Goal: Task Accomplishment & Management: Complete application form

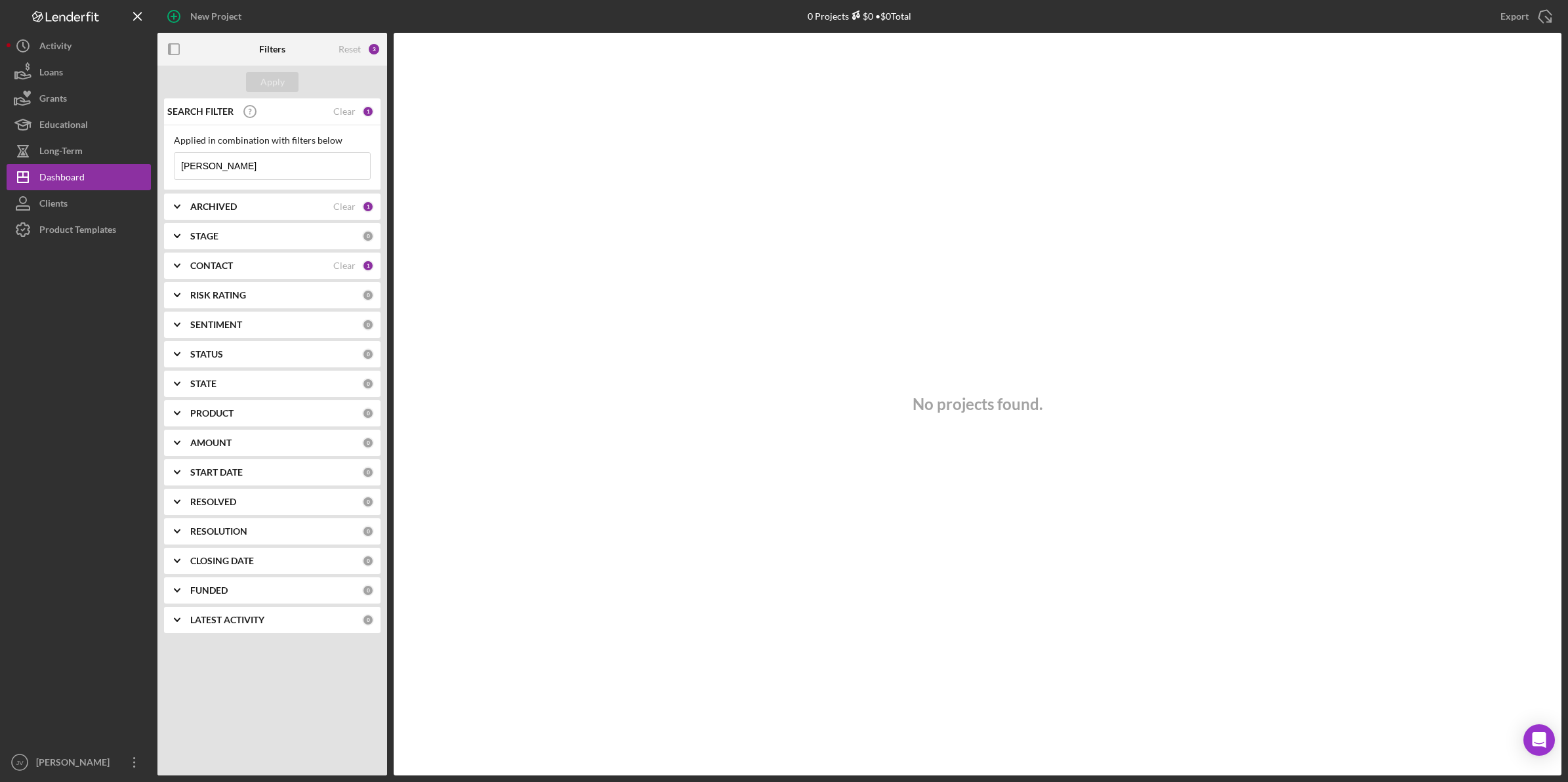
drag, startPoint x: 231, startPoint y: 166, endPoint x: 161, endPoint y: 166, distance: 70.0
click at [161, 166] on div "SEARCH FILTER Clear 1 Applied in combination with filters below [PERSON_NAME] I…" at bounding box center [272, 371] width 230 height 545
click at [223, 275] on div "CONTACT Clear 1" at bounding box center [282, 266] width 184 height 26
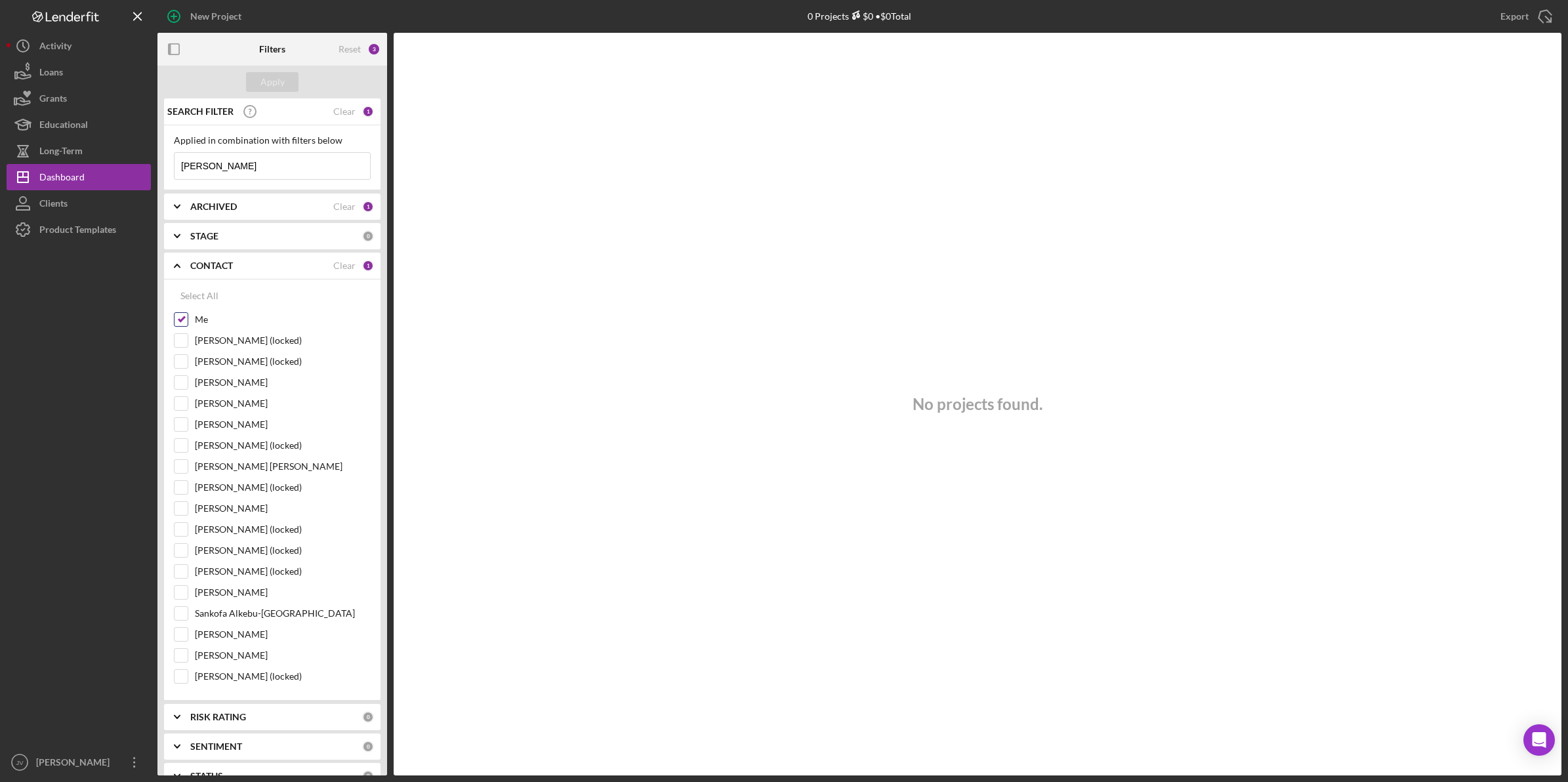
click at [184, 322] on input "Me" at bounding box center [181, 319] width 13 height 13
checkbox input "false"
click at [179, 466] on input "[PERSON_NAME] [PERSON_NAME]" at bounding box center [181, 466] width 13 height 13
checkbox input "true"
drag, startPoint x: 243, startPoint y: 165, endPoint x: 165, endPoint y: 156, distance: 78.5
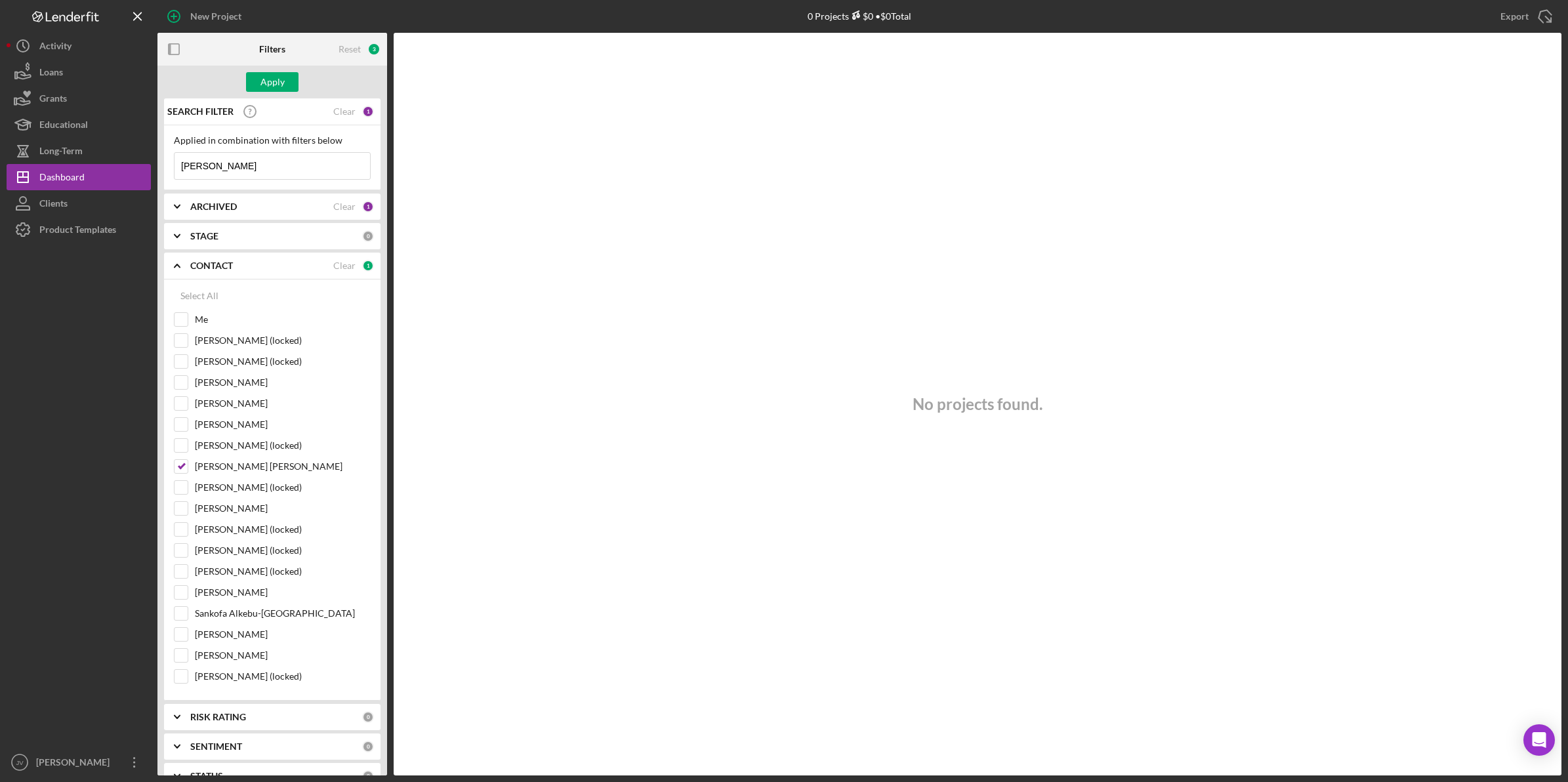
click at [165, 156] on div "Applied in combination with filters below gomes Icon/Menu Close" at bounding box center [272, 158] width 216 height 65
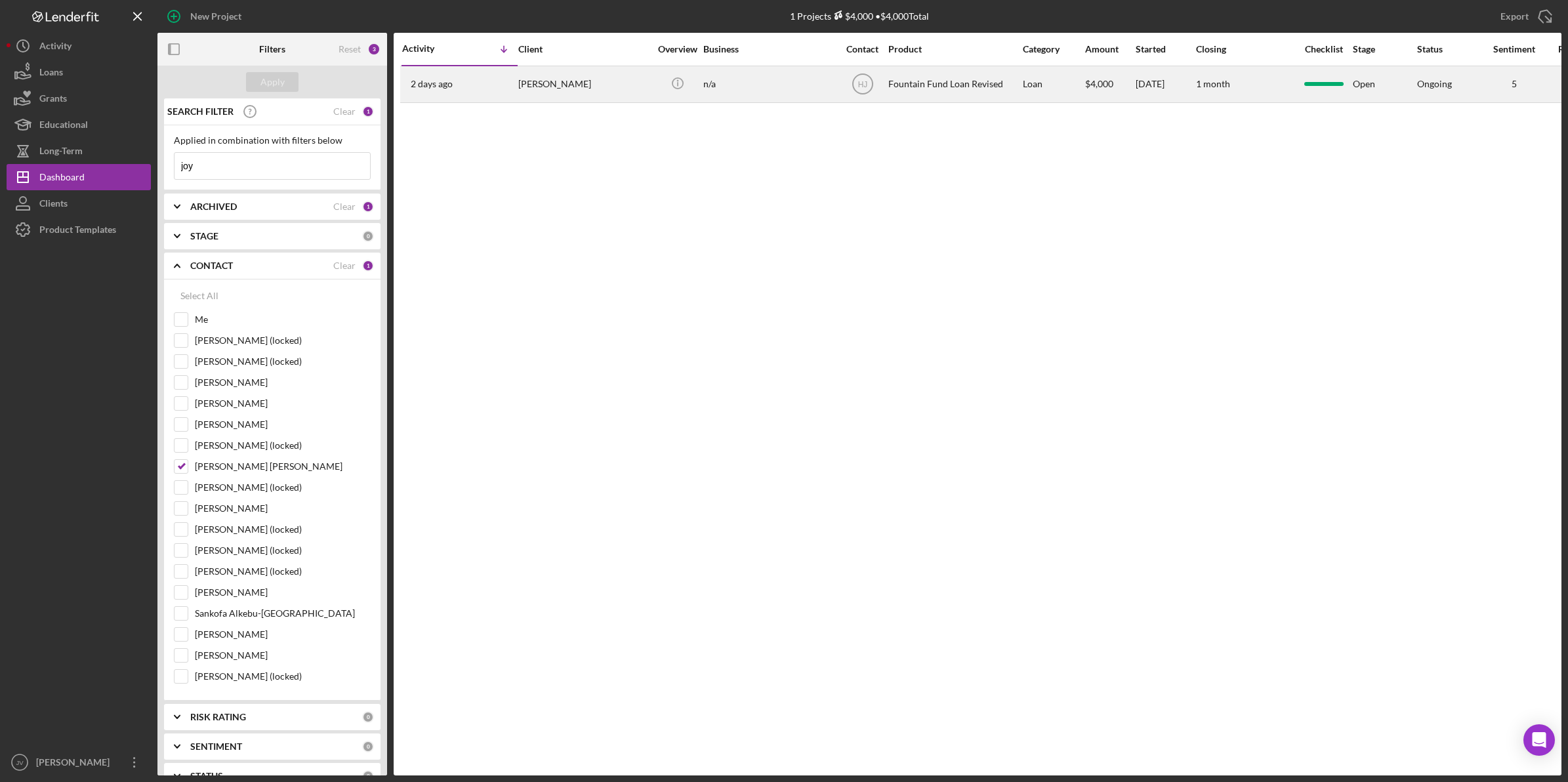
type input "joy"
click at [596, 90] on div "[PERSON_NAME]" at bounding box center [584, 84] width 131 height 35
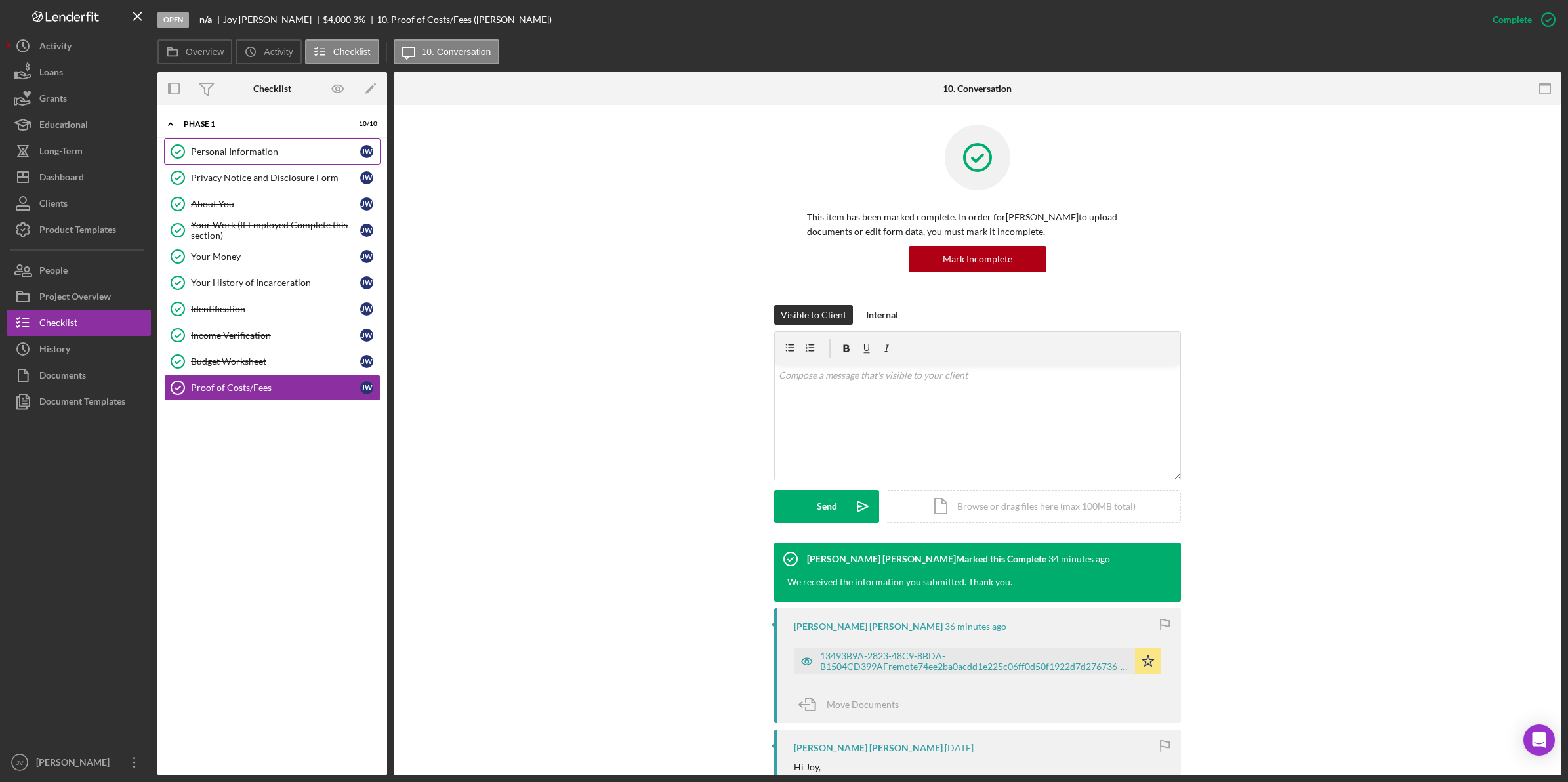
click at [248, 149] on div "Personal Information" at bounding box center [275, 151] width 169 height 11
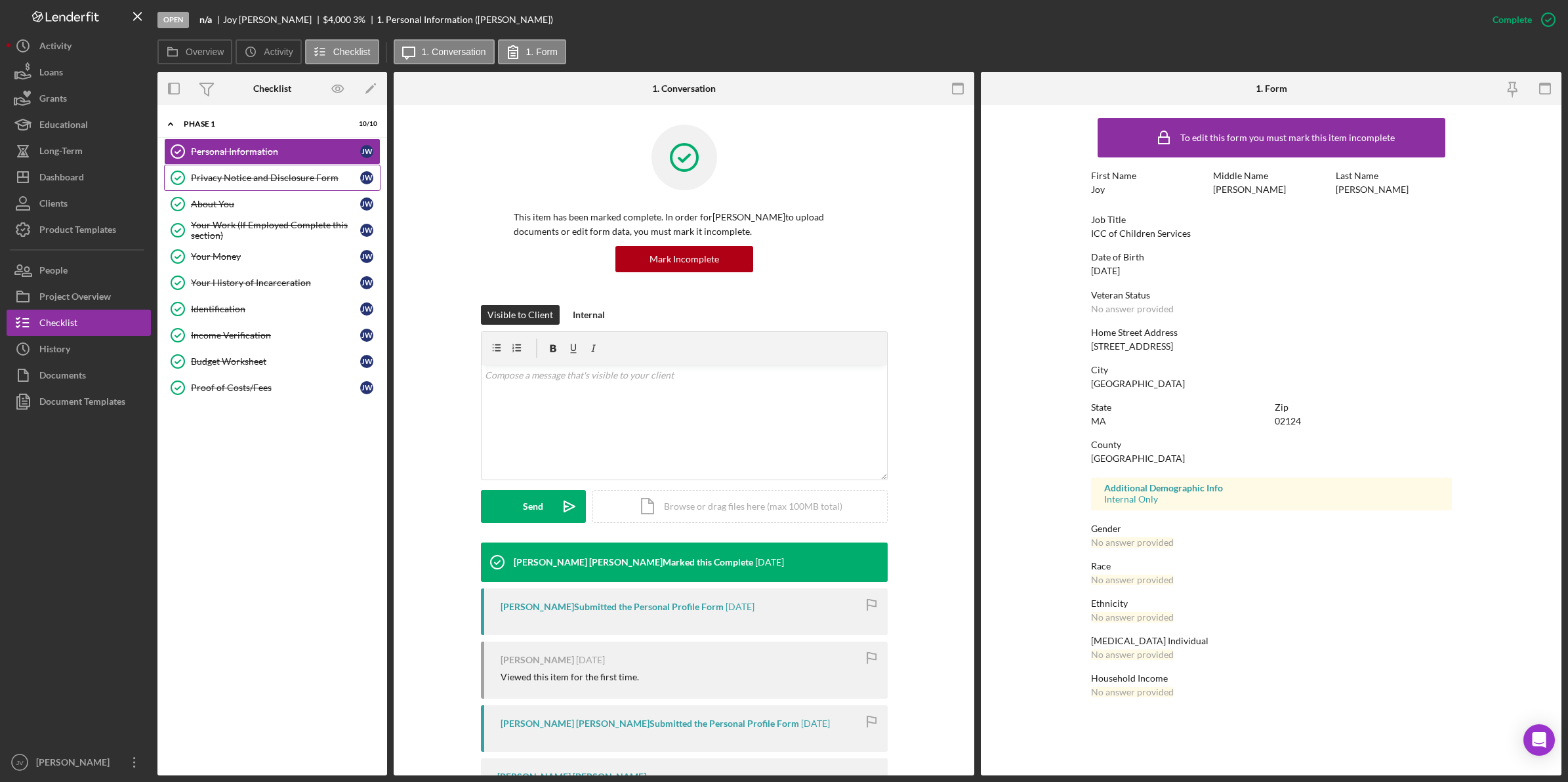
click at [309, 182] on div "Privacy Notice and Disclosure Form" at bounding box center [275, 177] width 169 height 11
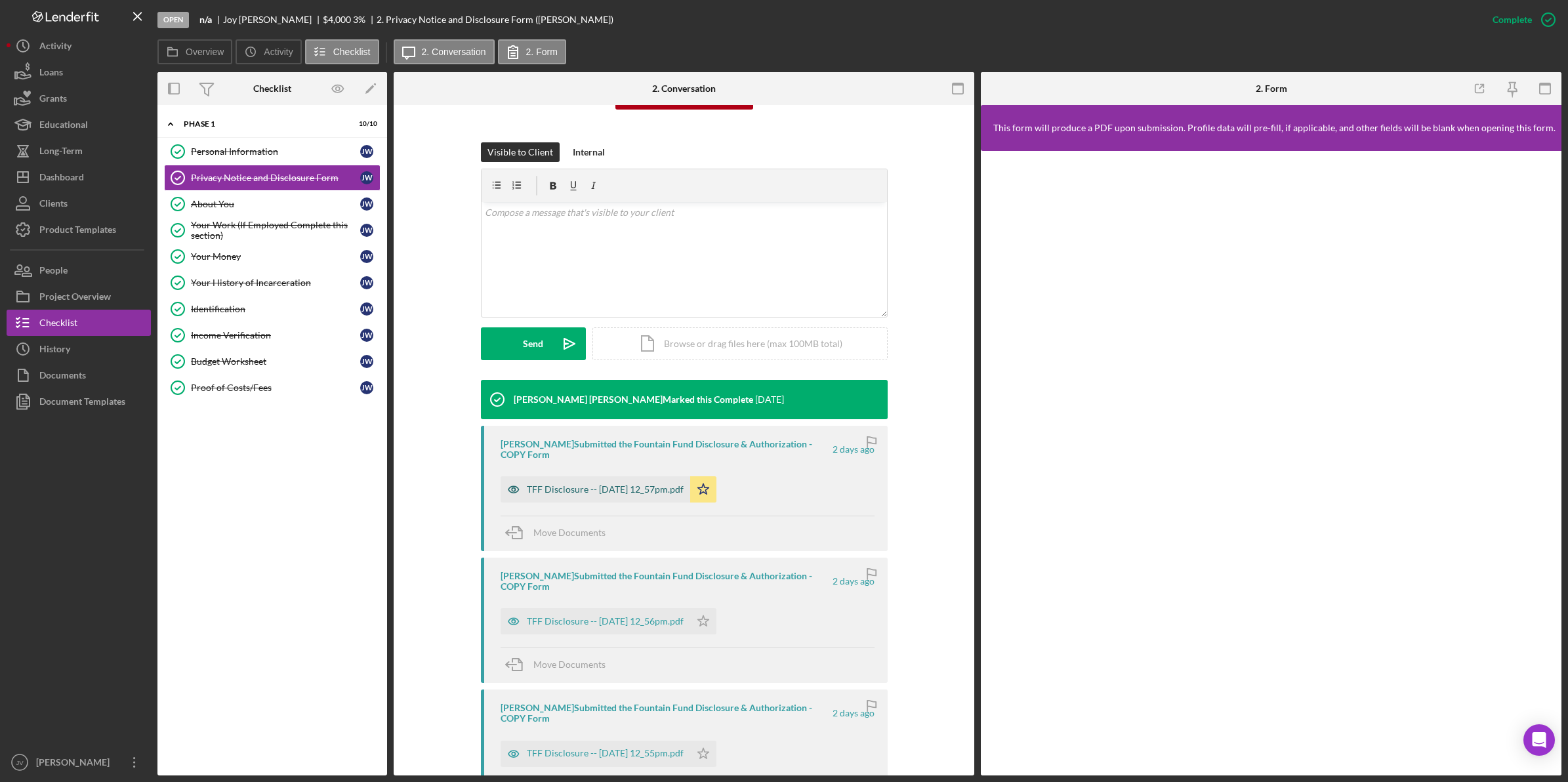
scroll to position [164, 0]
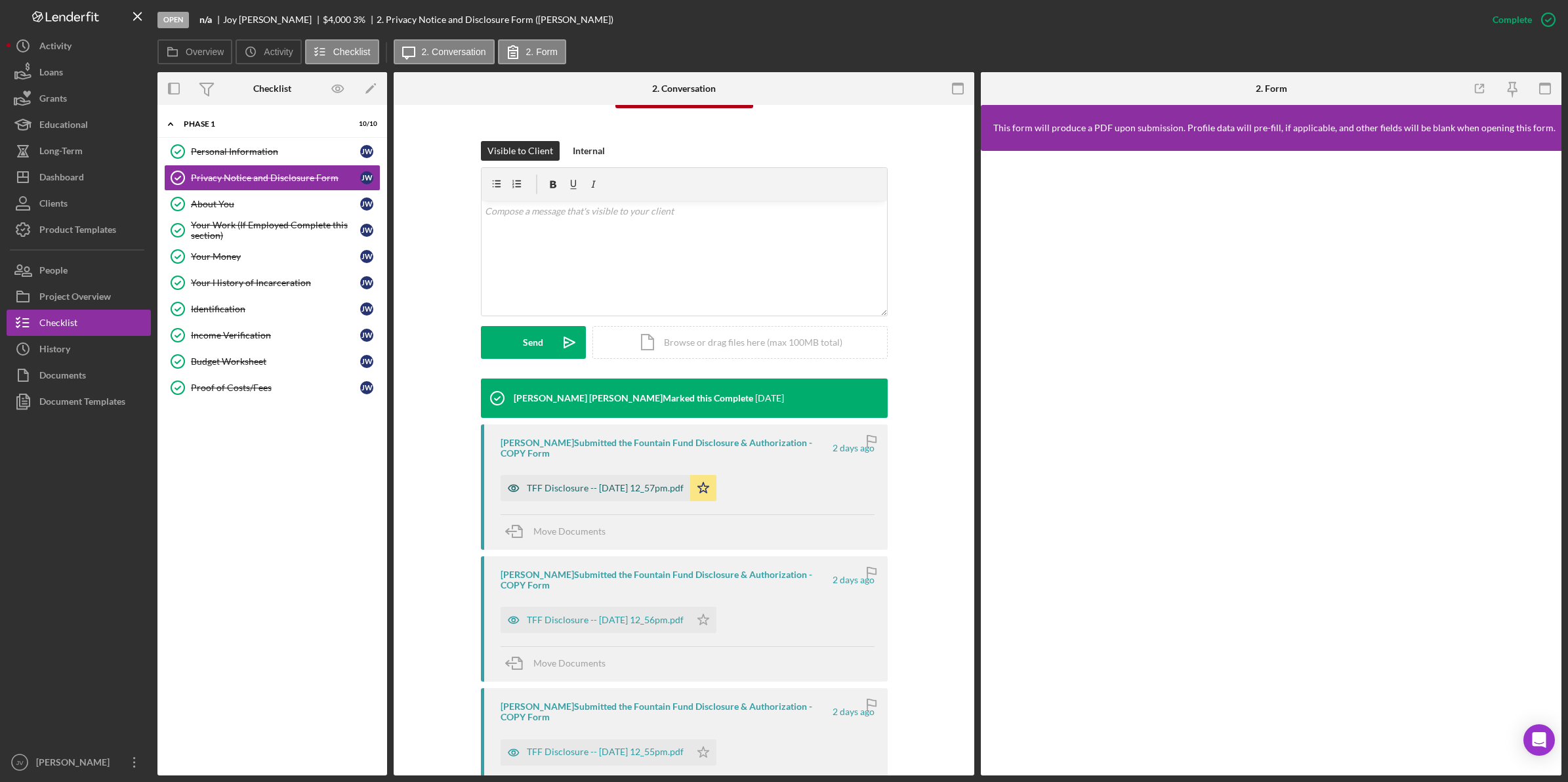
click at [591, 487] on div "TFF Disclosure -- 2025-10-08 12_57pm.pdf" at bounding box center [595, 488] width 190 height 26
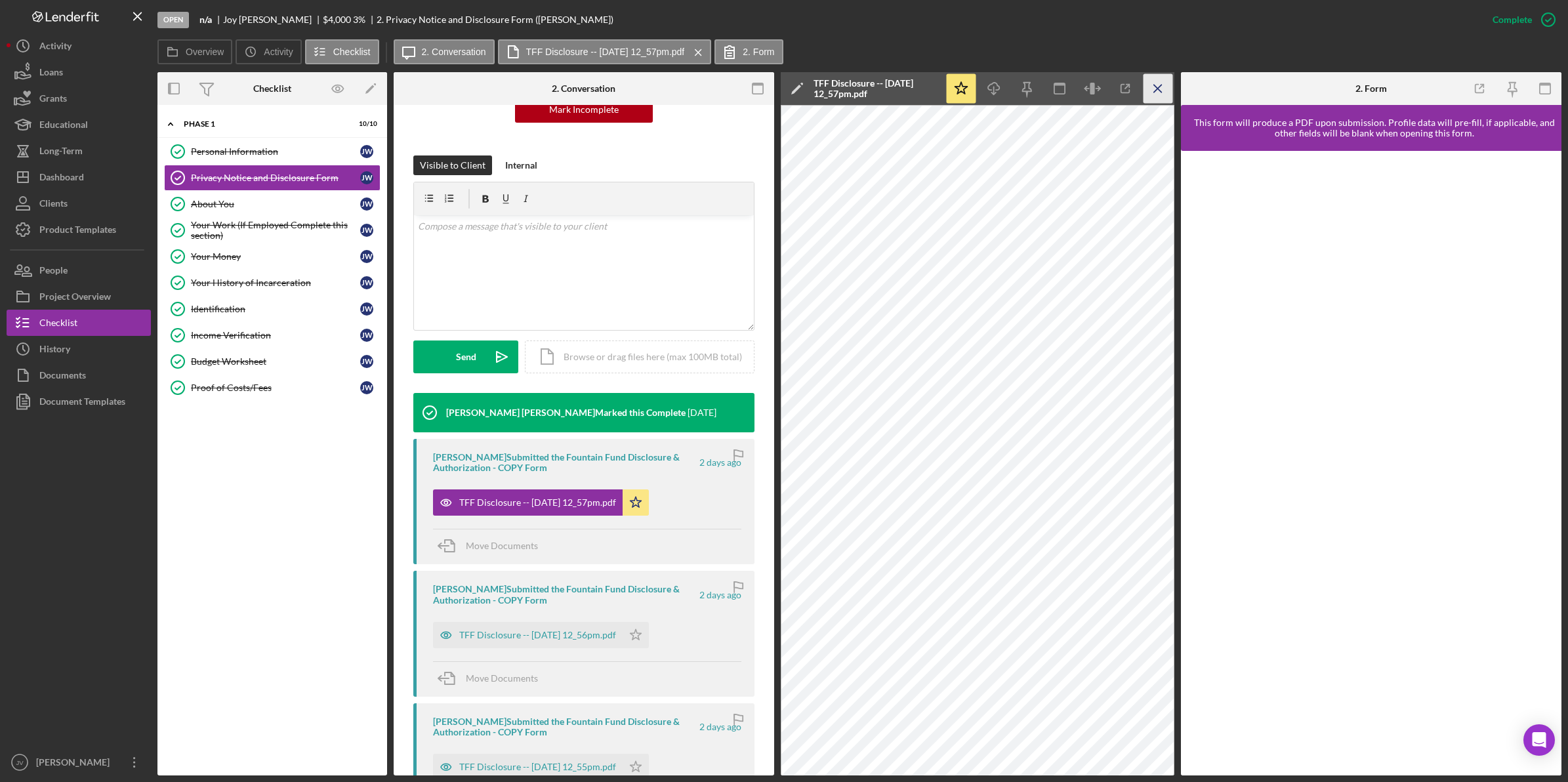
click at [1160, 86] on line "button" at bounding box center [1157, 88] width 7 height 7
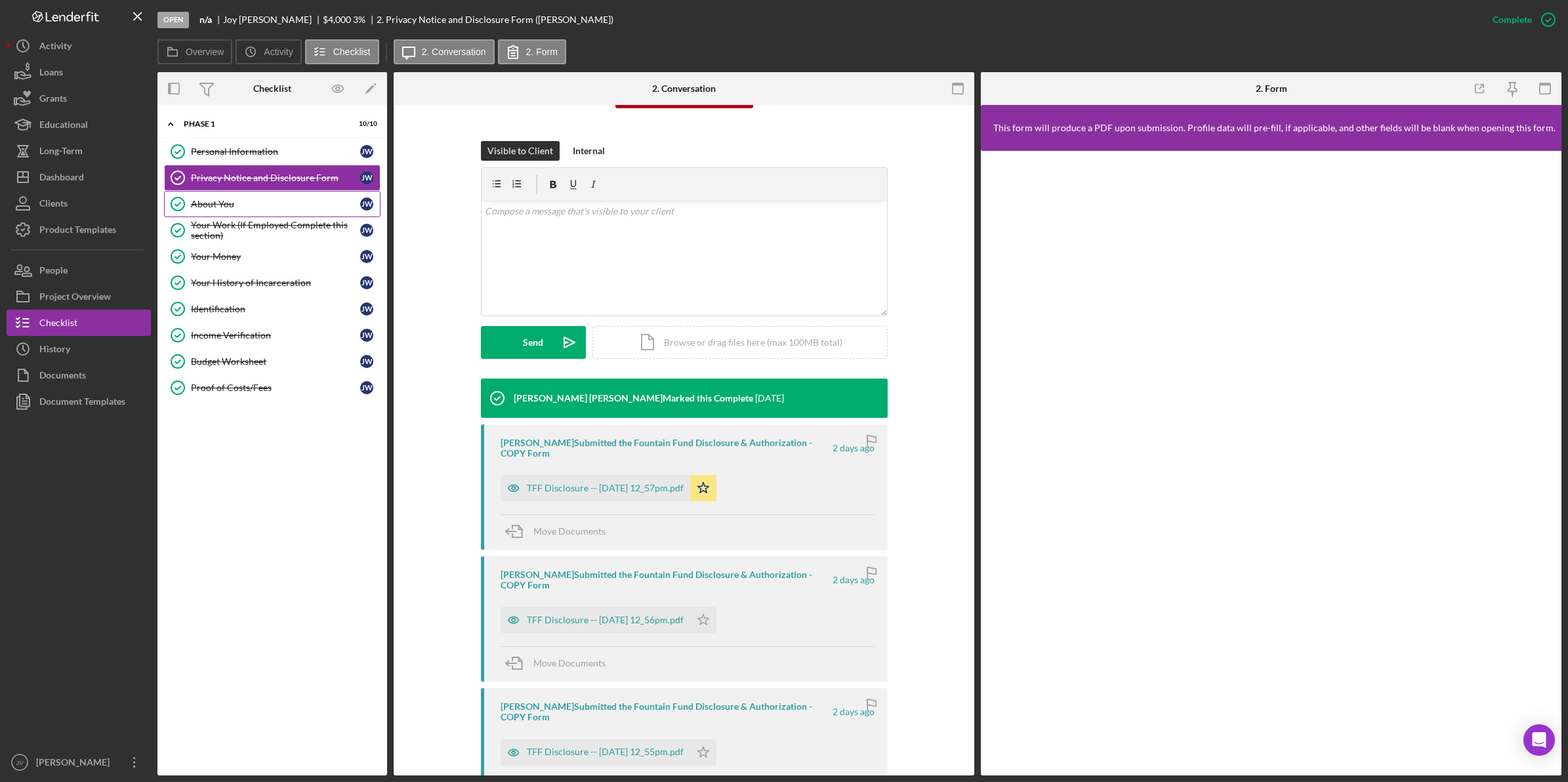
click at [259, 205] on div "About You" at bounding box center [275, 204] width 169 height 11
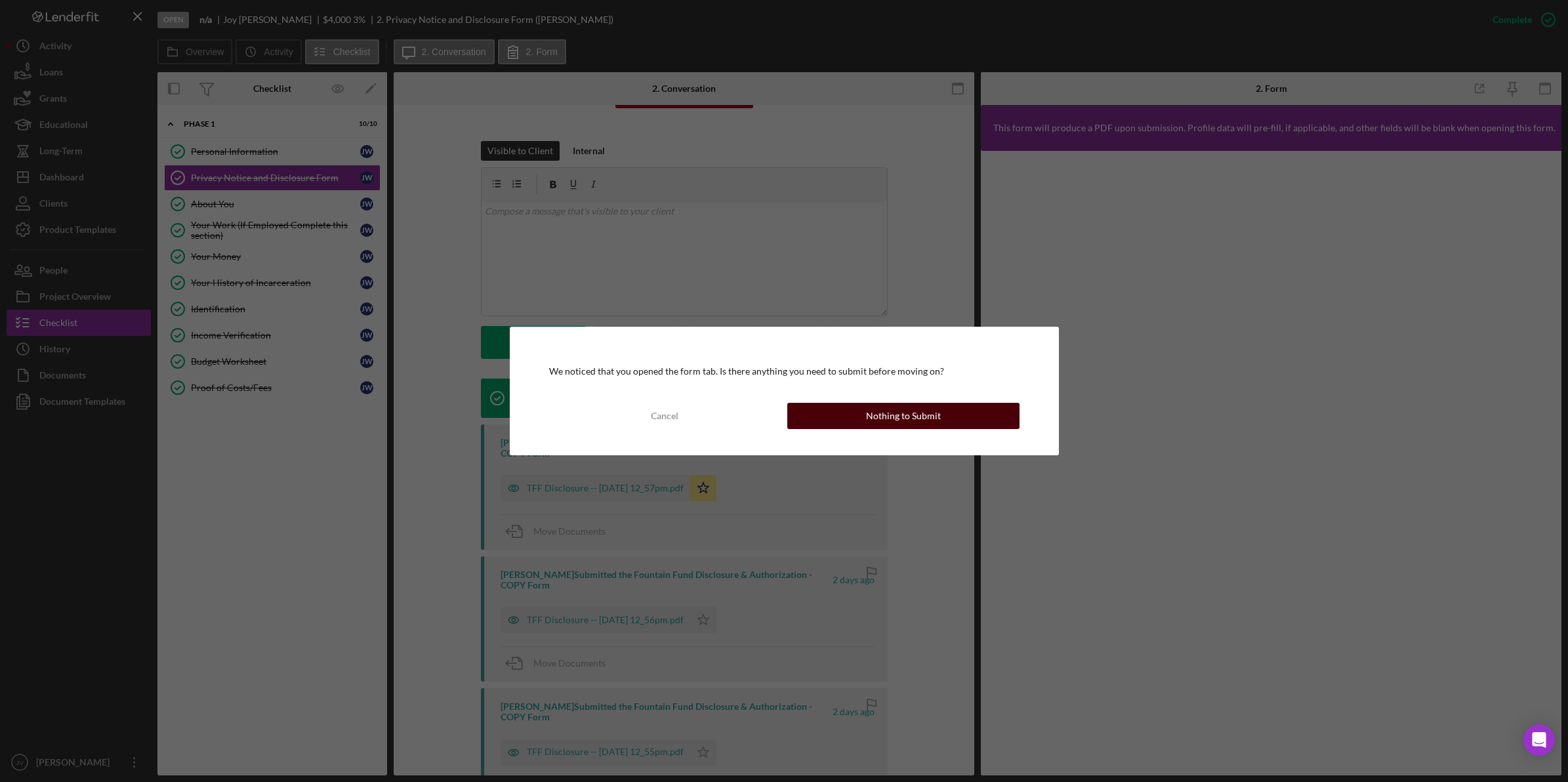
click at [899, 404] on div "Nothing to Submit" at bounding box center [904, 416] width 75 height 26
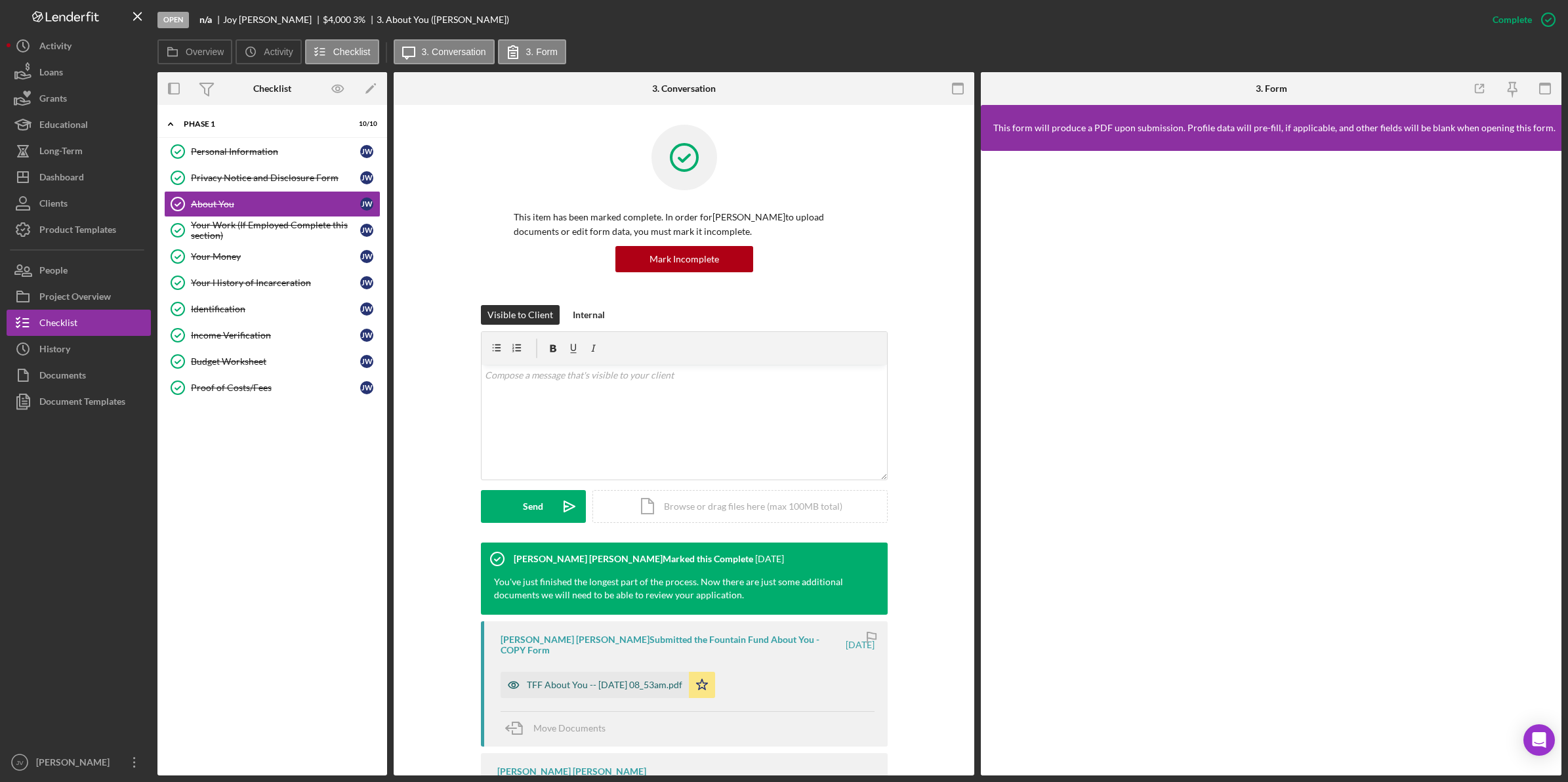
click at [638, 680] on div "TFF About You -- 2025-10-06 08_53am.pdf" at bounding box center [605, 685] width 156 height 11
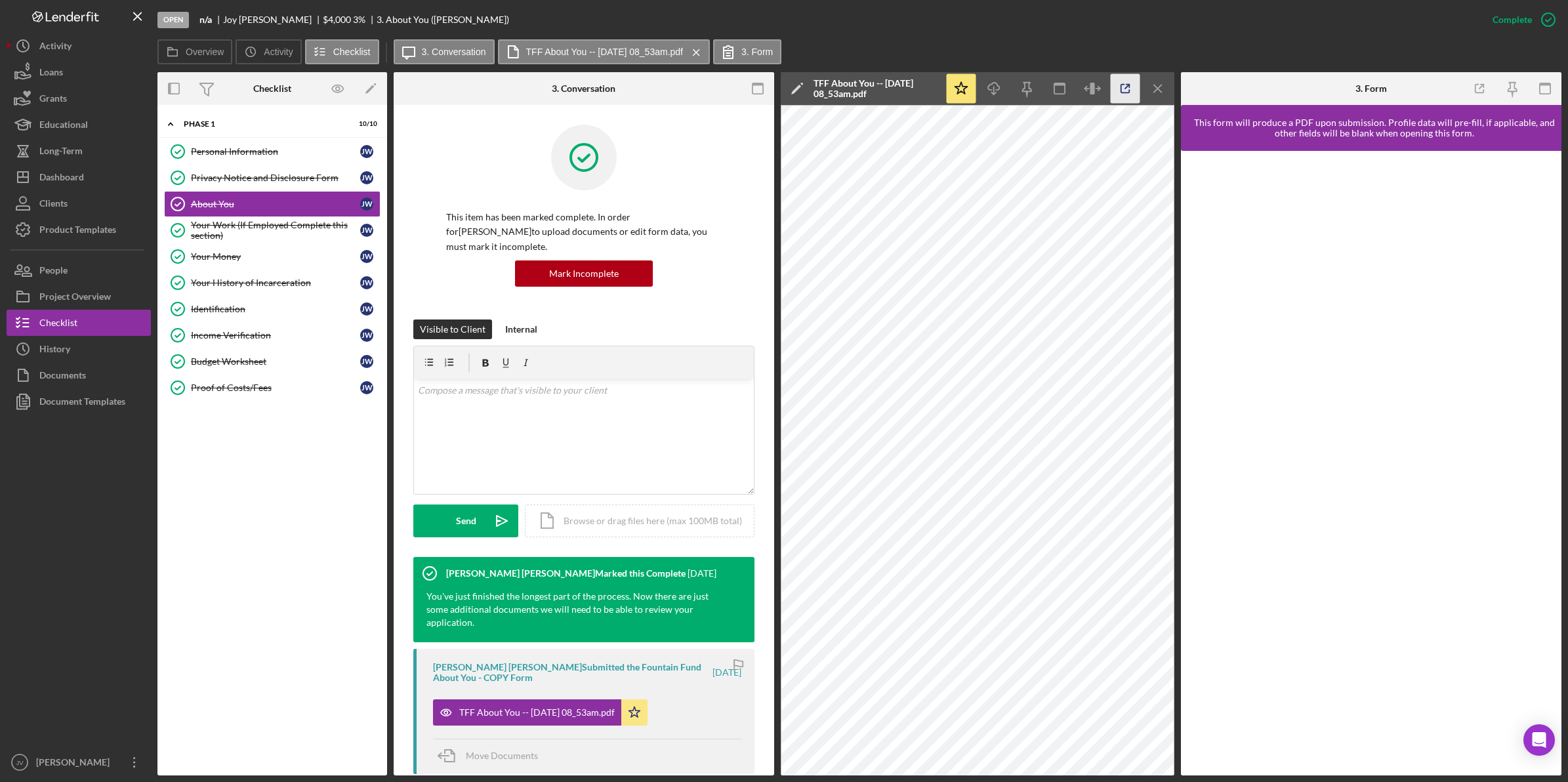
click at [1120, 82] on icon "button" at bounding box center [1125, 89] width 30 height 30
click at [320, 228] on div "Your Work (If Employed Complete this section)" at bounding box center [275, 230] width 169 height 21
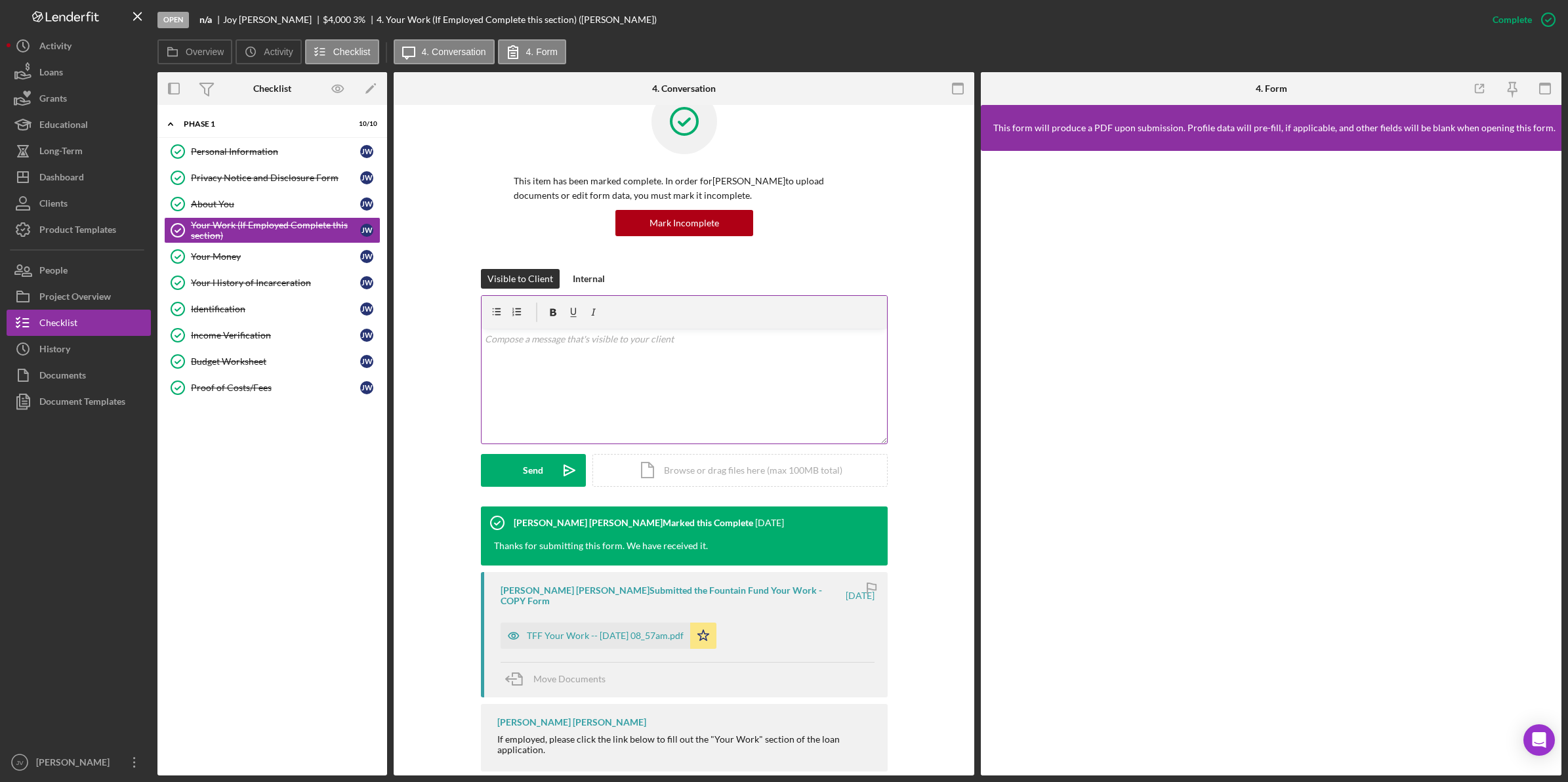
scroll to position [70, 0]
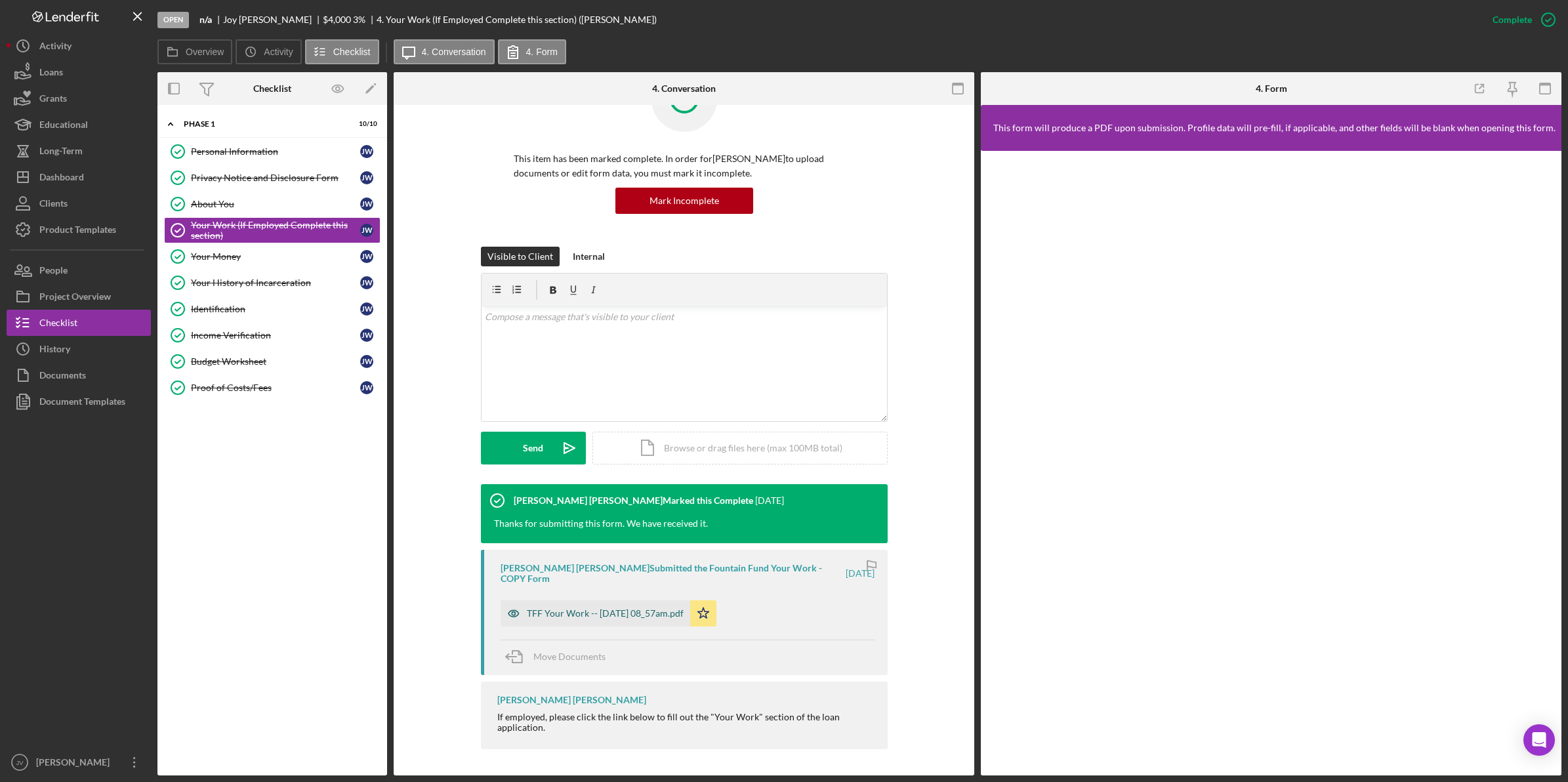
click at [575, 608] on div "TFF Your Work -- 2025-10-06 08_57am.pdf" at bounding box center [605, 613] width 157 height 11
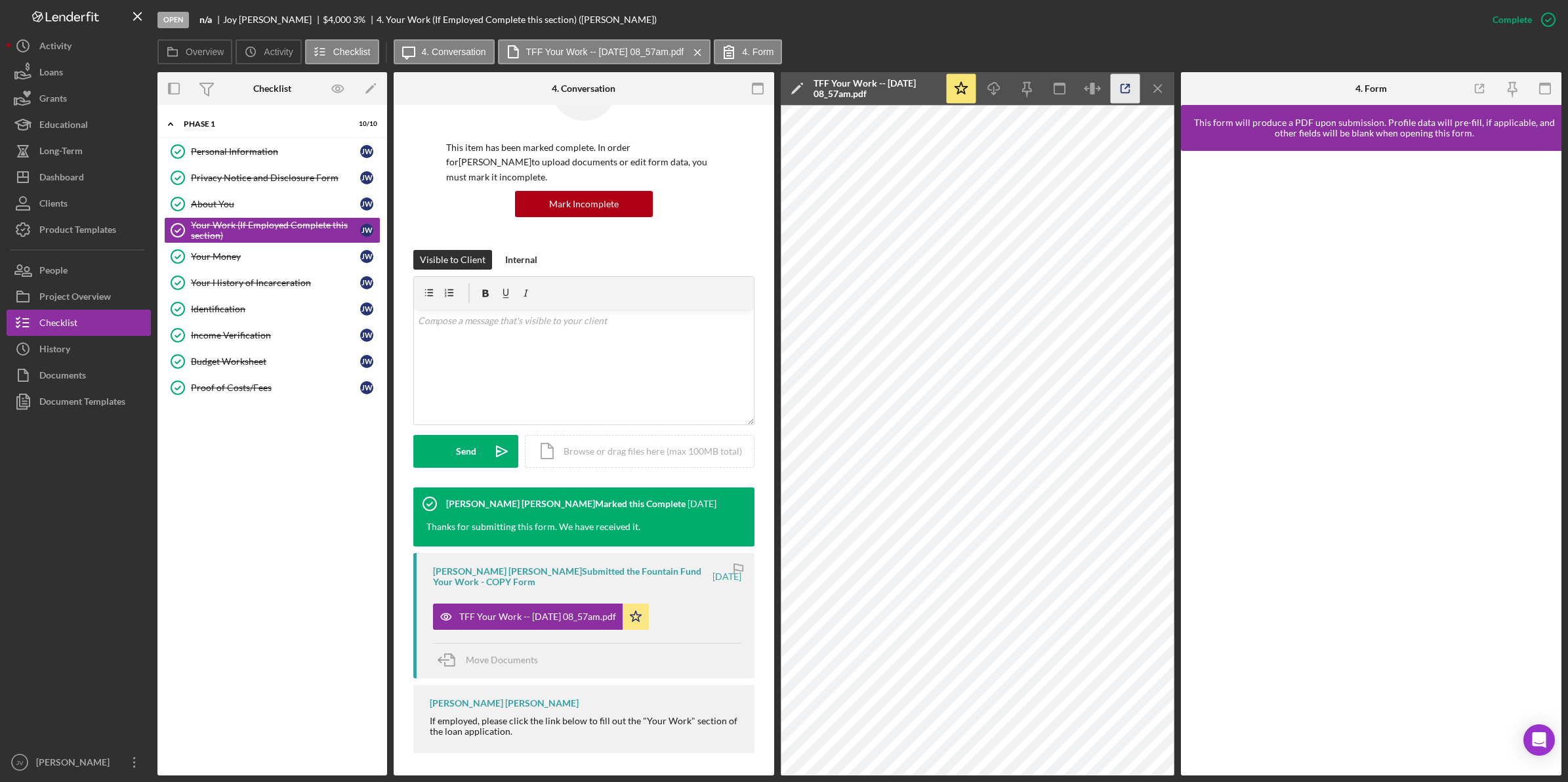
click at [1123, 86] on icon "button" at bounding box center [1125, 89] width 30 height 30
click at [303, 252] on link "Your Money Your Money J W" at bounding box center [272, 257] width 216 height 26
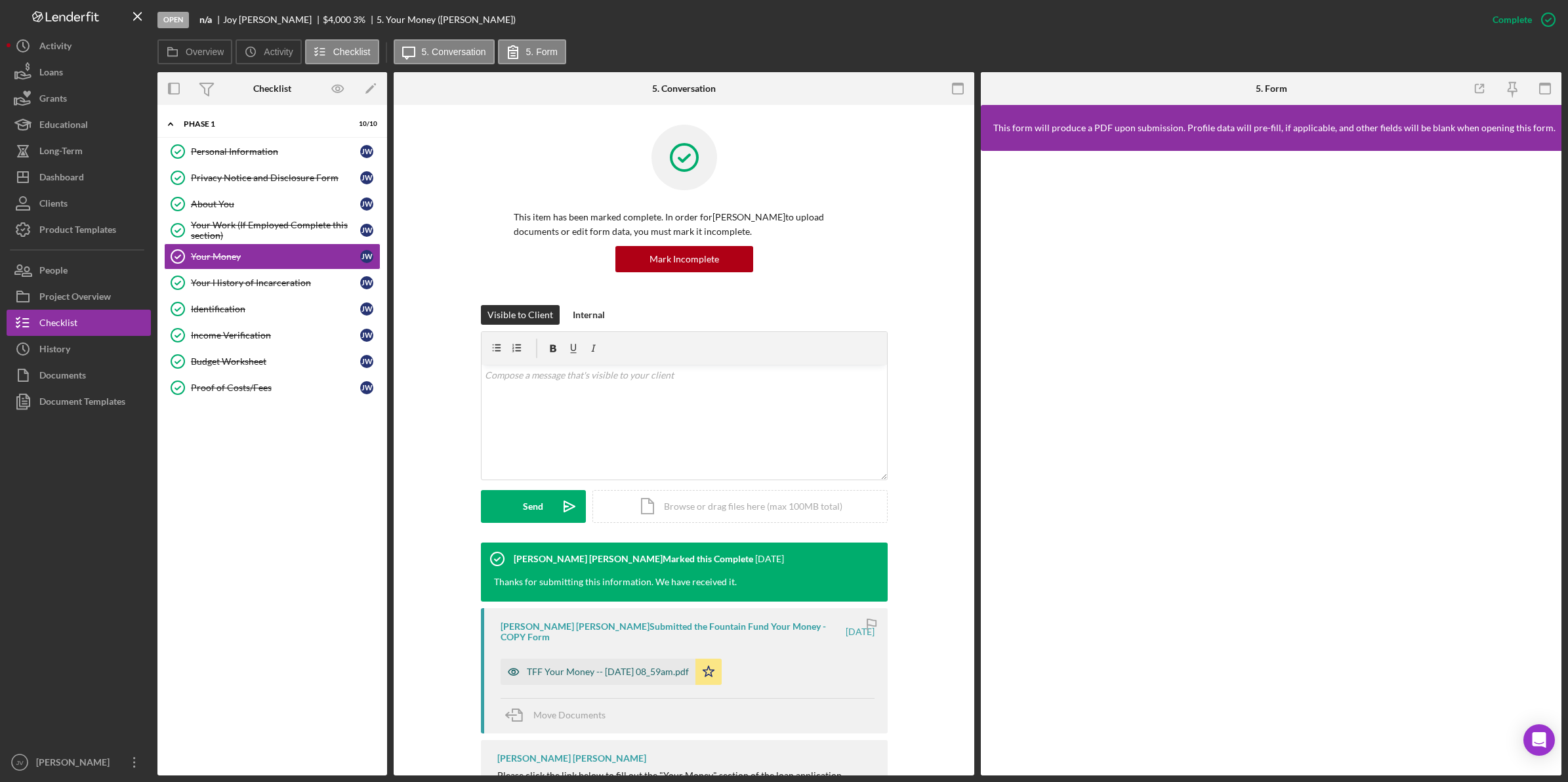
click at [574, 667] on div "TFF Your Money -- 2025-10-06 08_59am.pdf" at bounding box center [607, 672] width 162 height 11
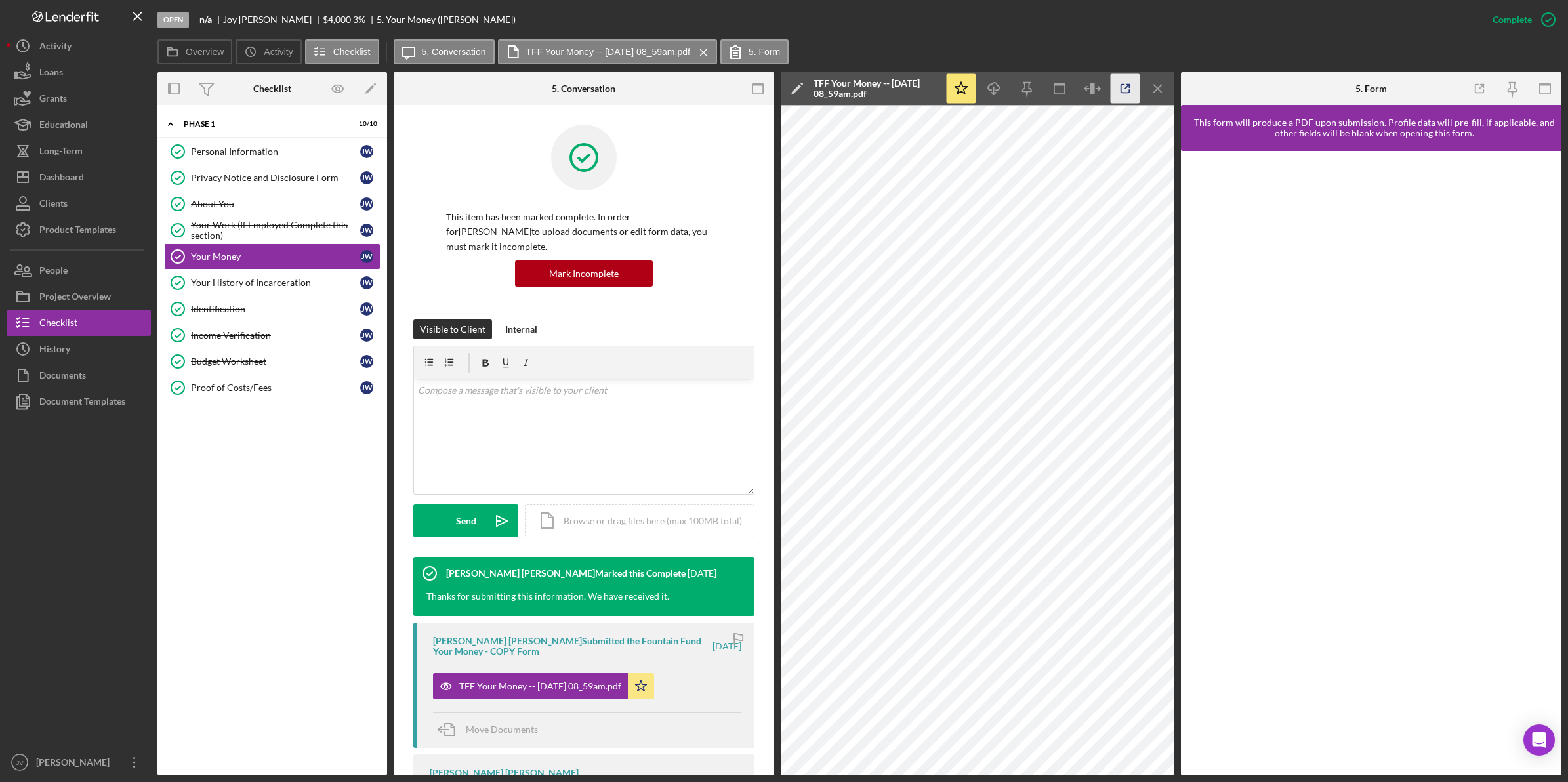
click at [1130, 89] on icon "button" at bounding box center [1125, 89] width 30 height 30
click at [302, 283] on div "Your History of Incarceration" at bounding box center [275, 283] width 169 height 11
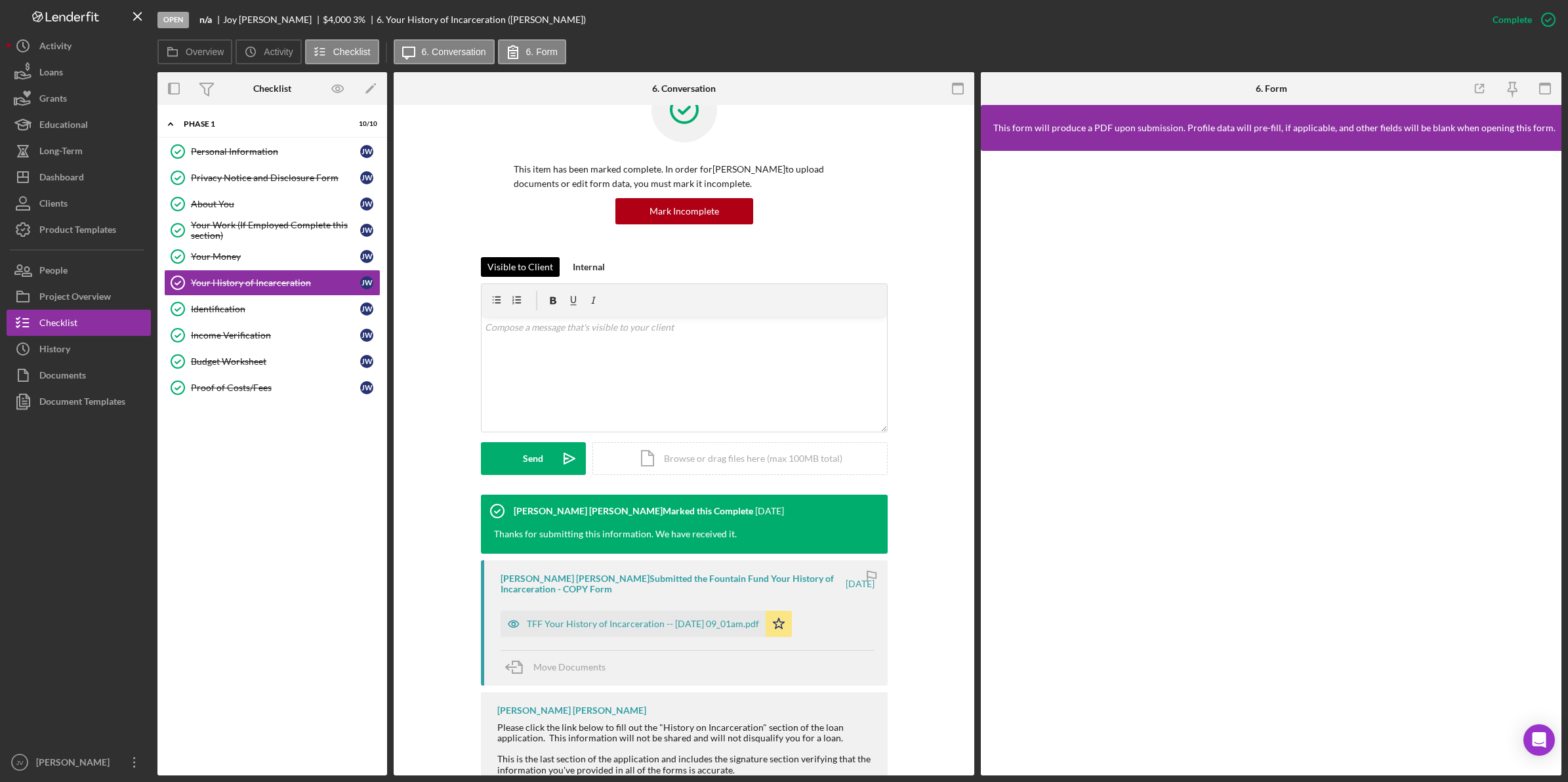
scroll to position [102, 0]
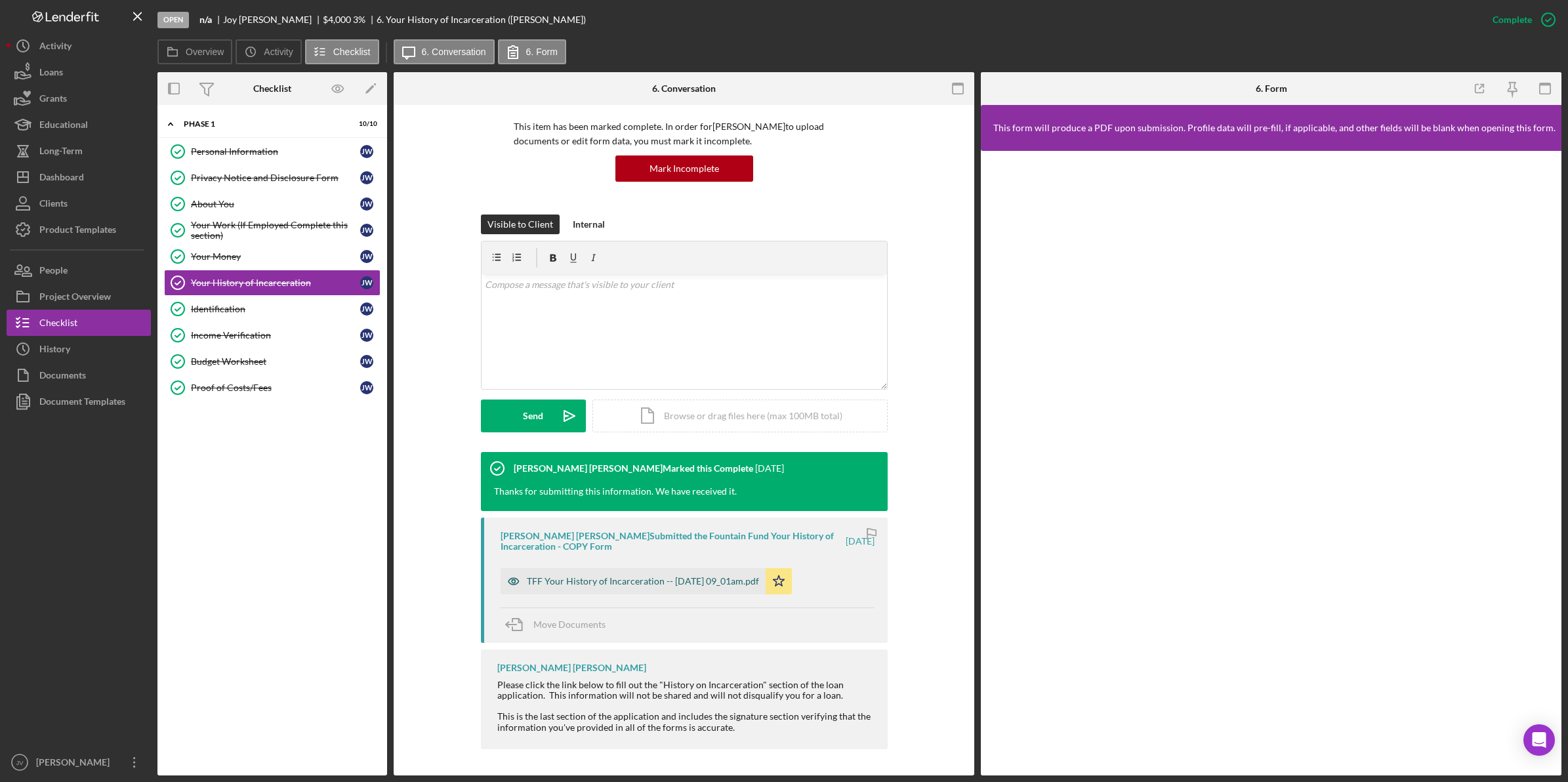
click at [644, 576] on div "TFF Your History of Incarceration -- 2025-10-06 09_01am.pdf" at bounding box center [643, 581] width 232 height 11
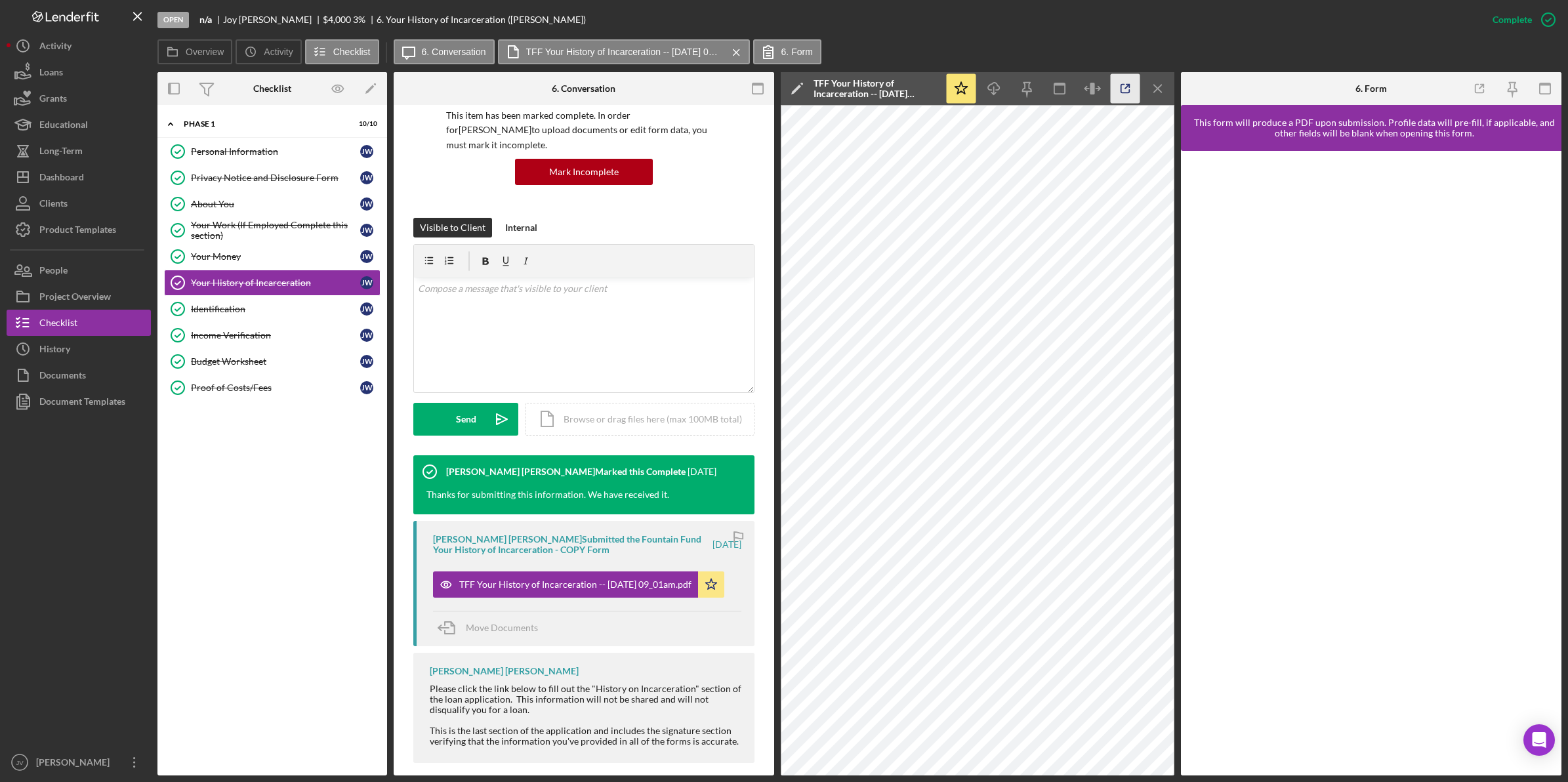
click at [1130, 77] on icon "button" at bounding box center [1125, 89] width 30 height 30
click at [259, 310] on div "Identification" at bounding box center [275, 309] width 169 height 11
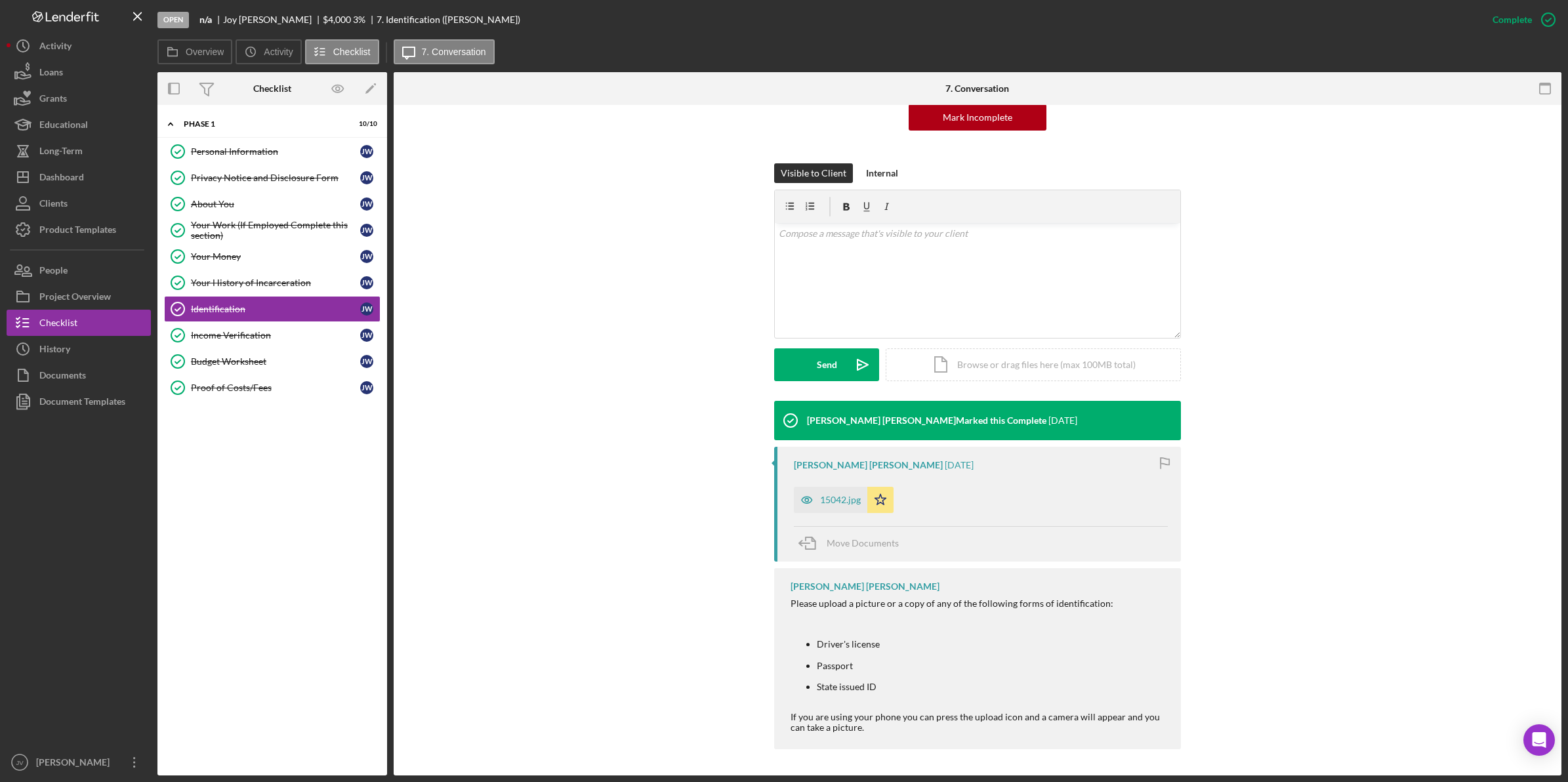
scroll to position [153, 0]
click at [822, 495] on div "15042.jpg" at bounding box center [831, 500] width 74 height 26
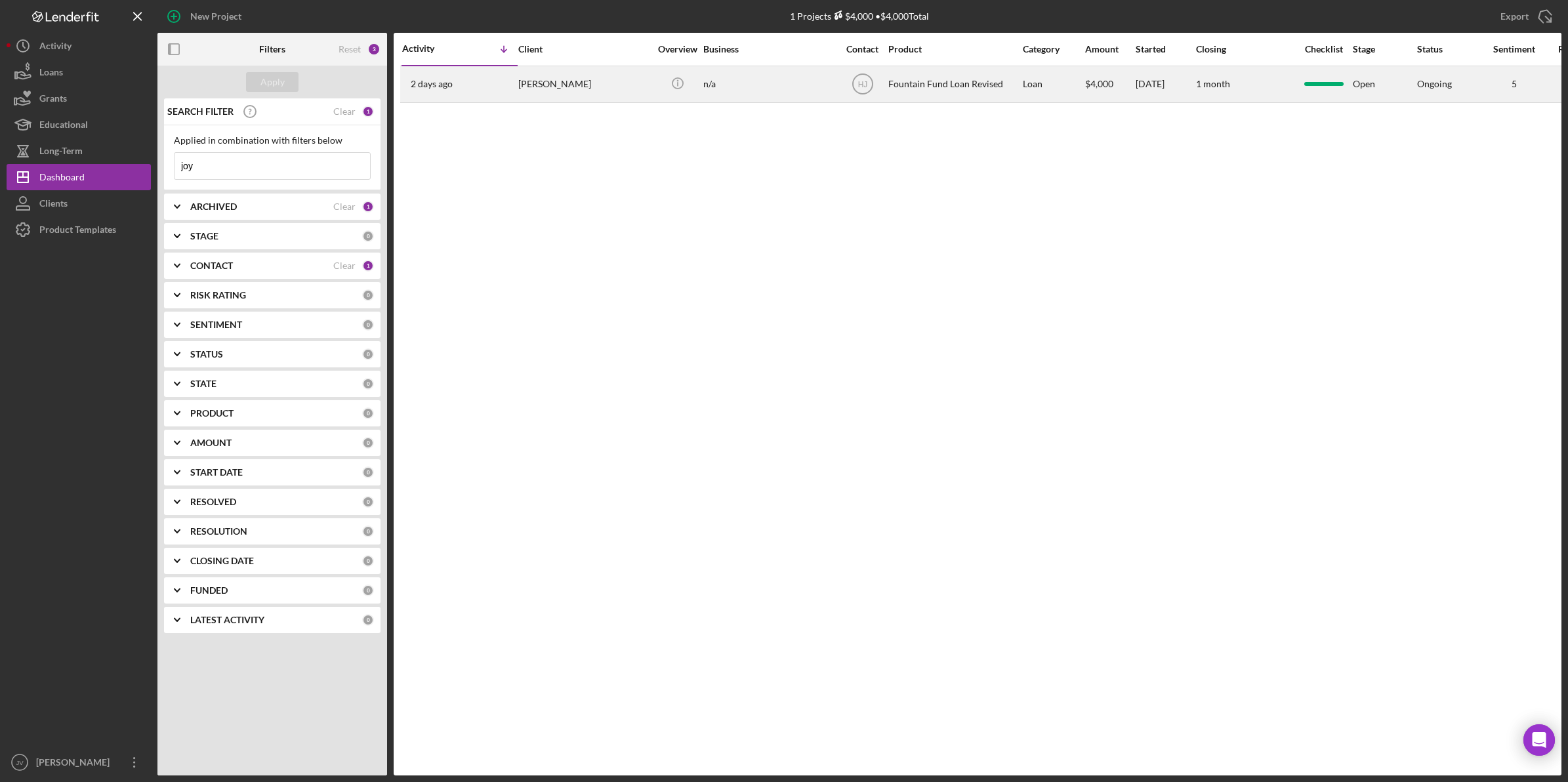
click at [535, 86] on div "[PERSON_NAME]" at bounding box center [584, 84] width 131 height 35
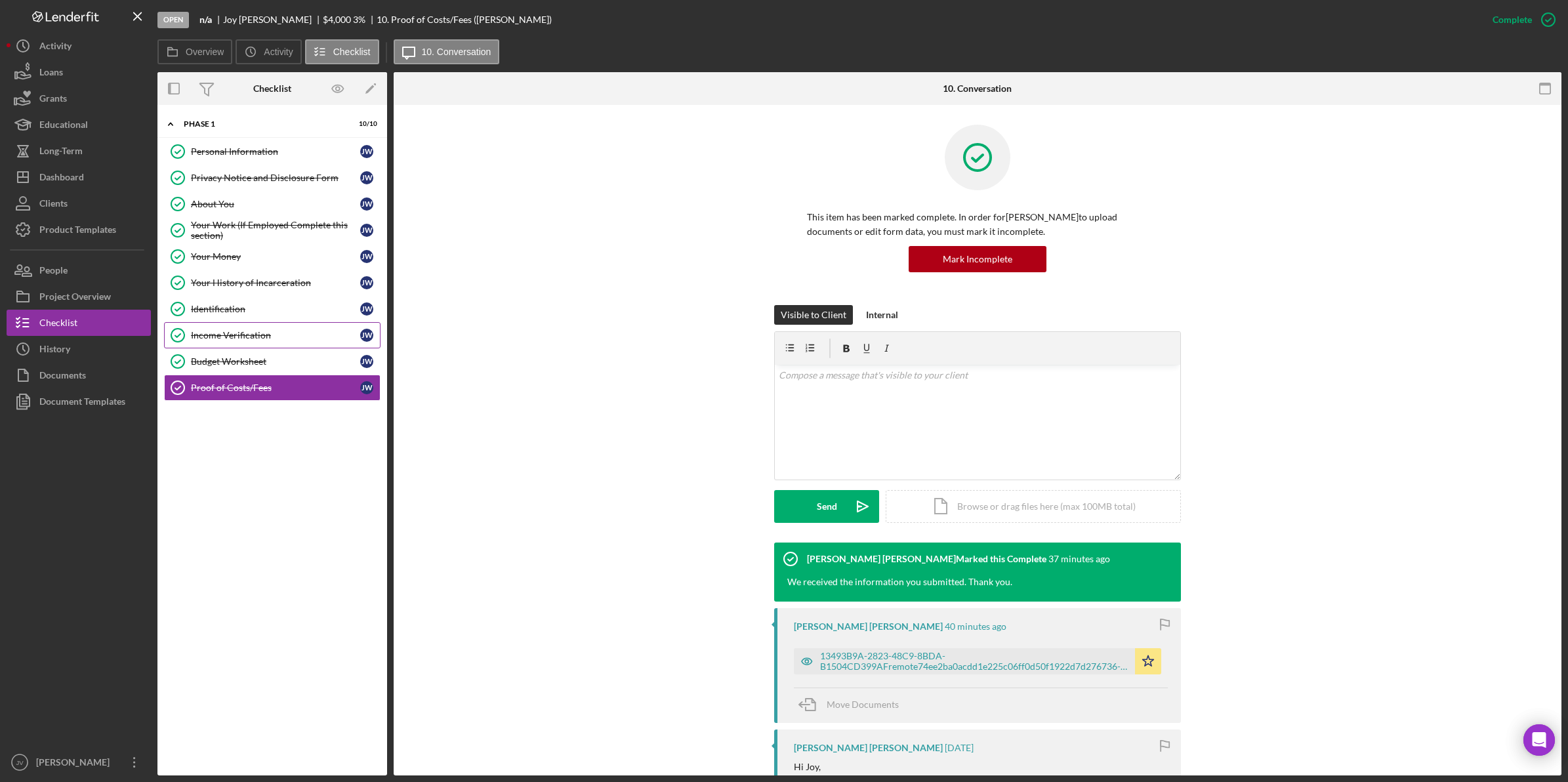
click at [222, 339] on div "Income Verification" at bounding box center [275, 335] width 169 height 11
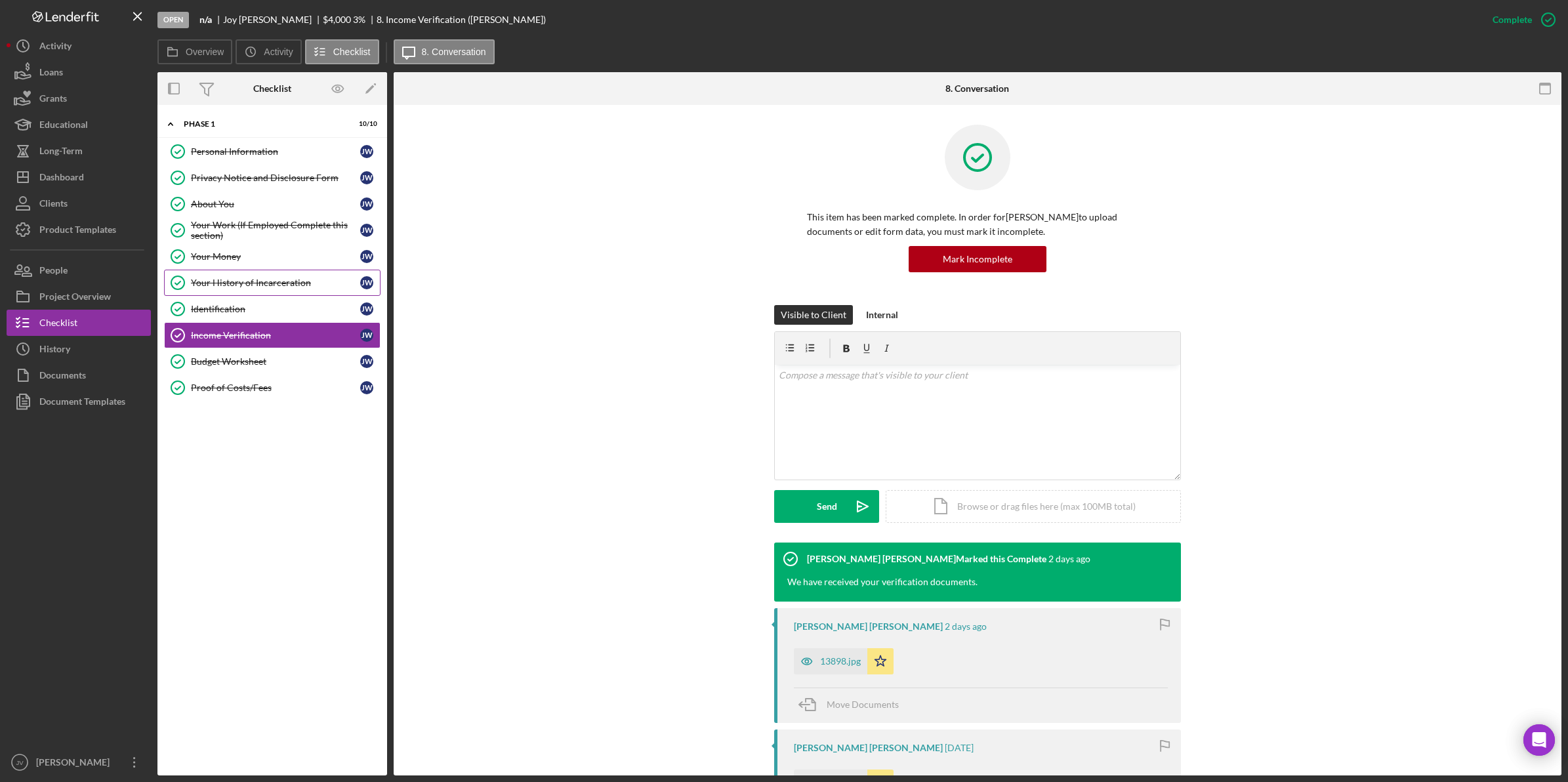
click at [258, 288] on div "Your History of Incarceration" at bounding box center [275, 283] width 169 height 11
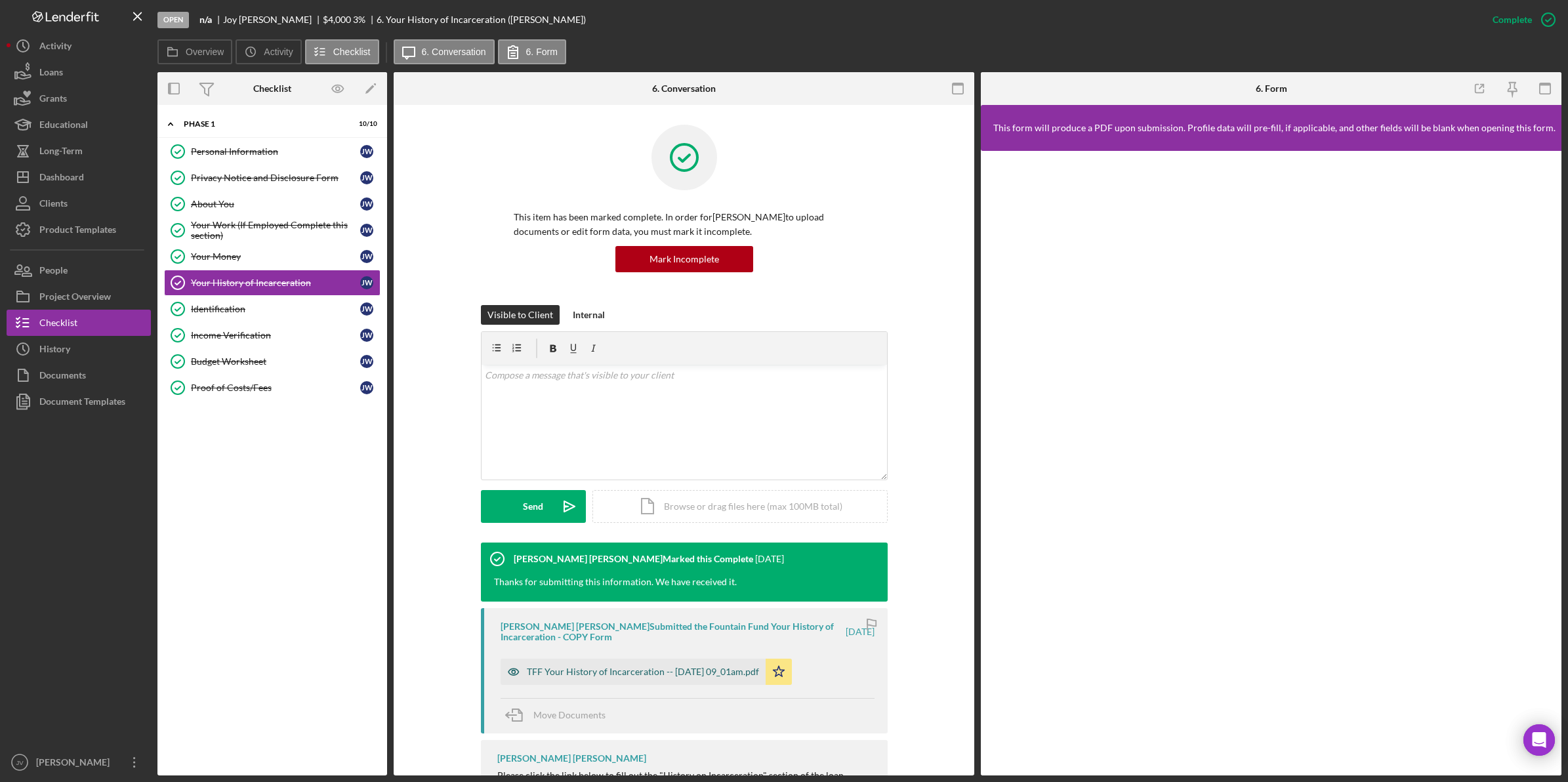
click at [609, 666] on div "TFF Your History of Incarceration -- 2025-10-06 09_01am.pdf" at bounding box center [633, 672] width 265 height 26
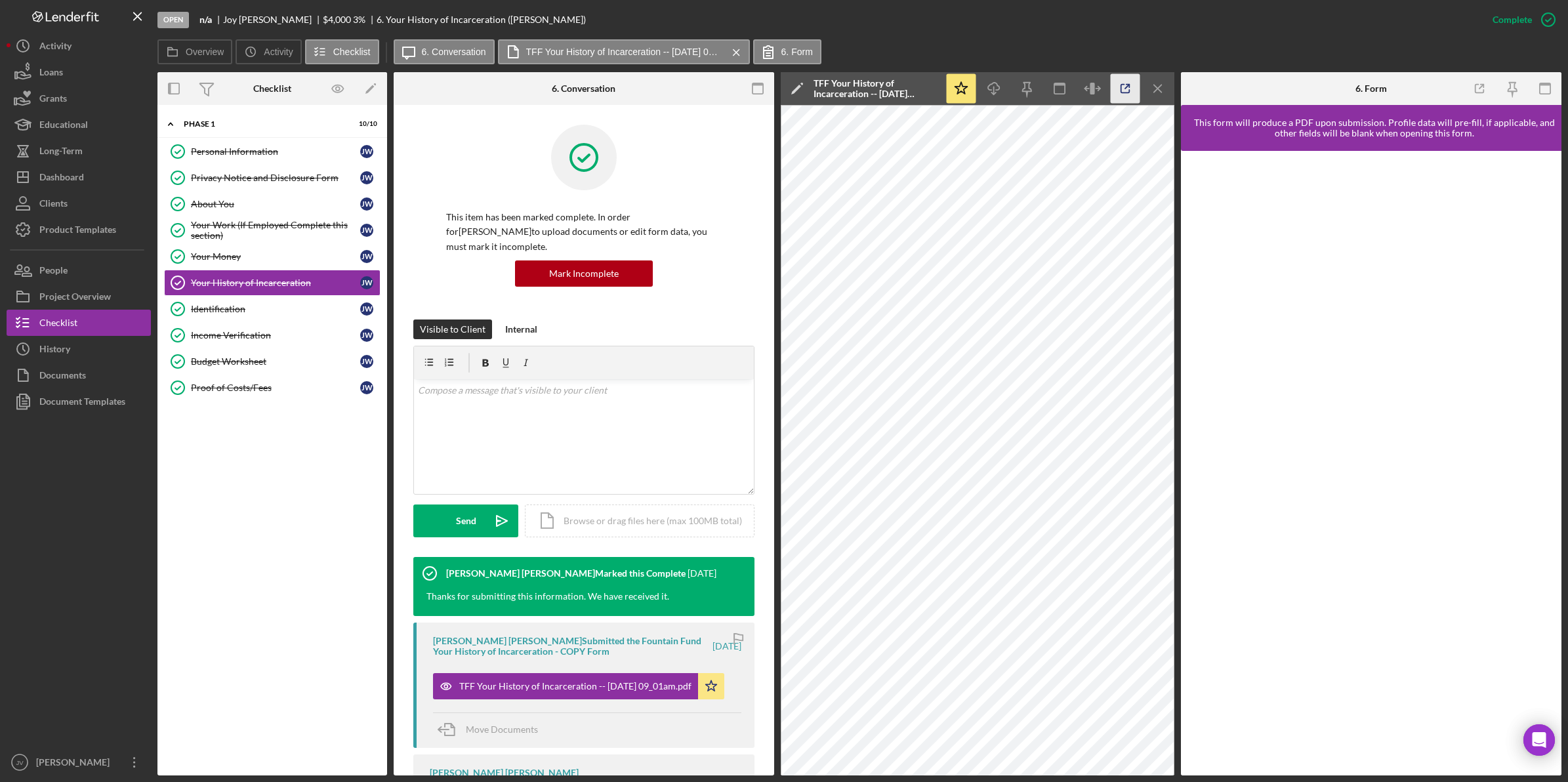
click at [1127, 90] on icon "button" at bounding box center [1125, 89] width 30 height 30
click at [244, 341] on div "Income Verification" at bounding box center [275, 335] width 169 height 11
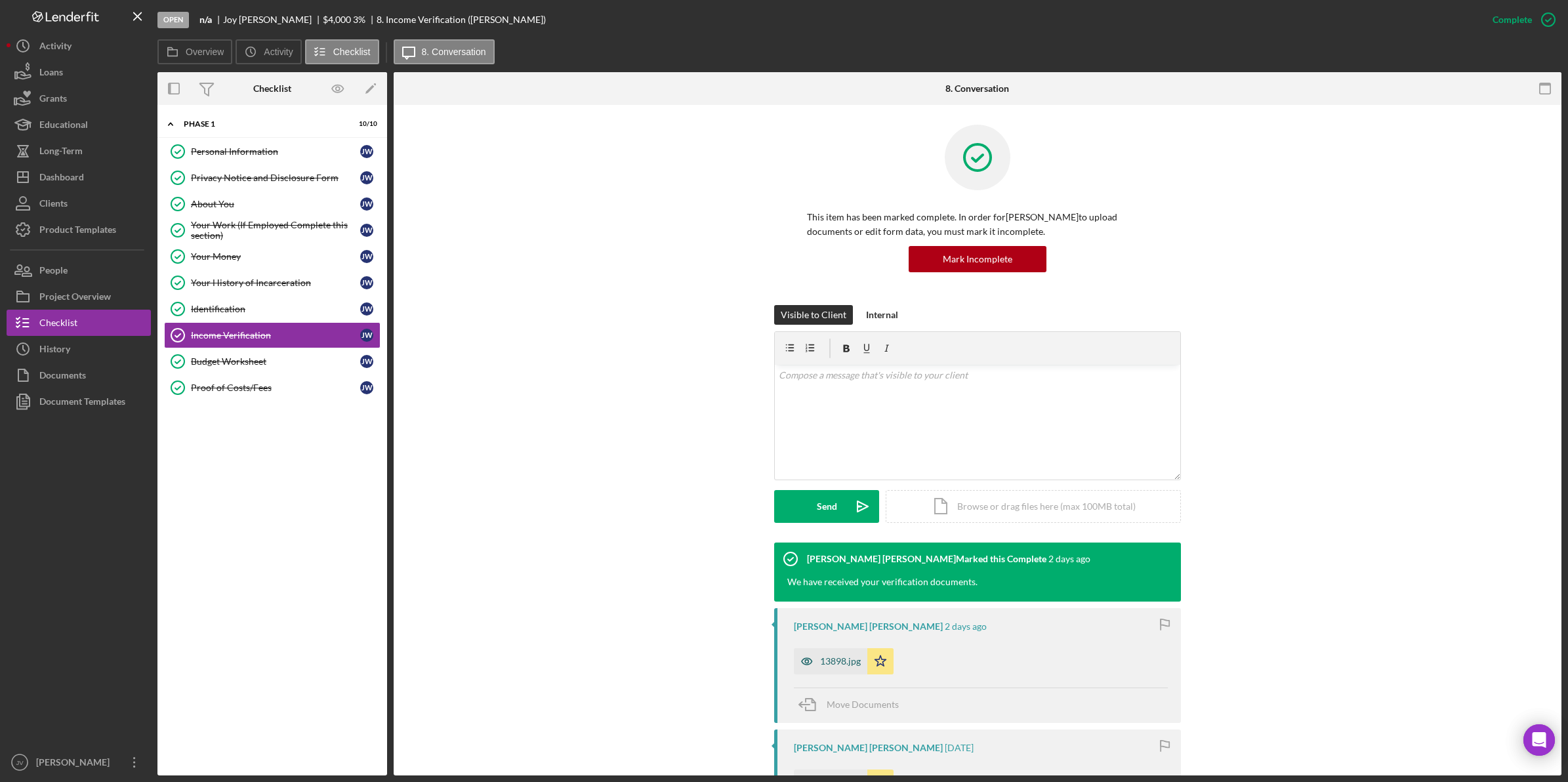
click at [833, 667] on div "13898.jpg" at bounding box center [831, 661] width 74 height 26
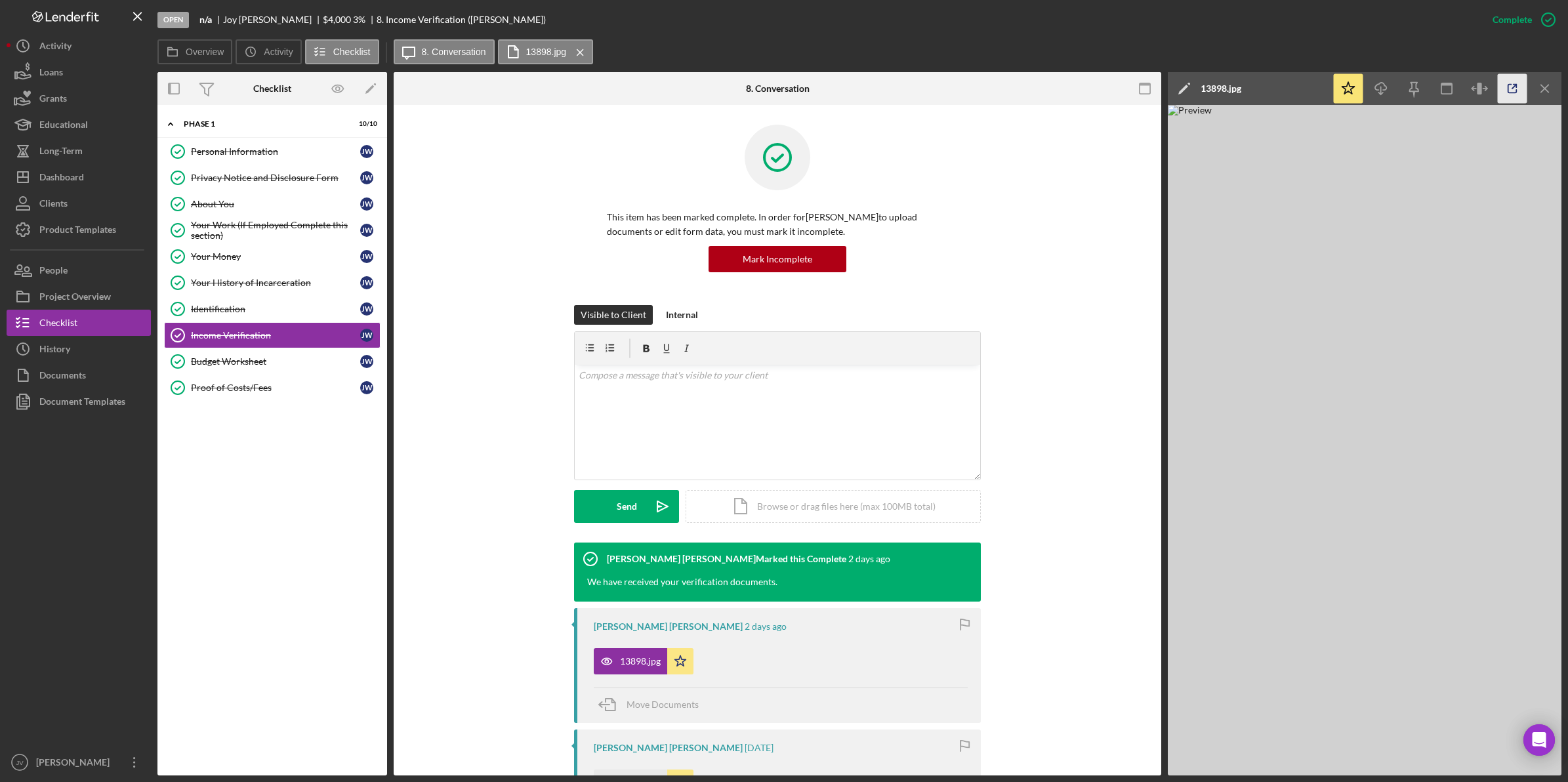
click at [1511, 86] on icon "button" at bounding box center [1512, 89] width 30 height 30
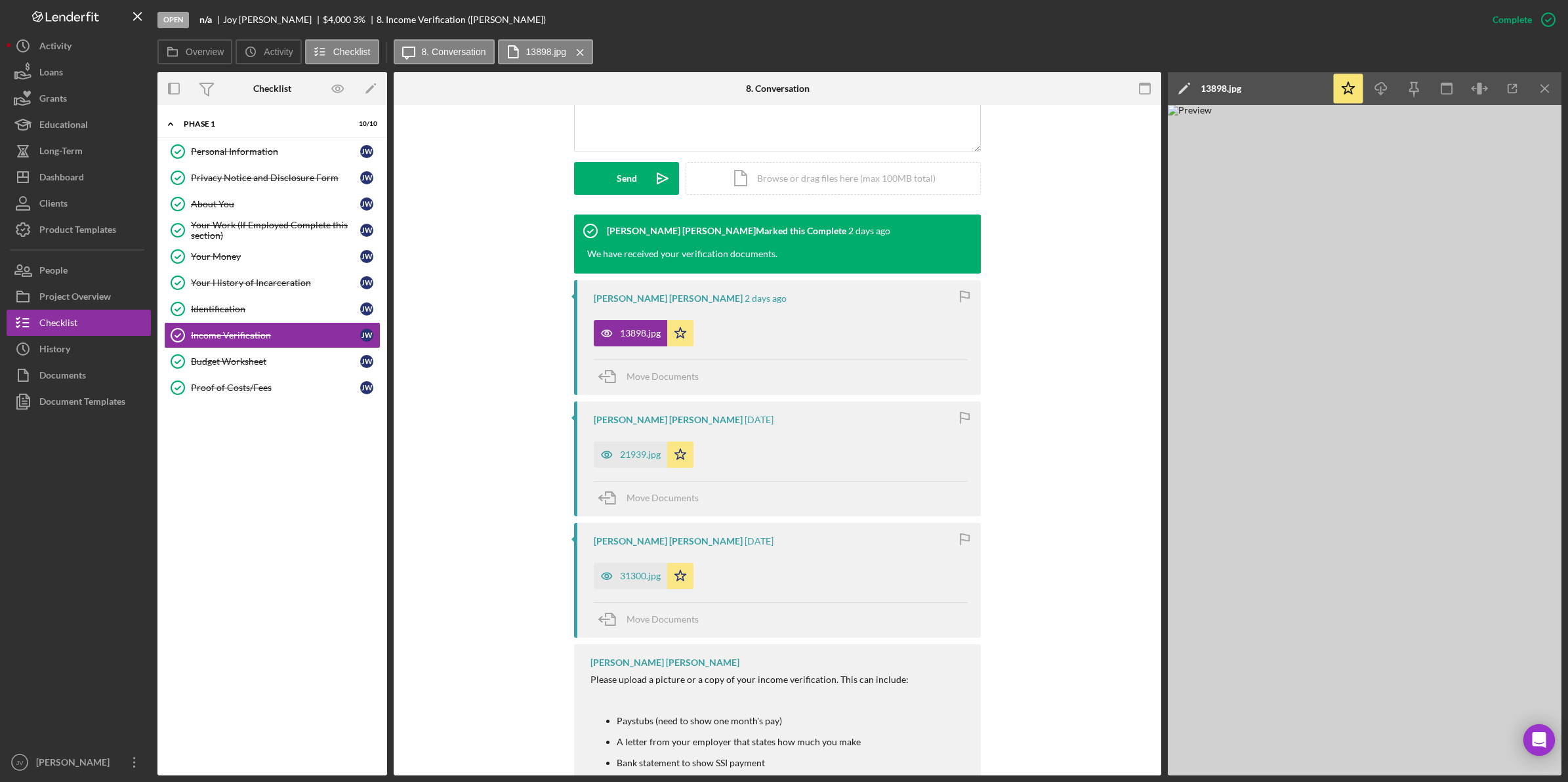
scroll to position [410, 0]
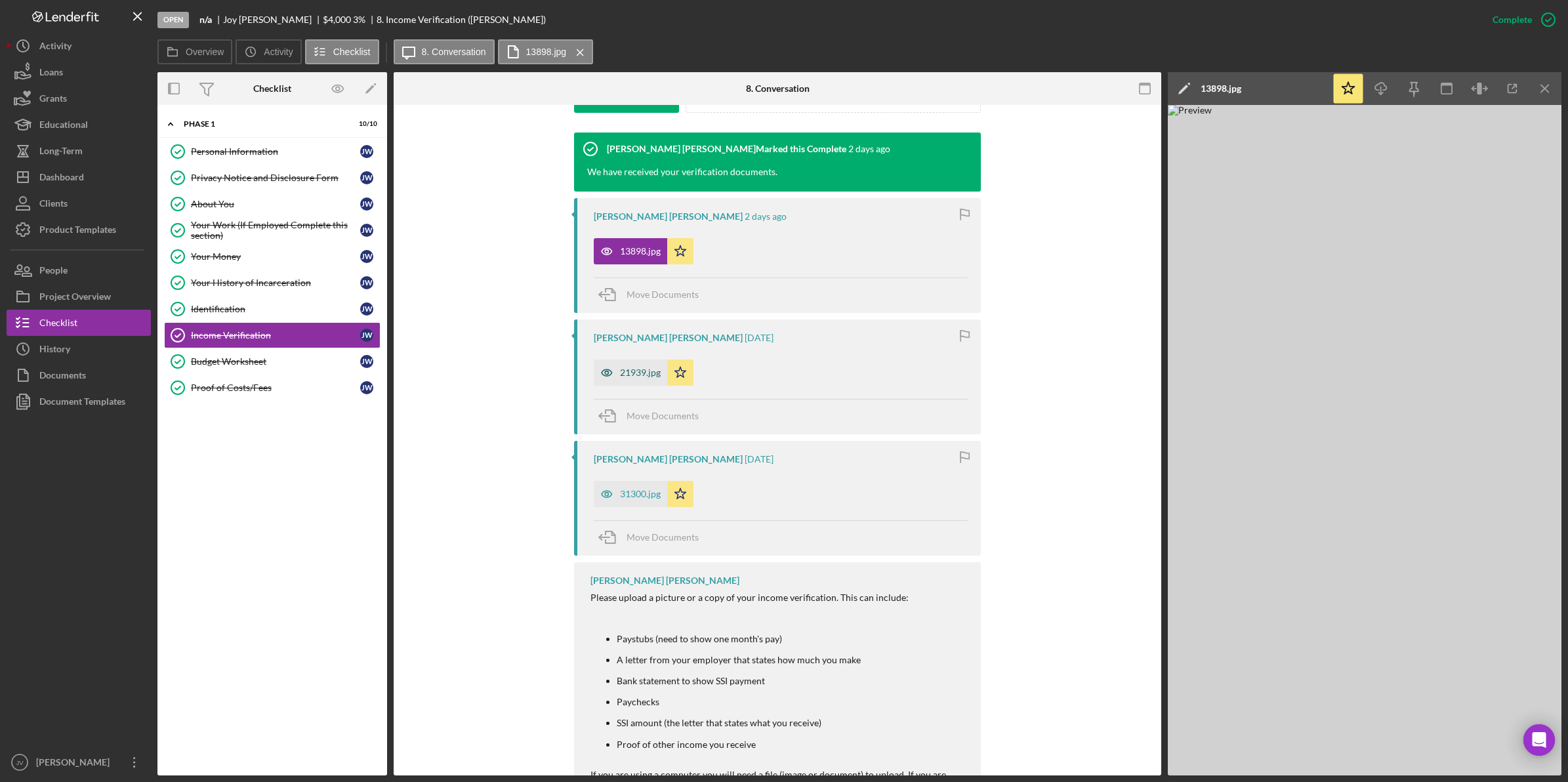
click at [638, 375] on div "21939.jpg" at bounding box center [640, 373] width 40 height 11
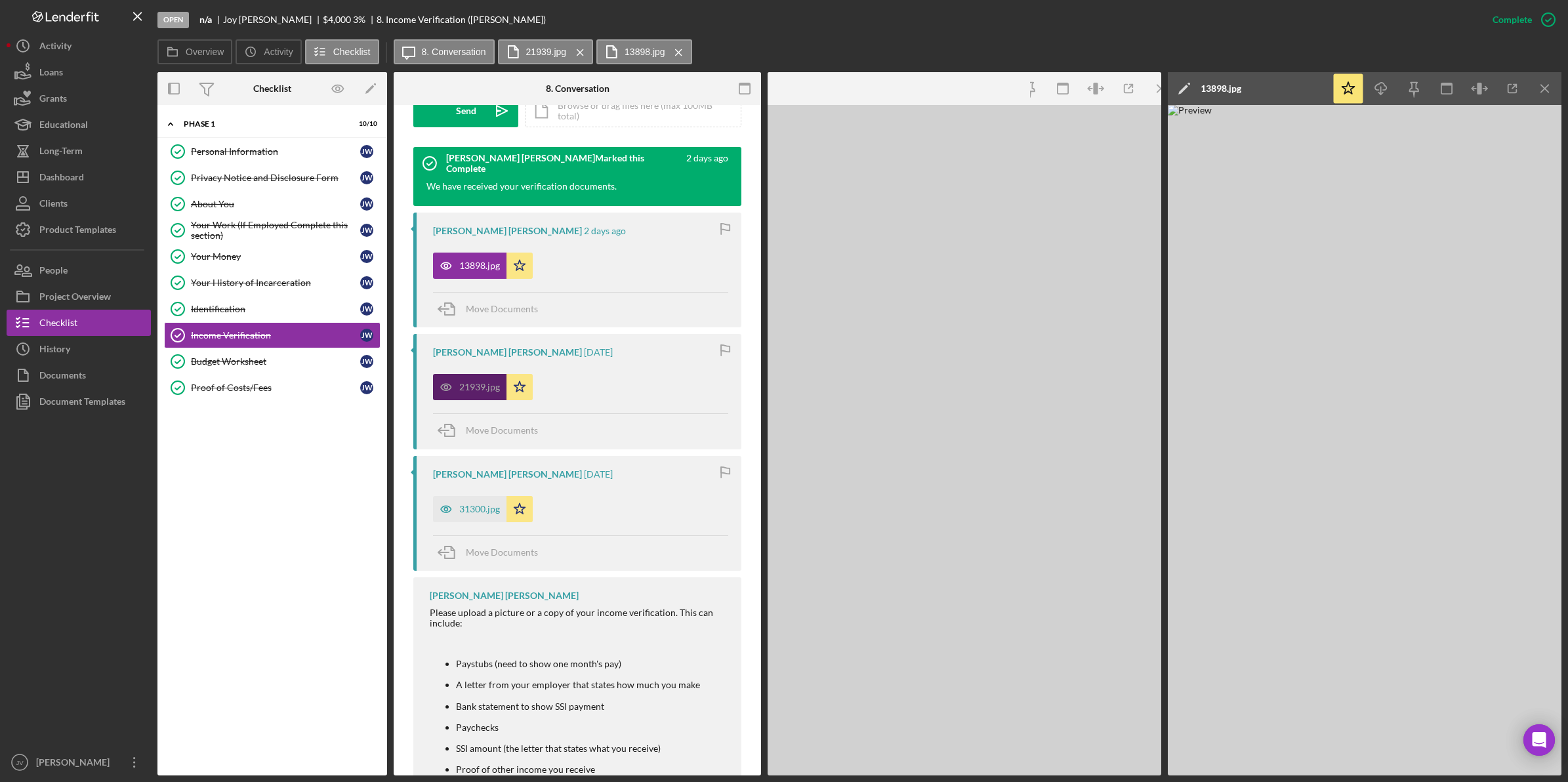
scroll to position [425, 0]
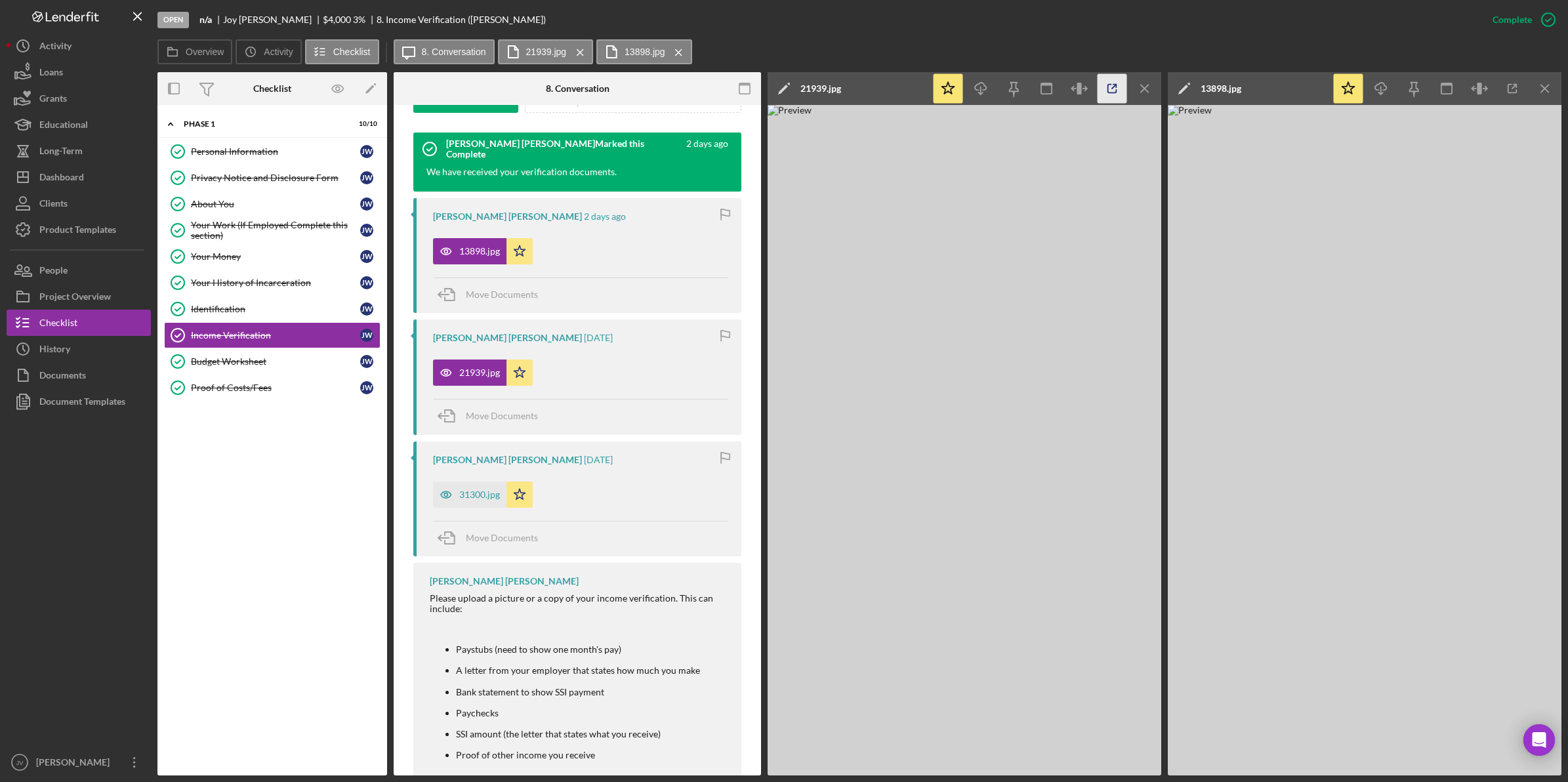
click at [1106, 89] on icon "button" at bounding box center [1112, 89] width 30 height 30
click at [1542, 84] on icon "Icon/Menu Close" at bounding box center [1545, 89] width 30 height 30
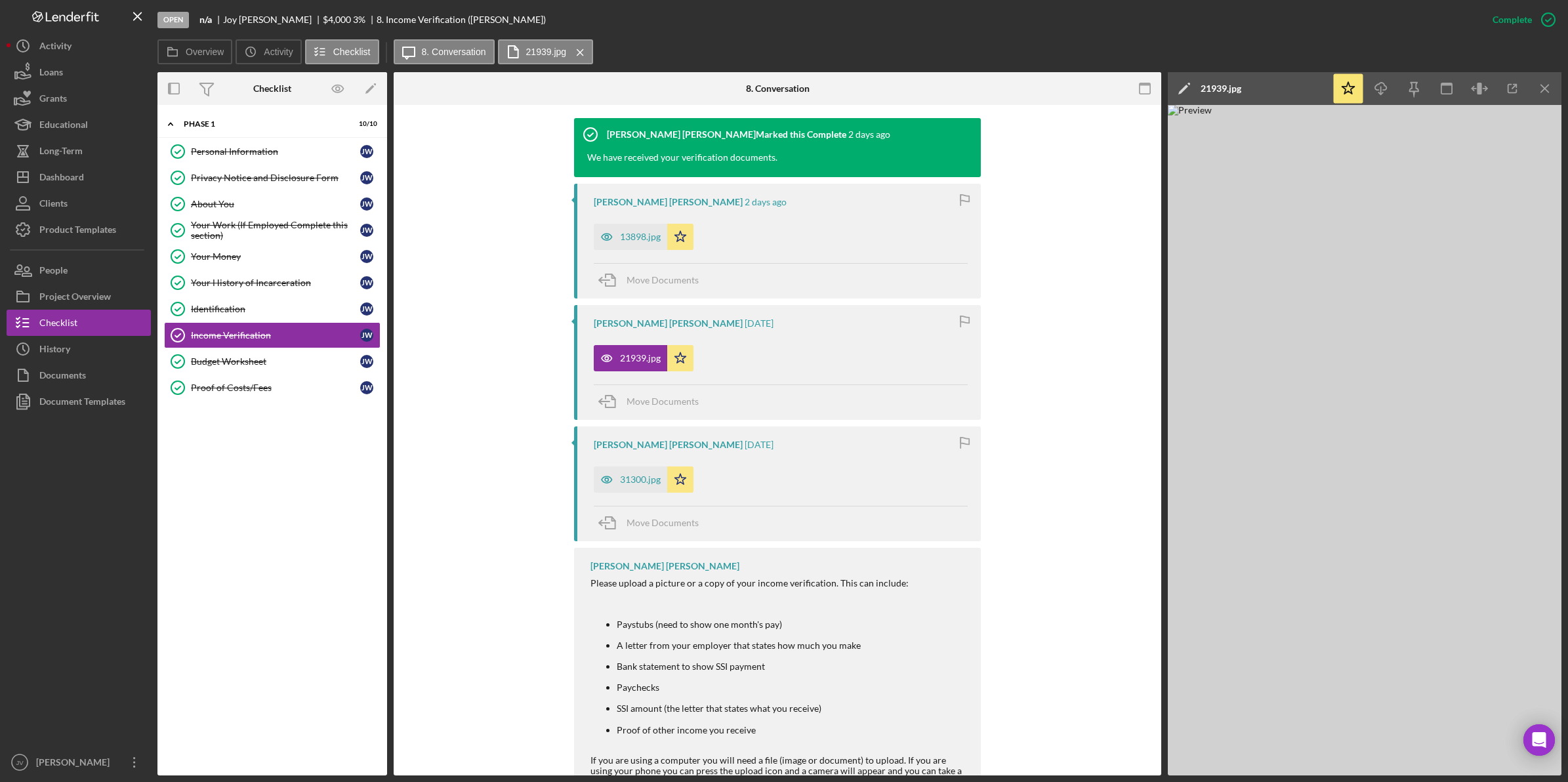
scroll to position [410, 0]
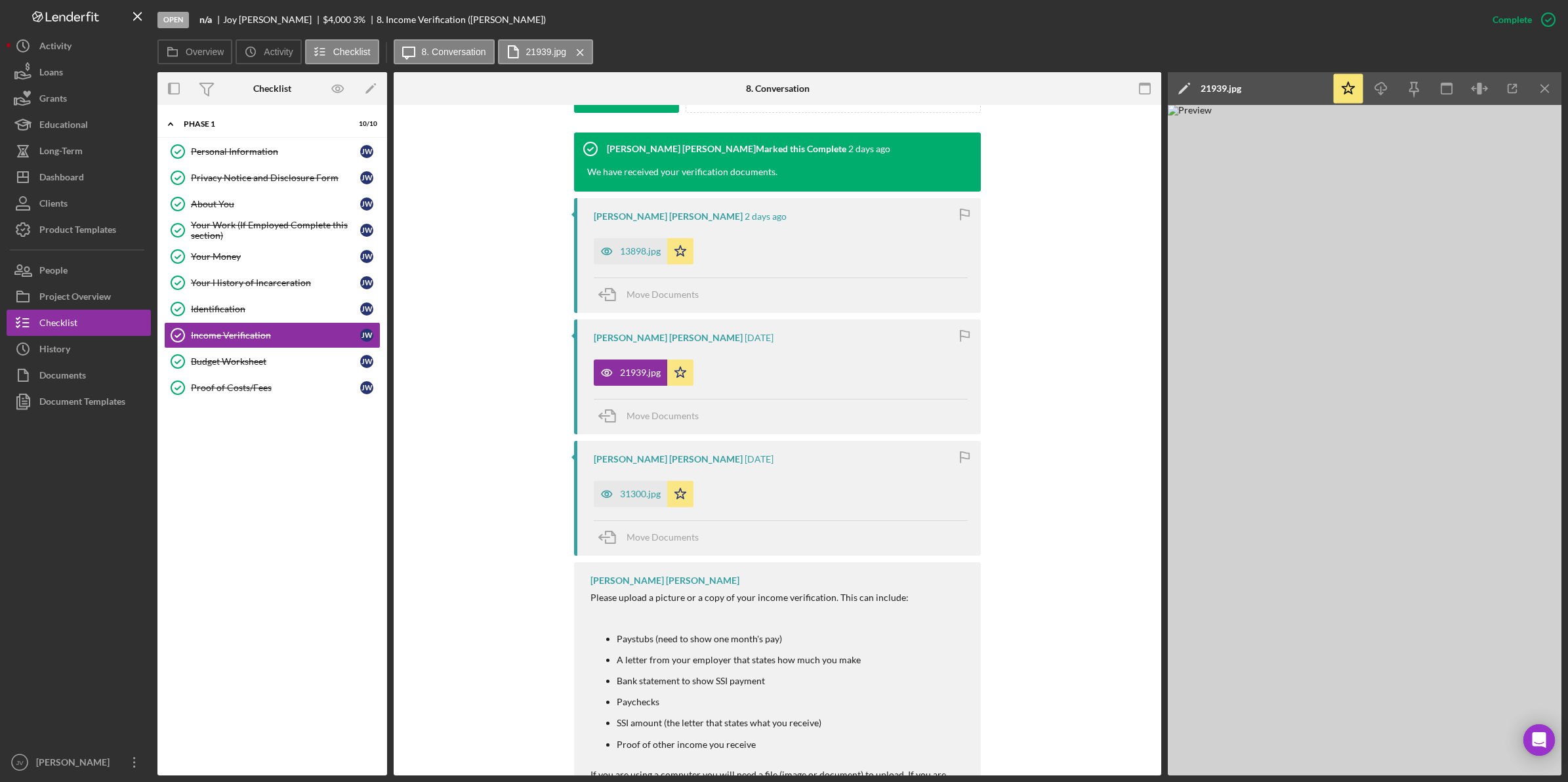
click at [1542, 84] on icon "Icon/Menu Close" at bounding box center [1545, 89] width 30 height 30
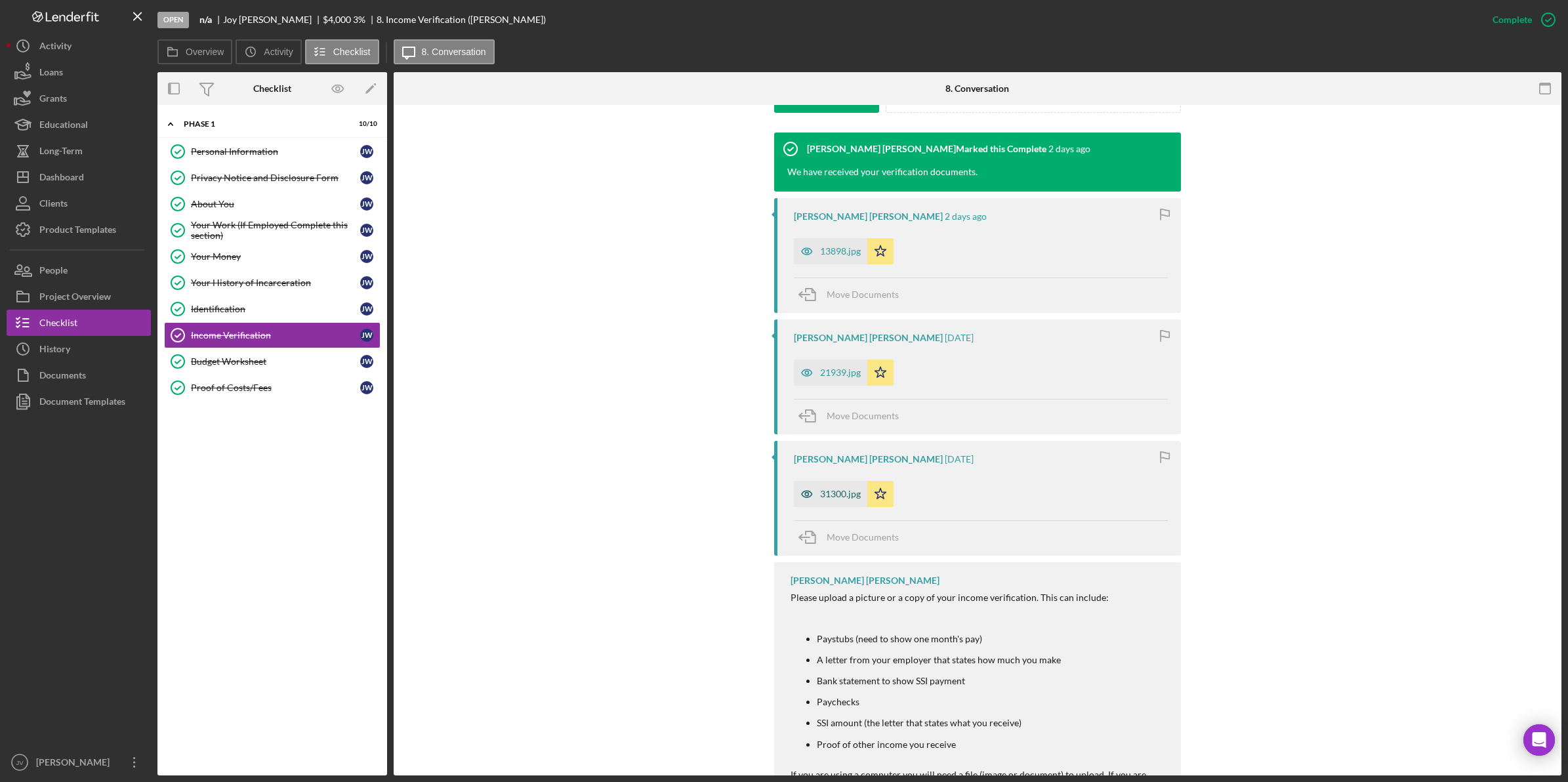
click at [824, 499] on div "31300.jpg" at bounding box center [840, 494] width 40 height 11
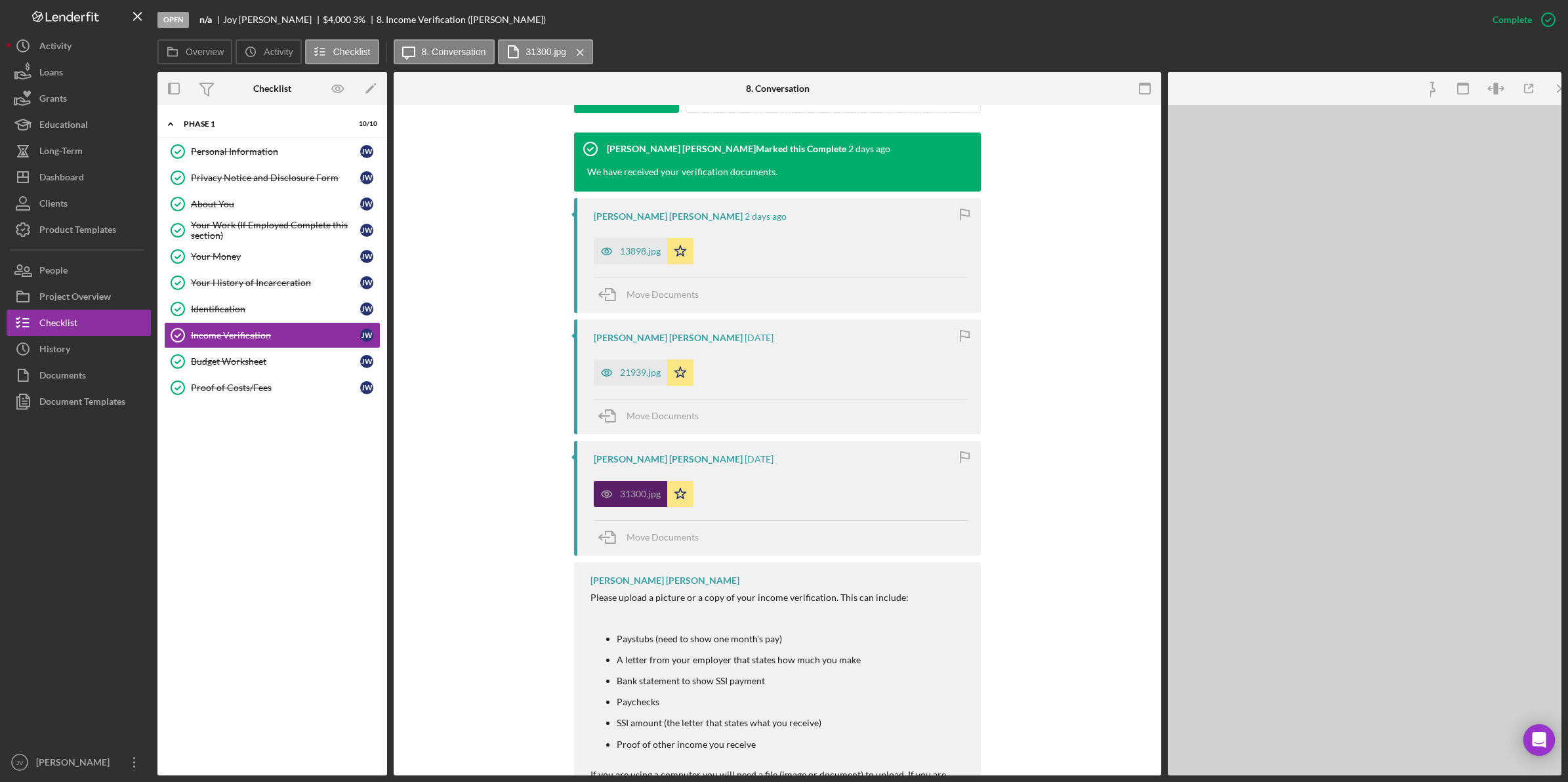
click at [824, 501] on div "31300.jpg Icon/Star" at bounding box center [780, 491] width 374 height 33
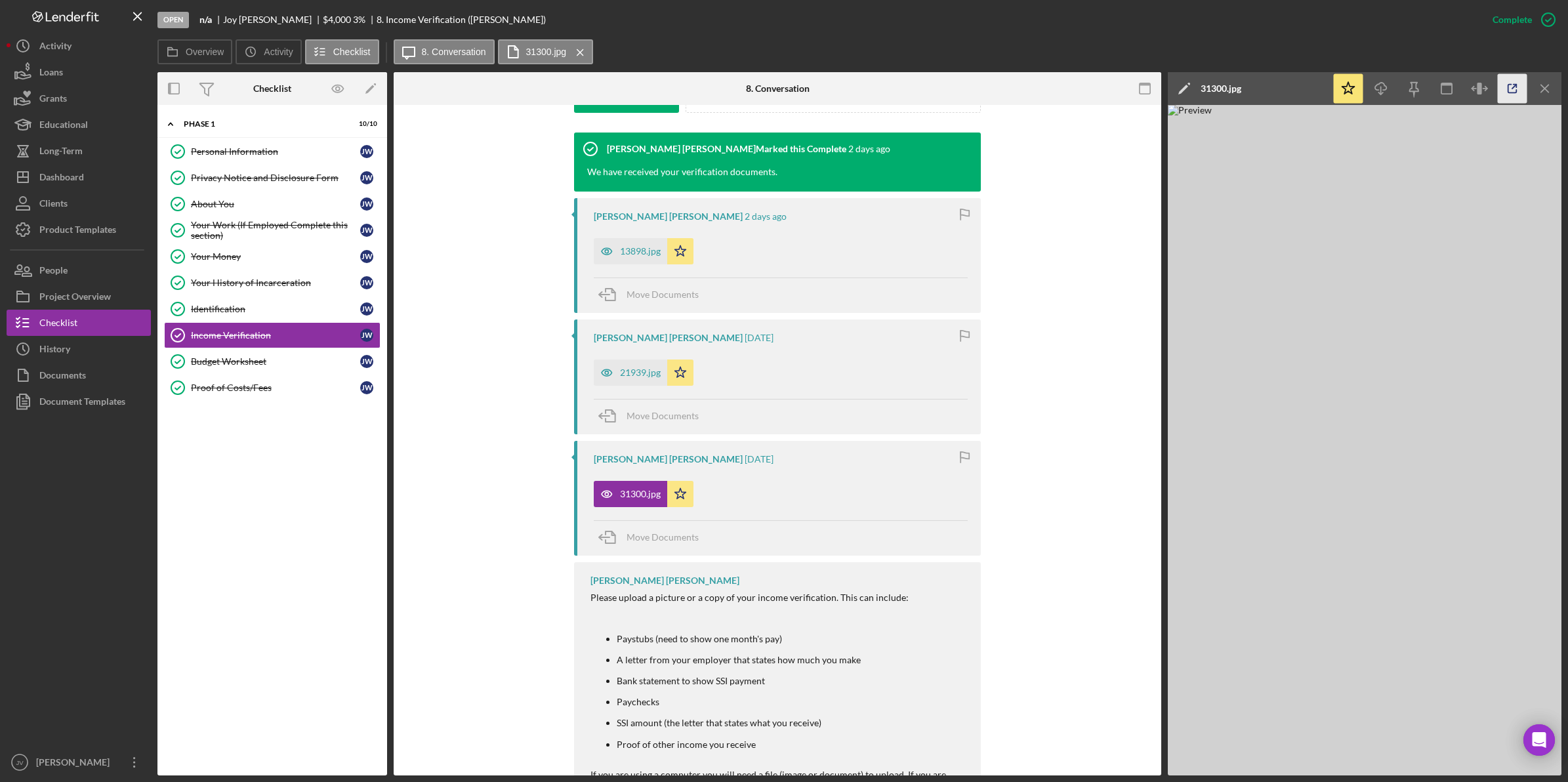
click at [1506, 92] on icon "button" at bounding box center [1512, 89] width 30 height 30
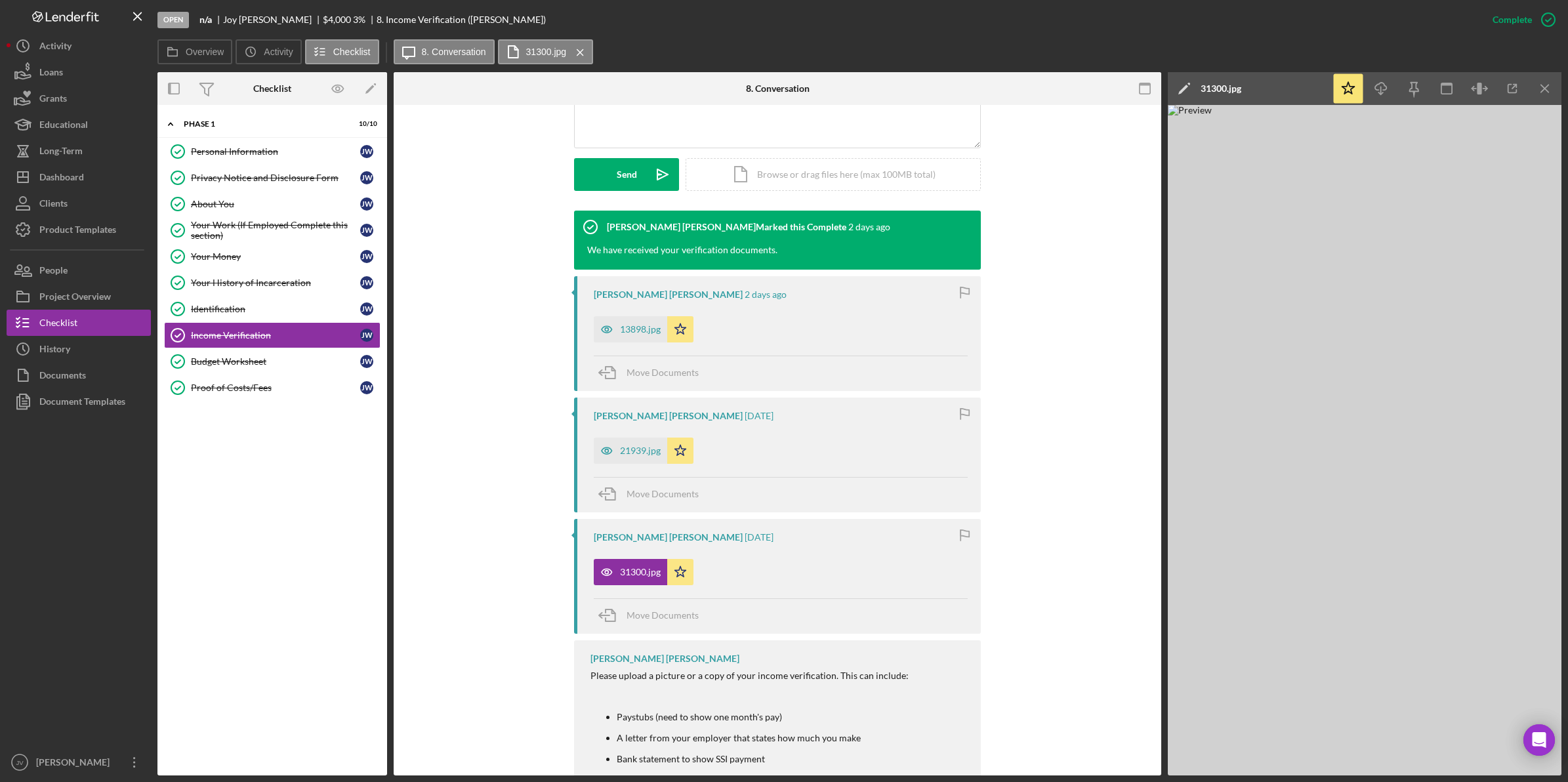
scroll to position [316, 0]
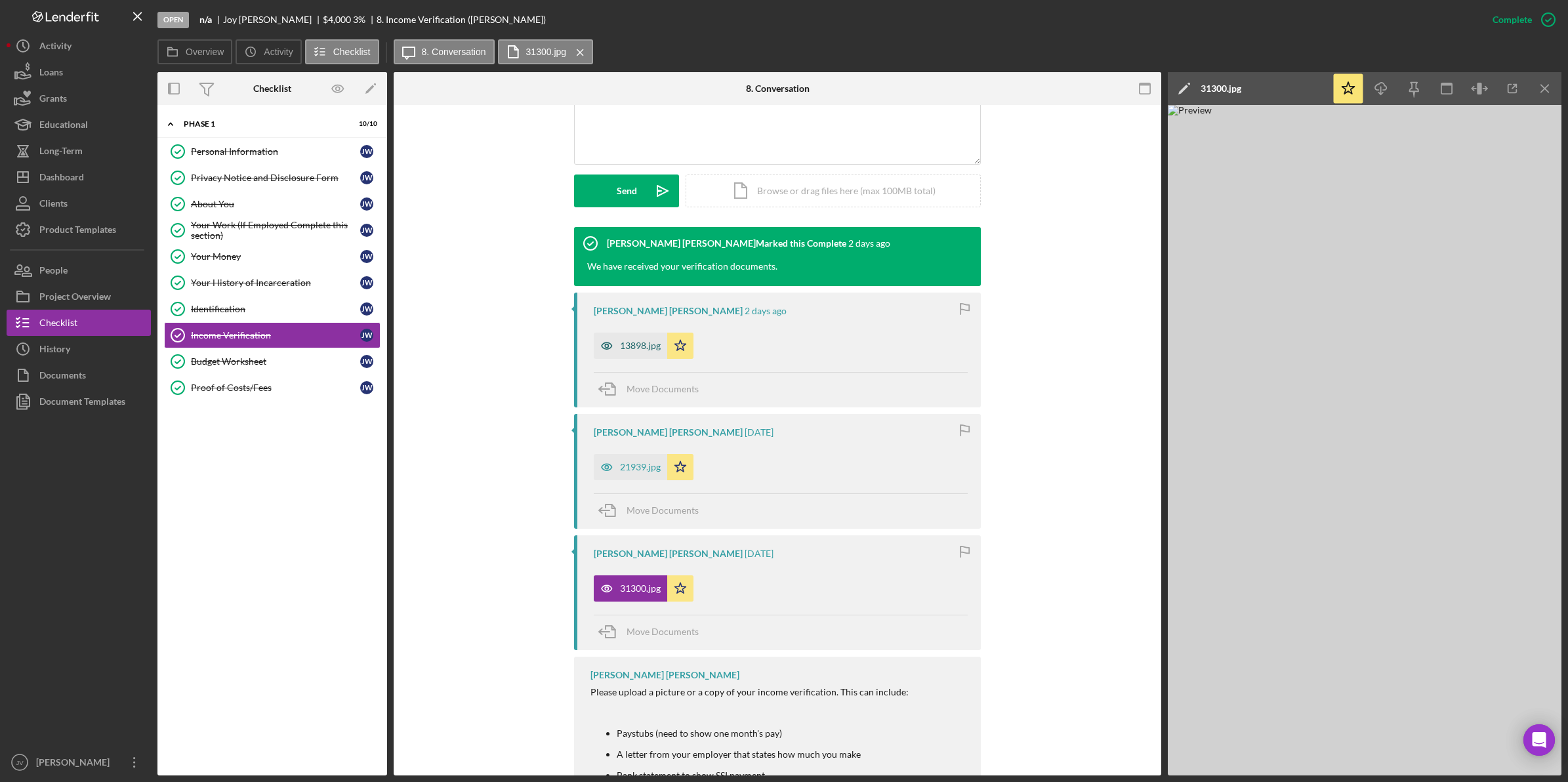
click at [631, 342] on div "13898.jpg" at bounding box center [640, 346] width 40 height 11
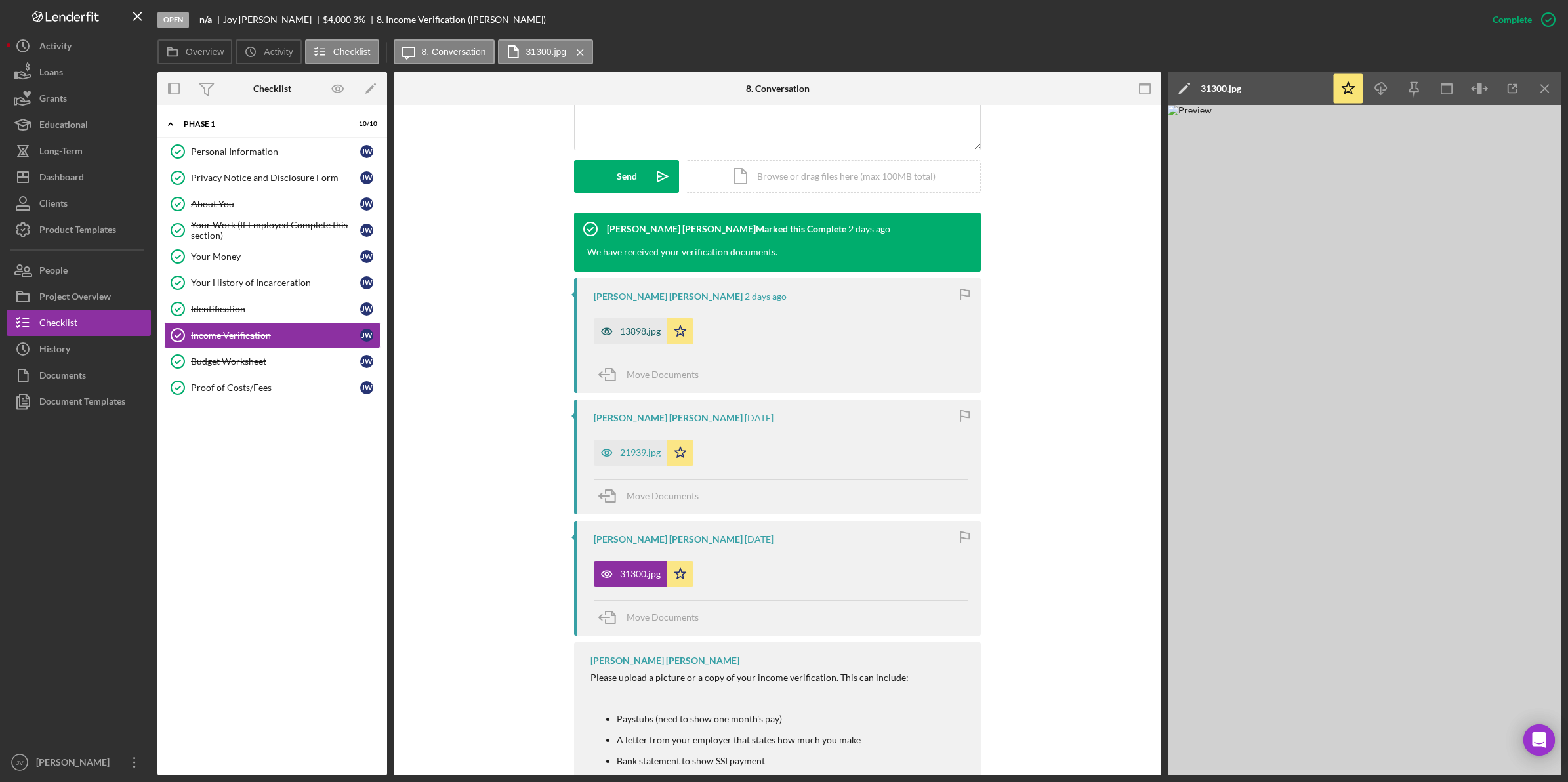
click at [631, 342] on div "13898.jpg Icon/Star" at bounding box center [780, 328] width 374 height 33
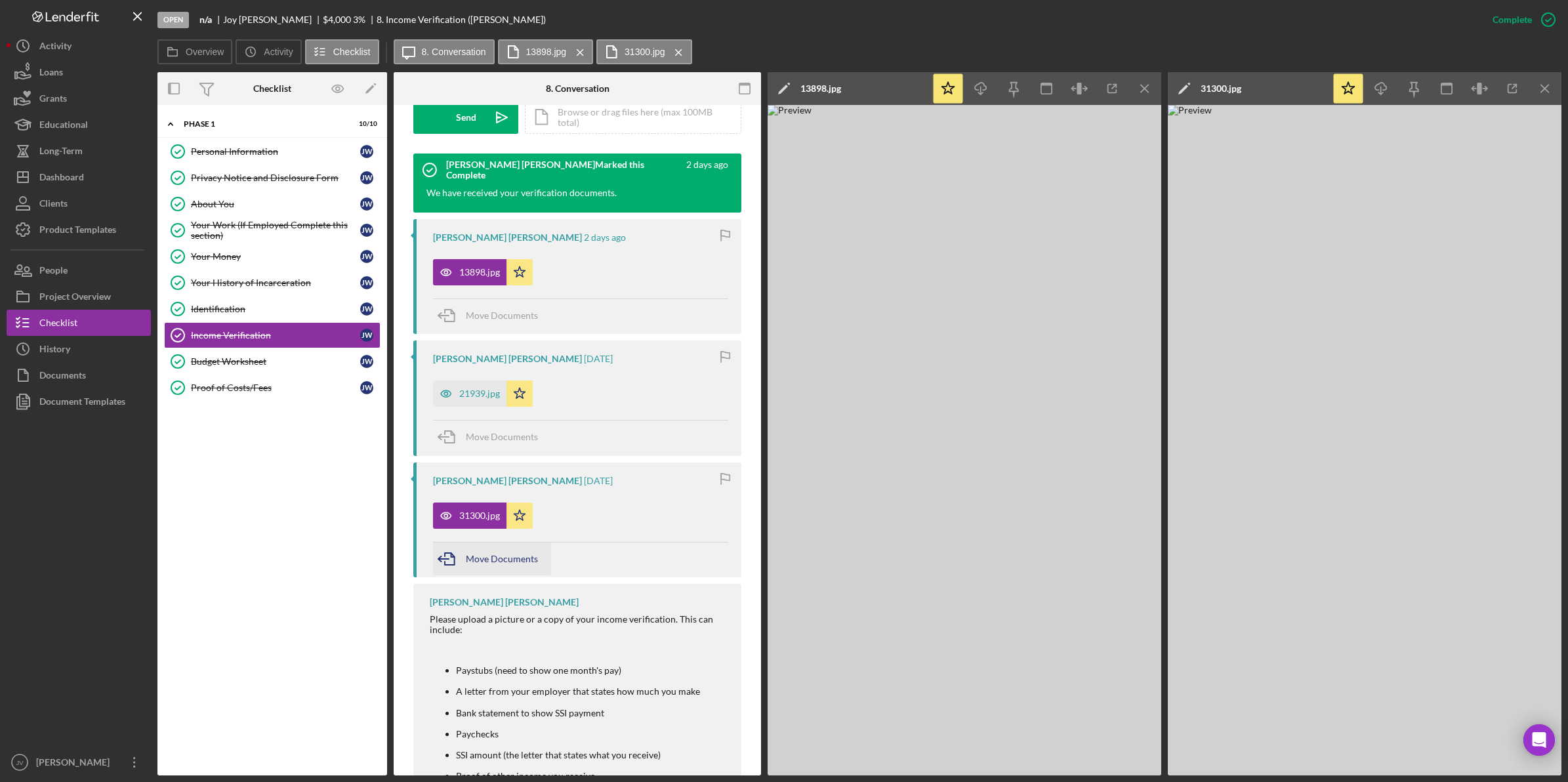
scroll to position [187, 0]
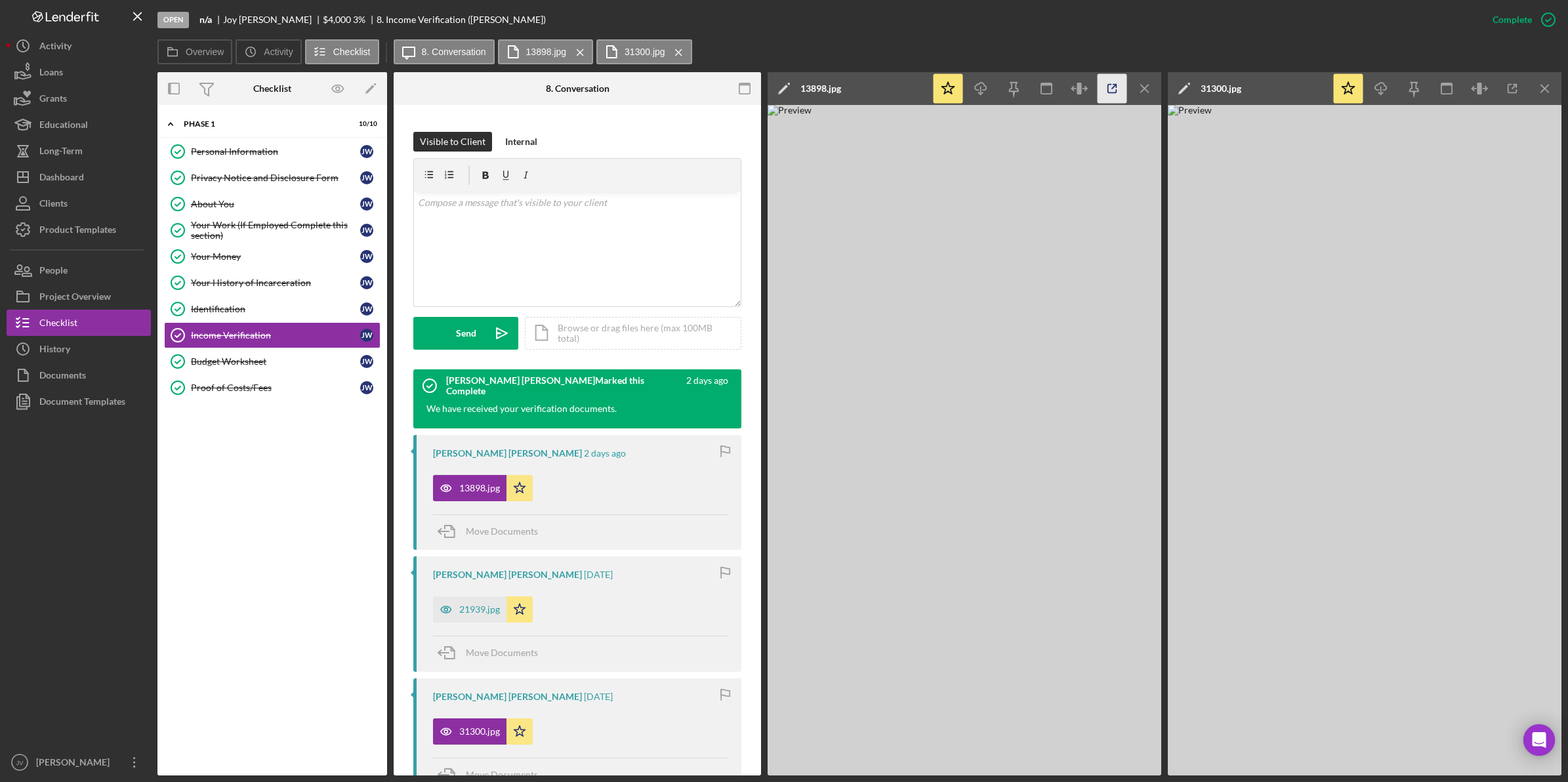
click at [1110, 86] on icon "button" at bounding box center [1112, 89] width 30 height 30
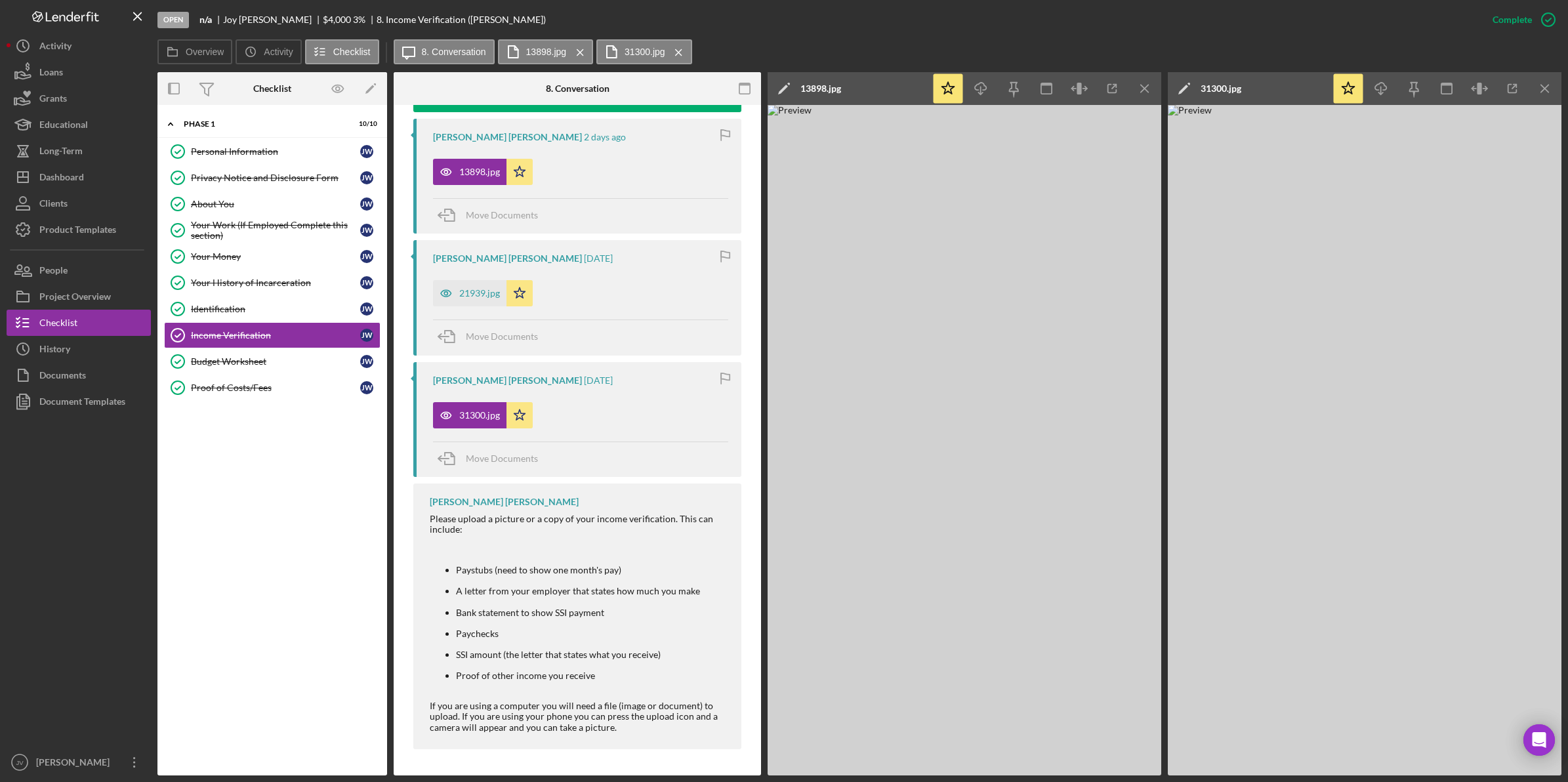
scroll to position [516, 0]
click at [246, 373] on link "Budget Worksheet Budget Worksheet J W" at bounding box center [272, 361] width 216 height 26
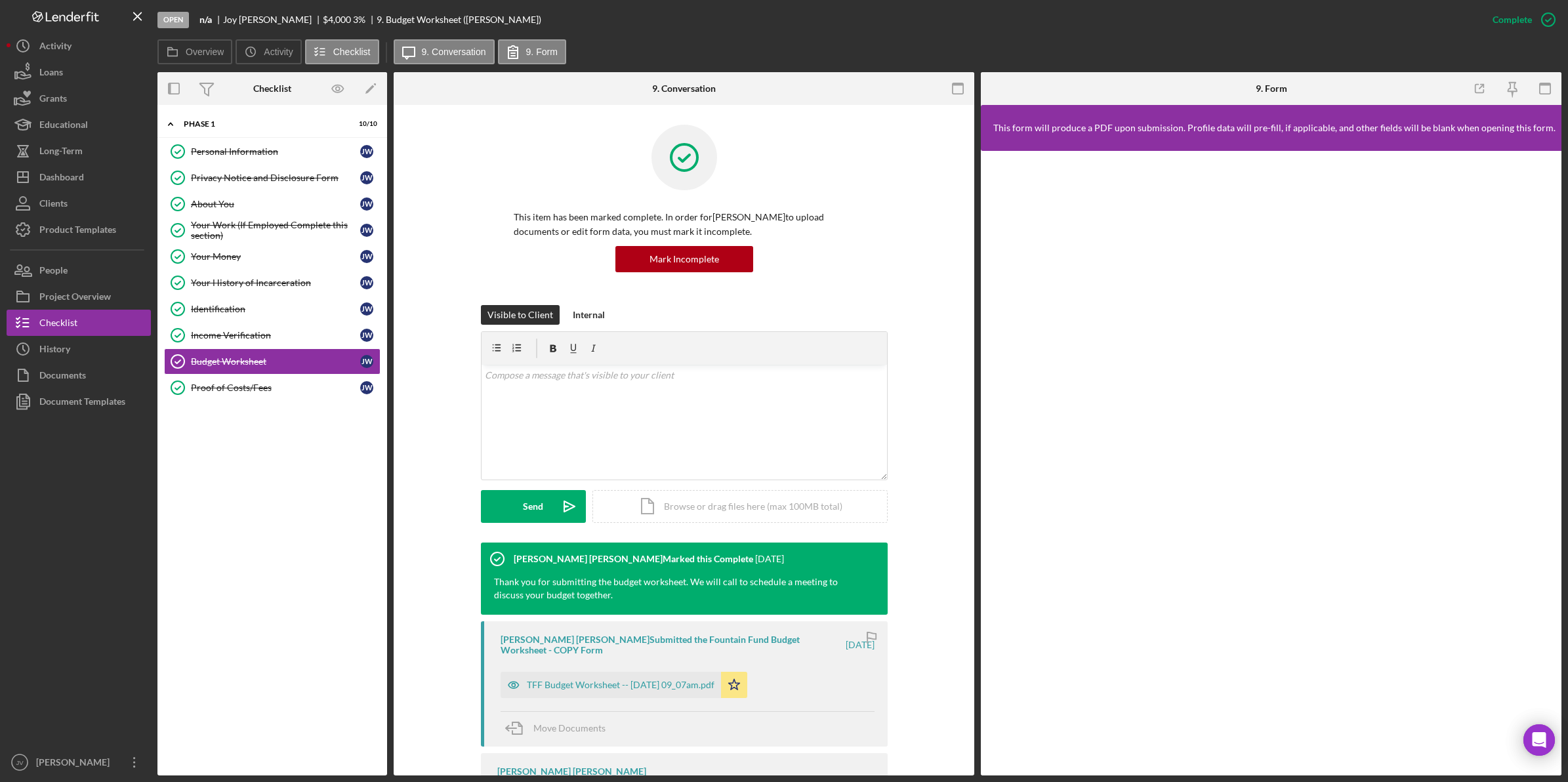
scroll to position [156, 0]
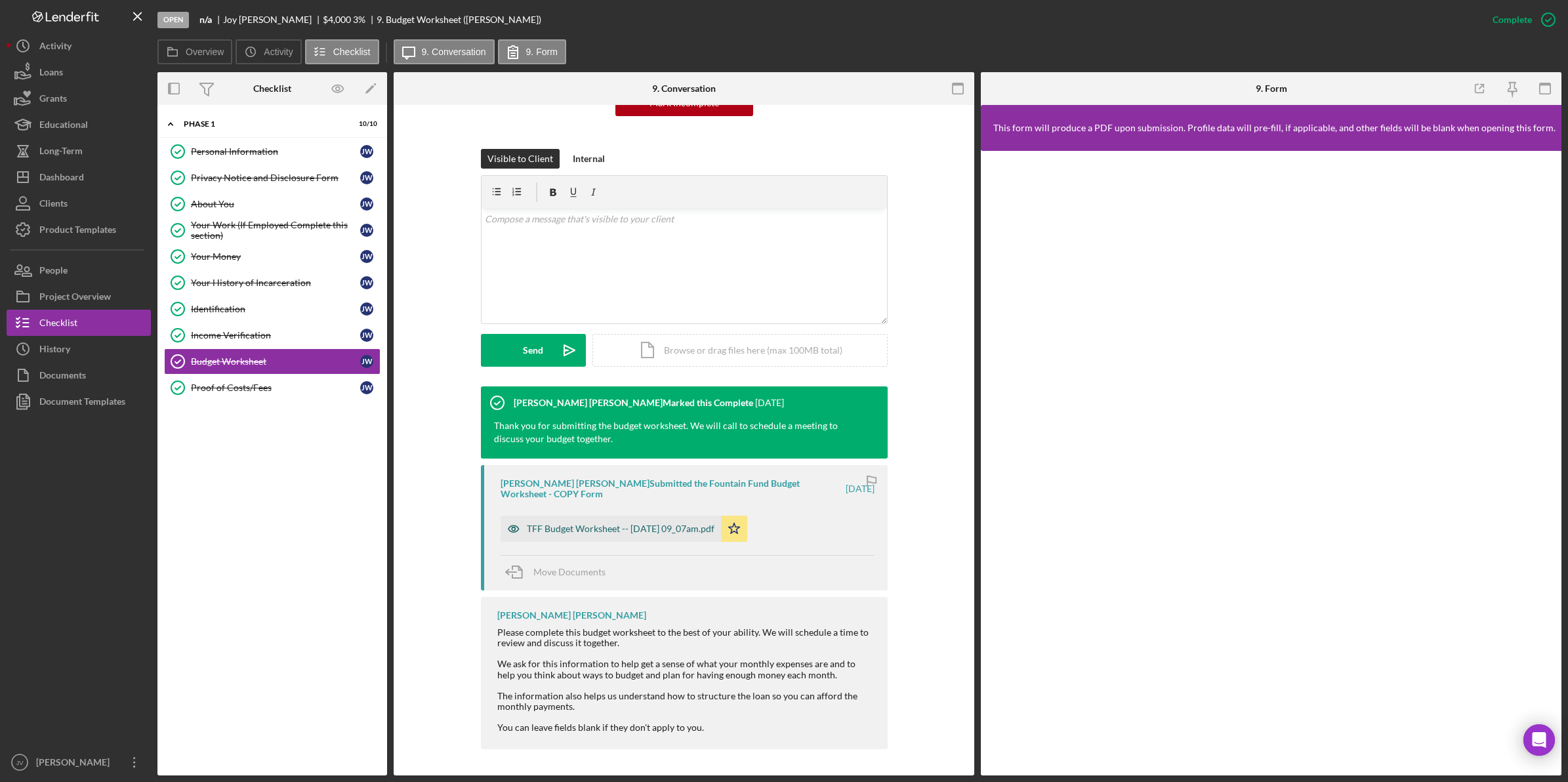
click at [584, 525] on div "TFF Budget Worksheet -- 2025-10-06 09_07am.pdf" at bounding box center [620, 529] width 187 height 11
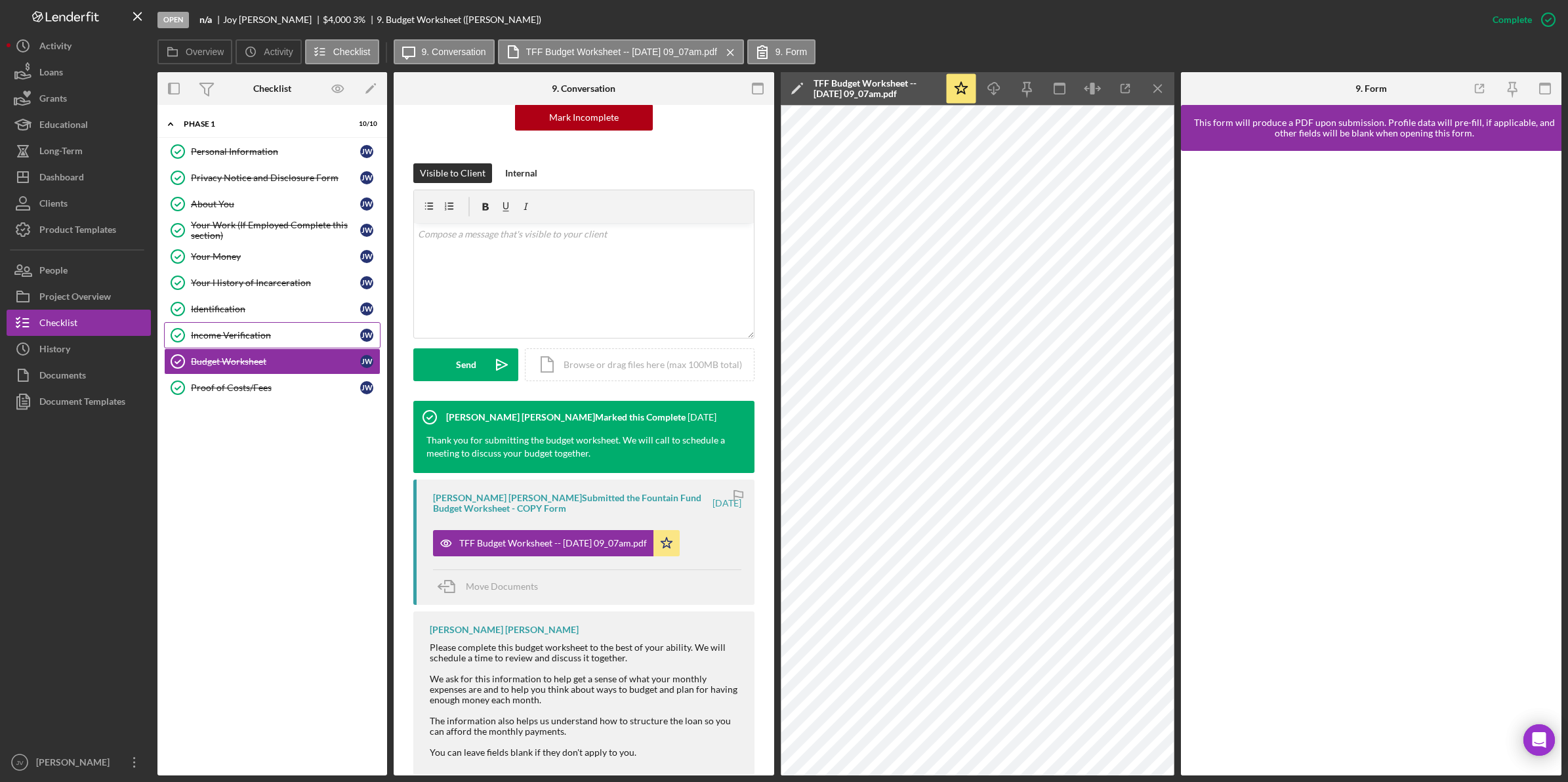
click at [288, 346] on link "Income Verification Income Verification J W" at bounding box center [272, 335] width 216 height 26
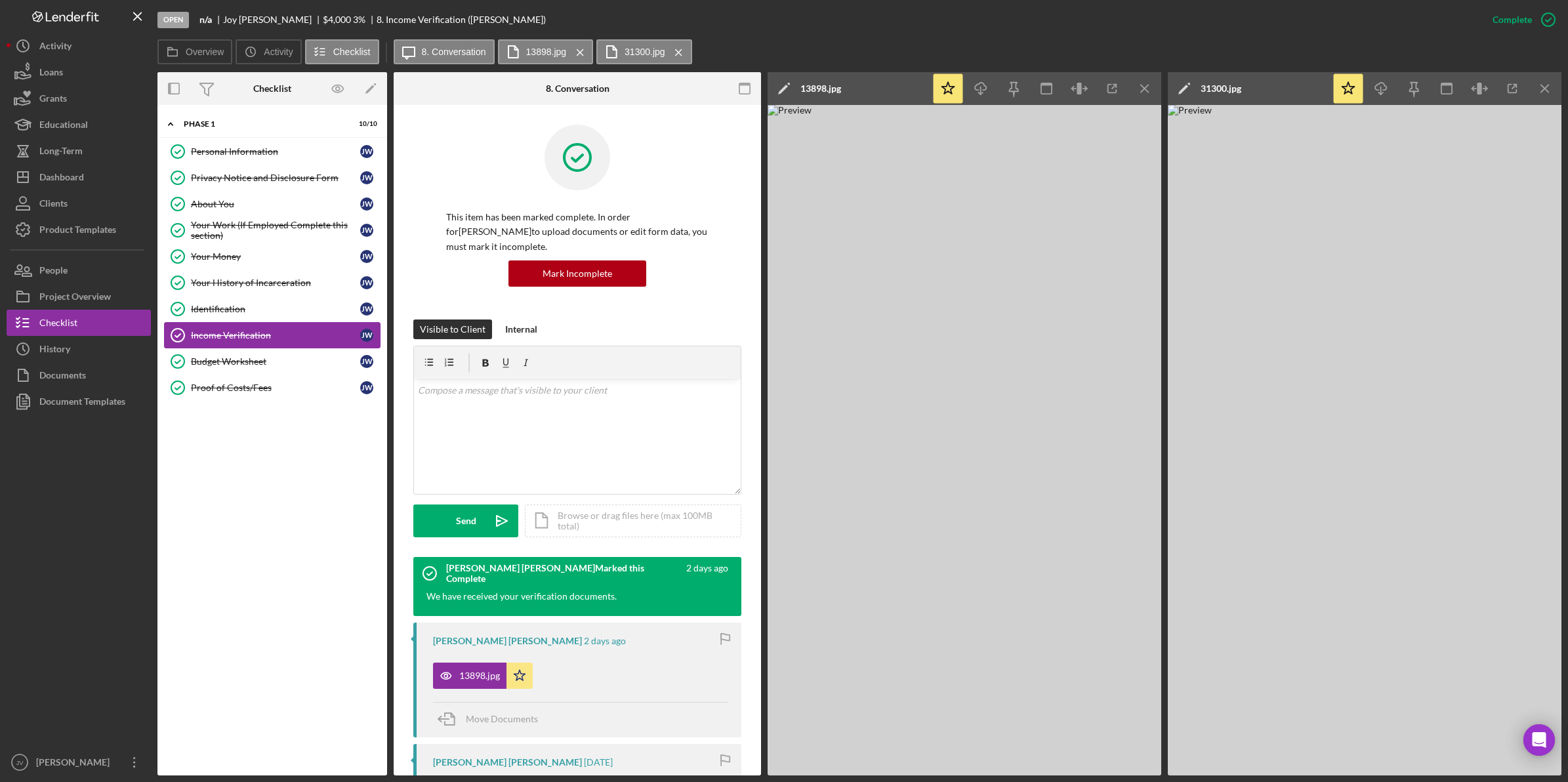
click at [288, 324] on link "Income Verification Income Verification J W" at bounding box center [272, 335] width 216 height 26
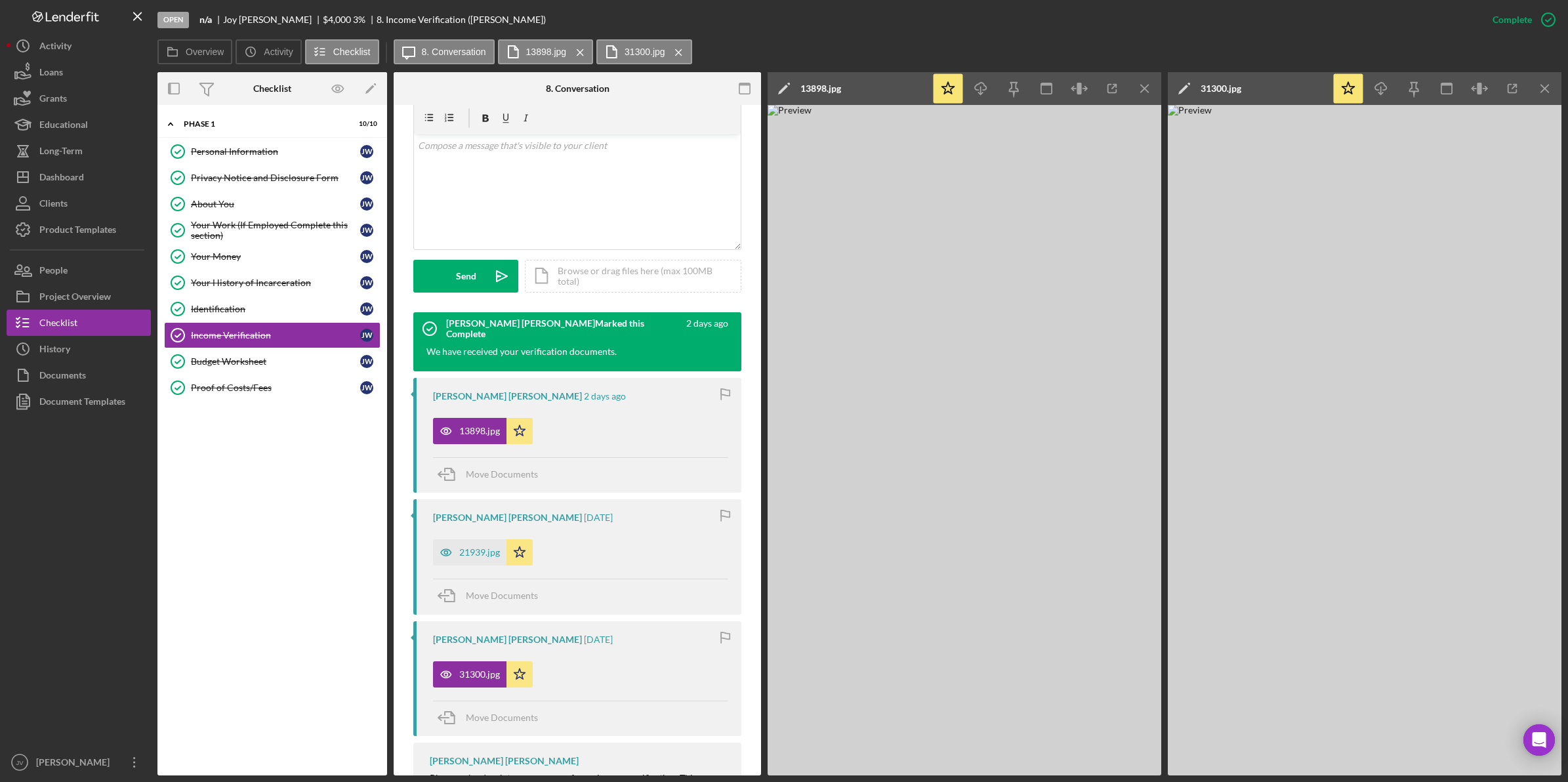
scroll to position [246, 0]
click at [474, 549] on div "21939.jpg" at bounding box center [479, 551] width 40 height 11
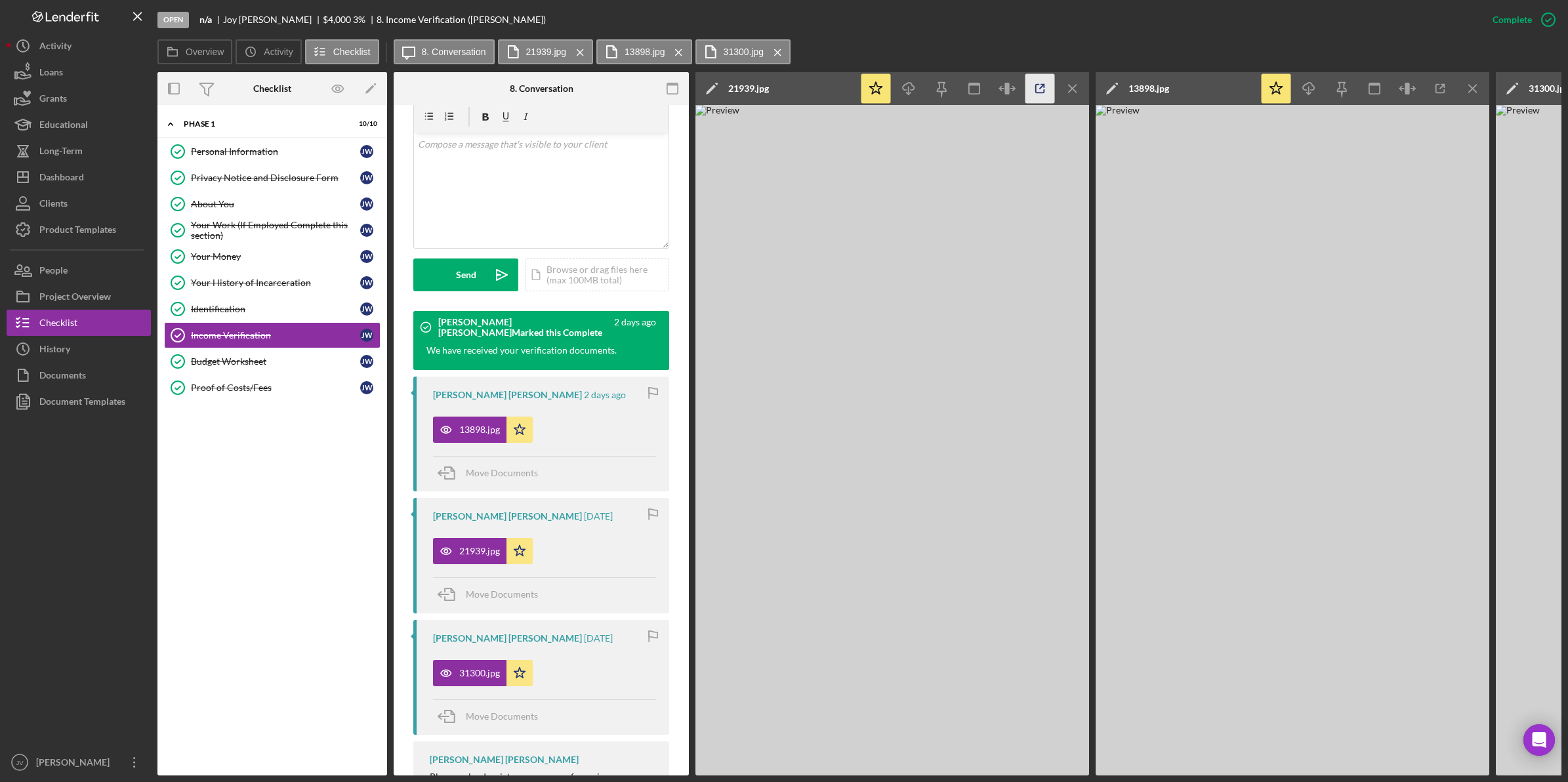
click at [1034, 86] on icon "button" at bounding box center [1040, 89] width 30 height 30
click at [307, 352] on link "Budget Worksheet Budget Worksheet J W" at bounding box center [272, 361] width 216 height 26
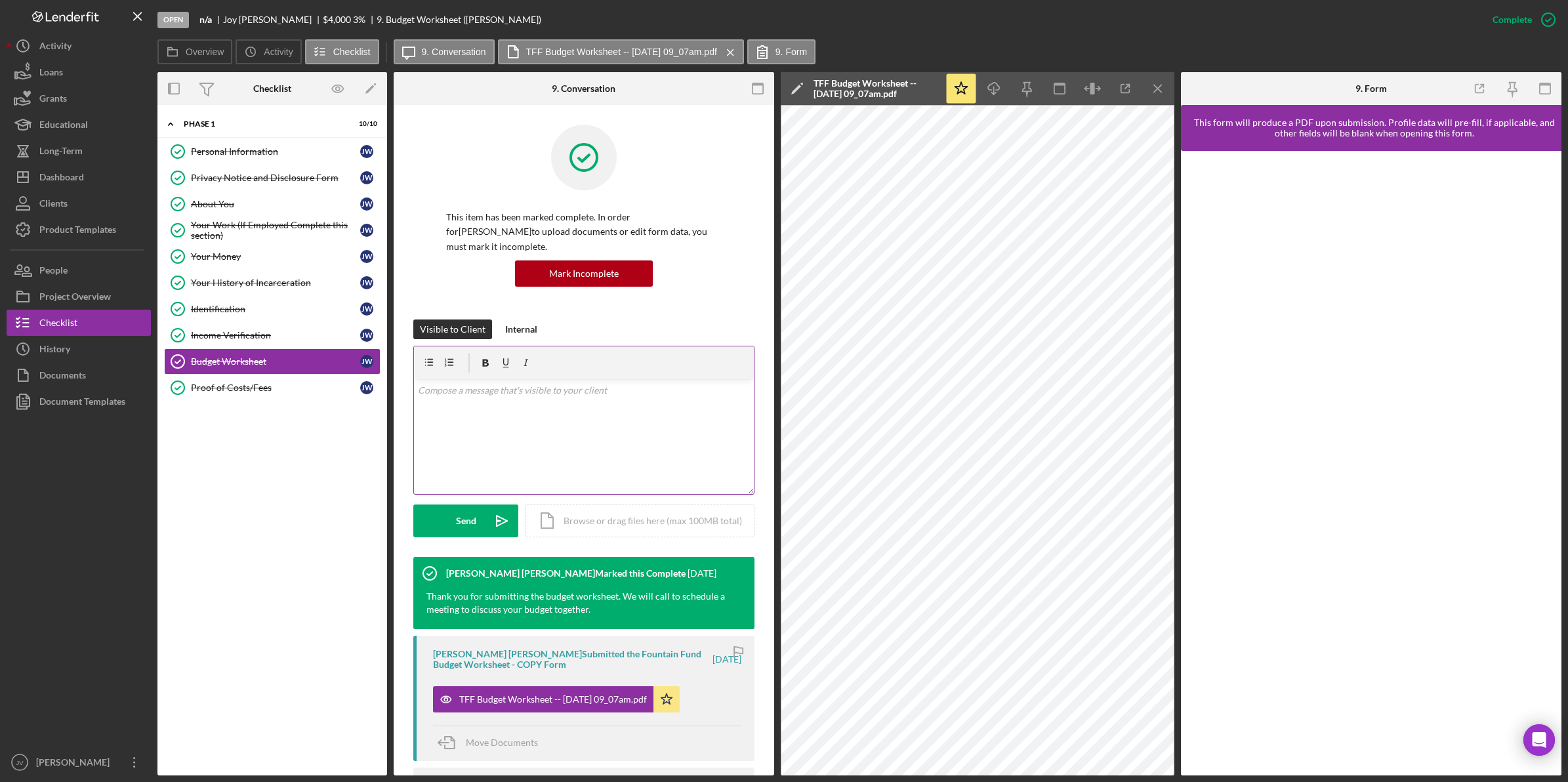
scroll to position [164, 0]
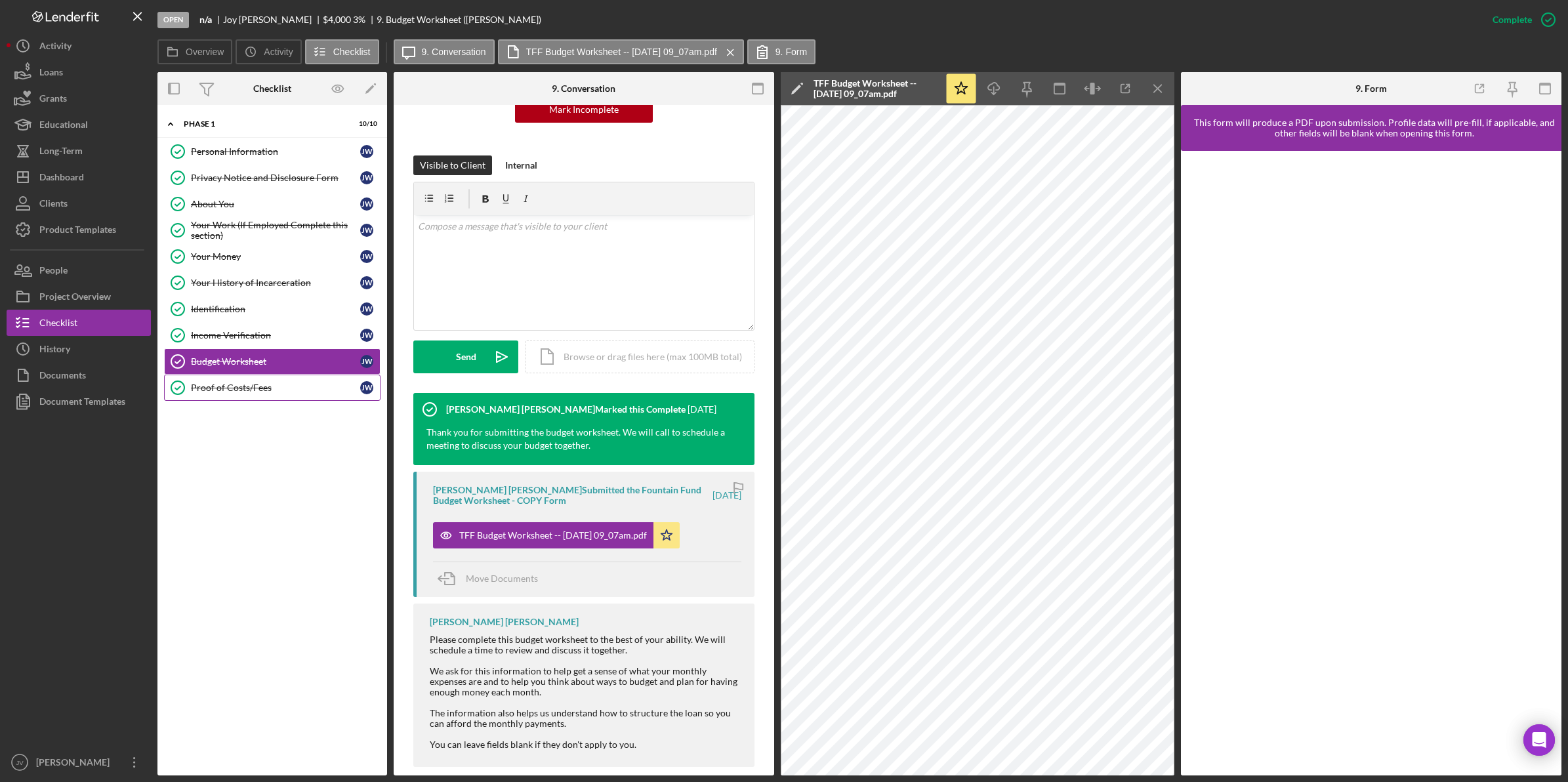
click at [267, 388] on div "Proof of Costs/Fees" at bounding box center [275, 388] width 169 height 11
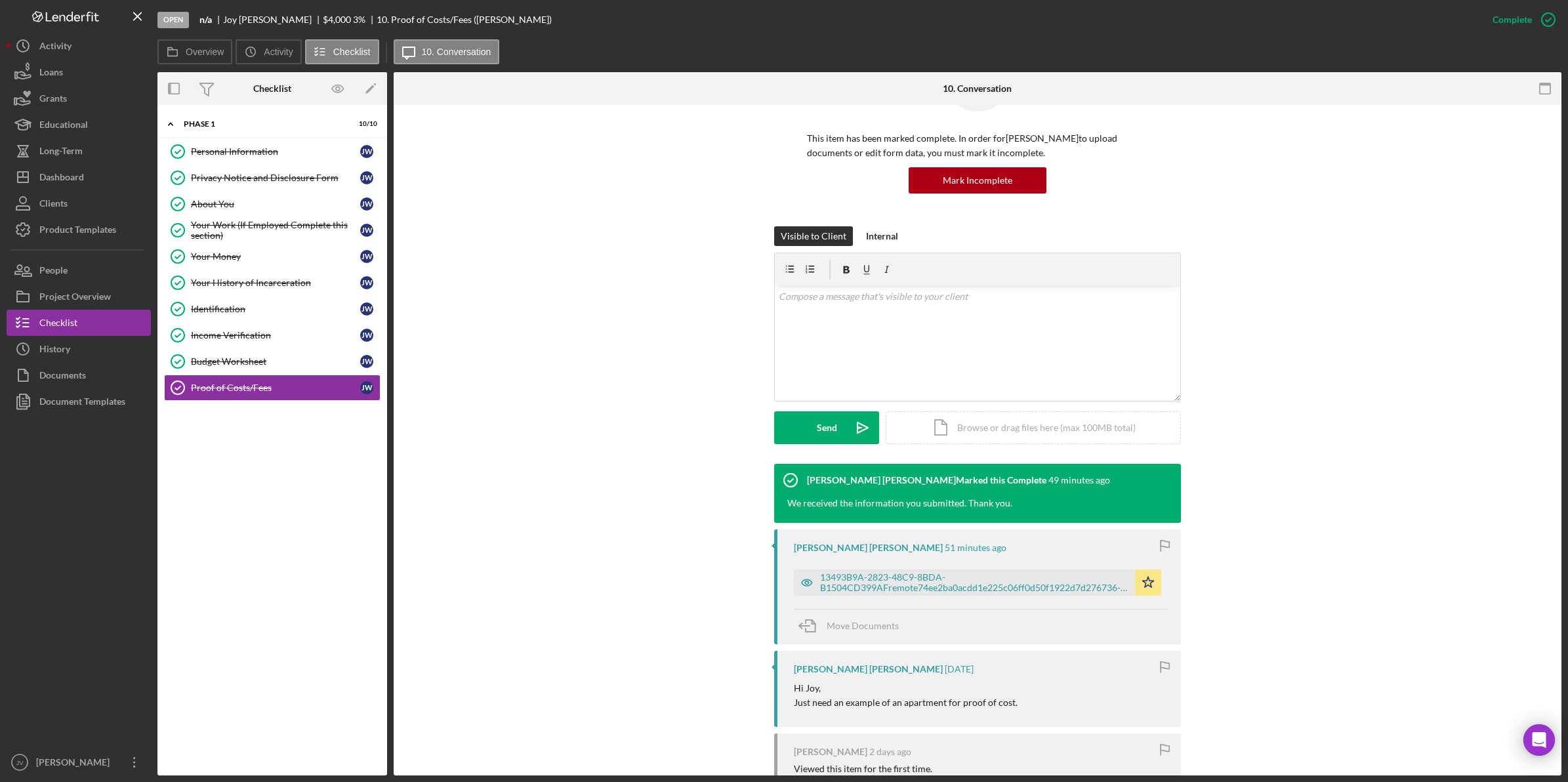
scroll to position [246, 0]
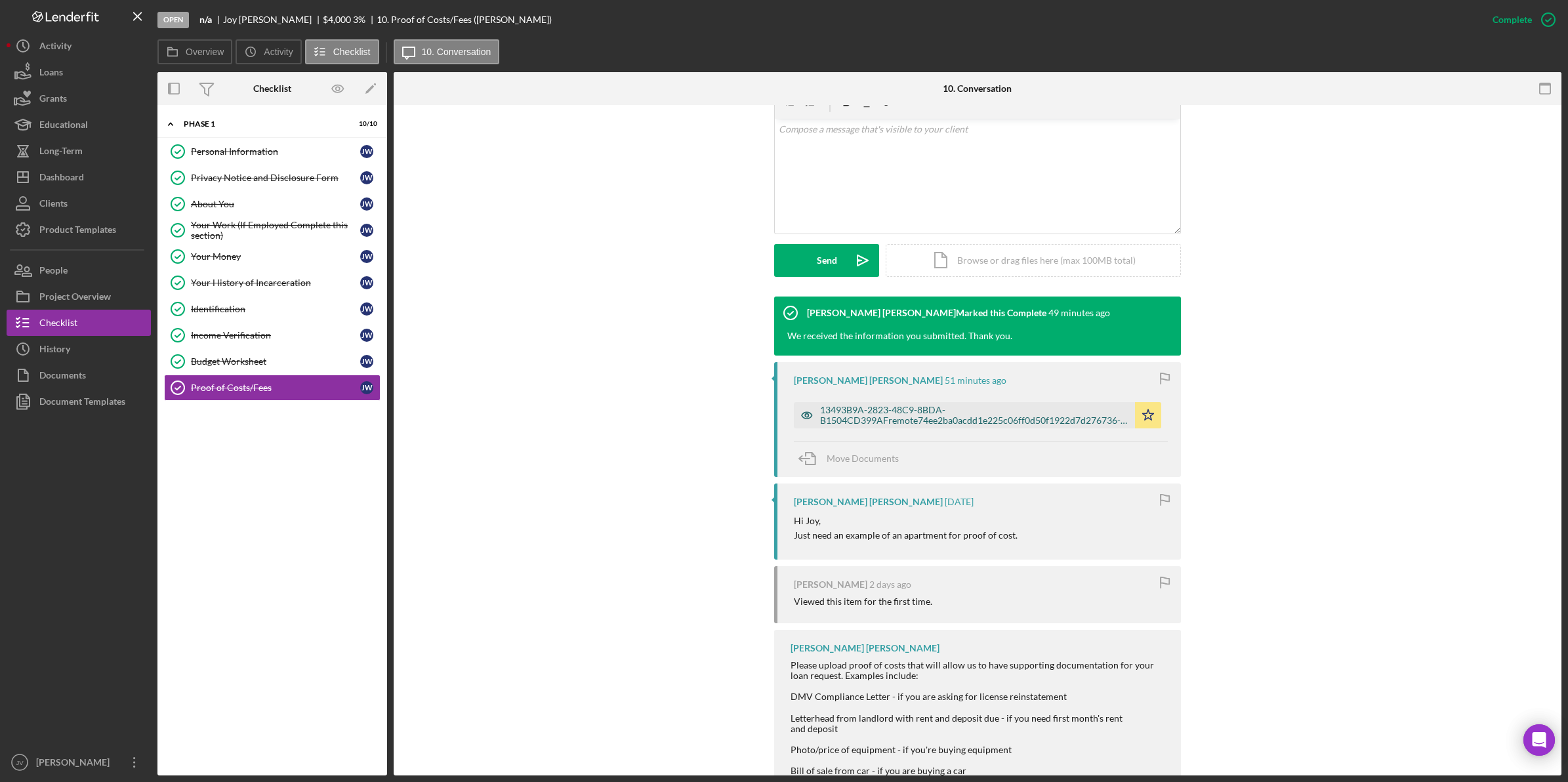
click at [850, 409] on div "13493B9A-2823-48C9-8BDA-B1504CD399AFremote74ee2ba0acdd1e225c06ff0d50f1922d7d276…" at bounding box center [974, 415] width 308 height 21
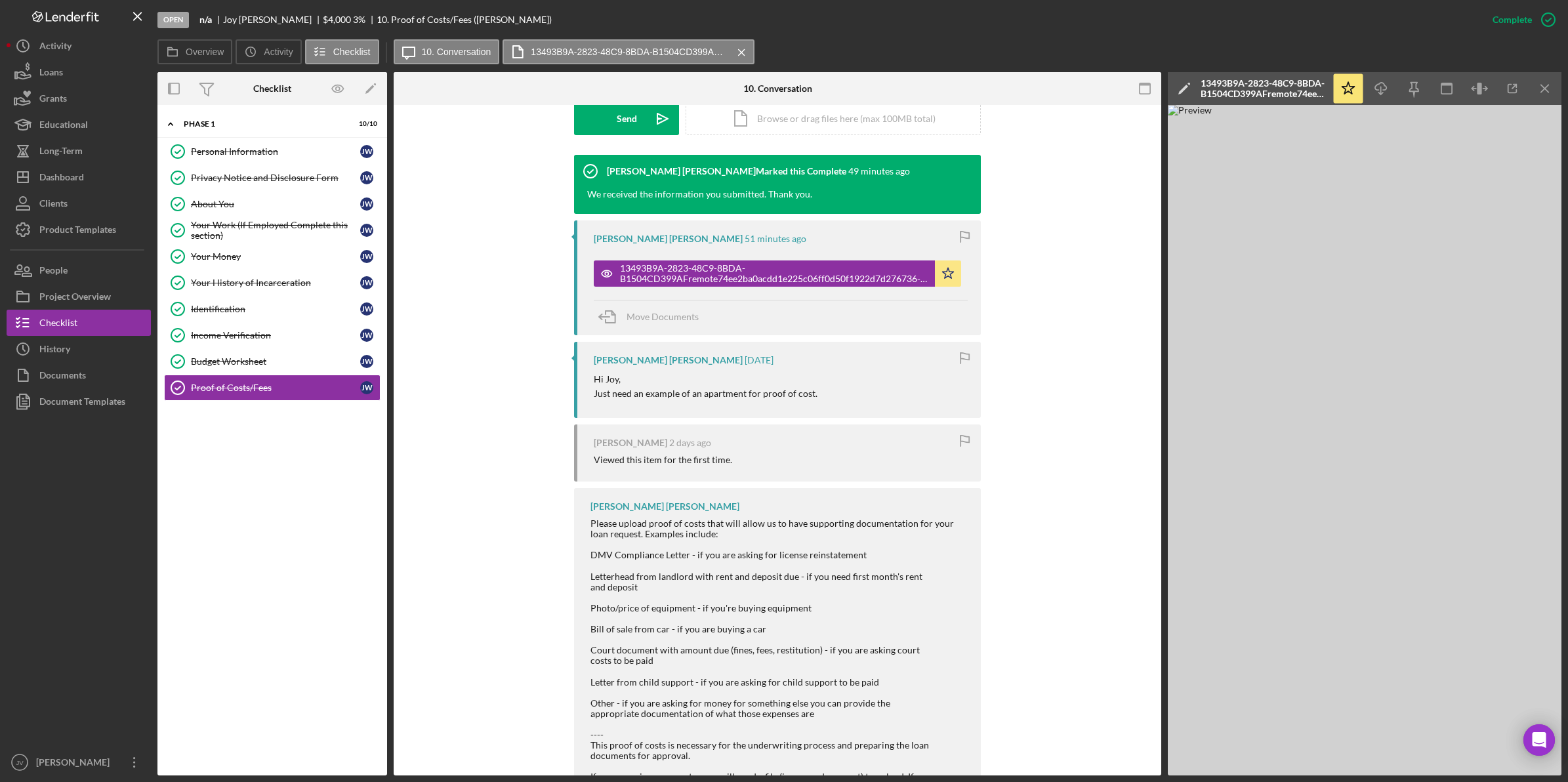
scroll to position [296, 0]
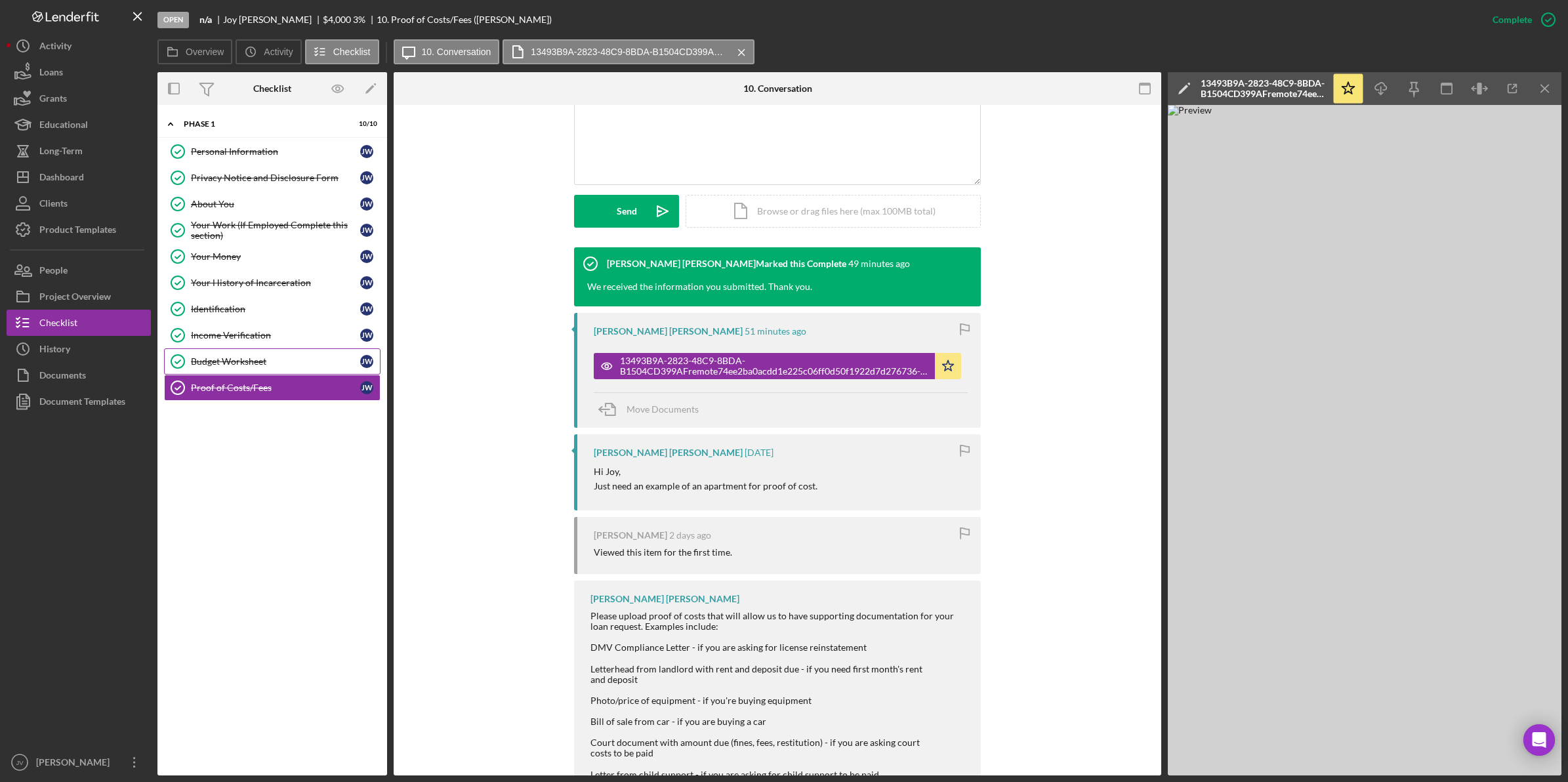
click at [251, 363] on div "Budget Worksheet" at bounding box center [275, 361] width 169 height 11
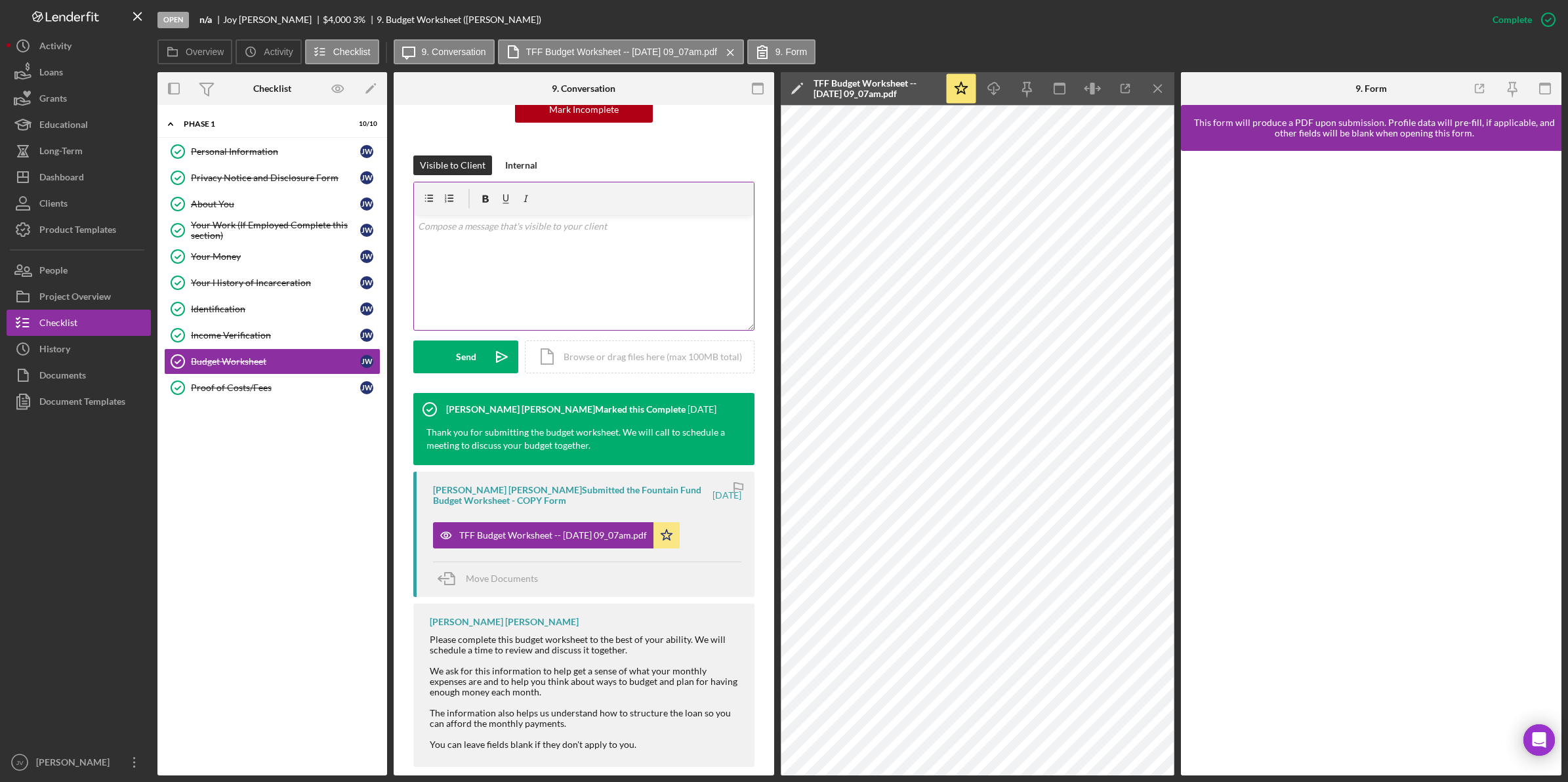
scroll to position [167, 0]
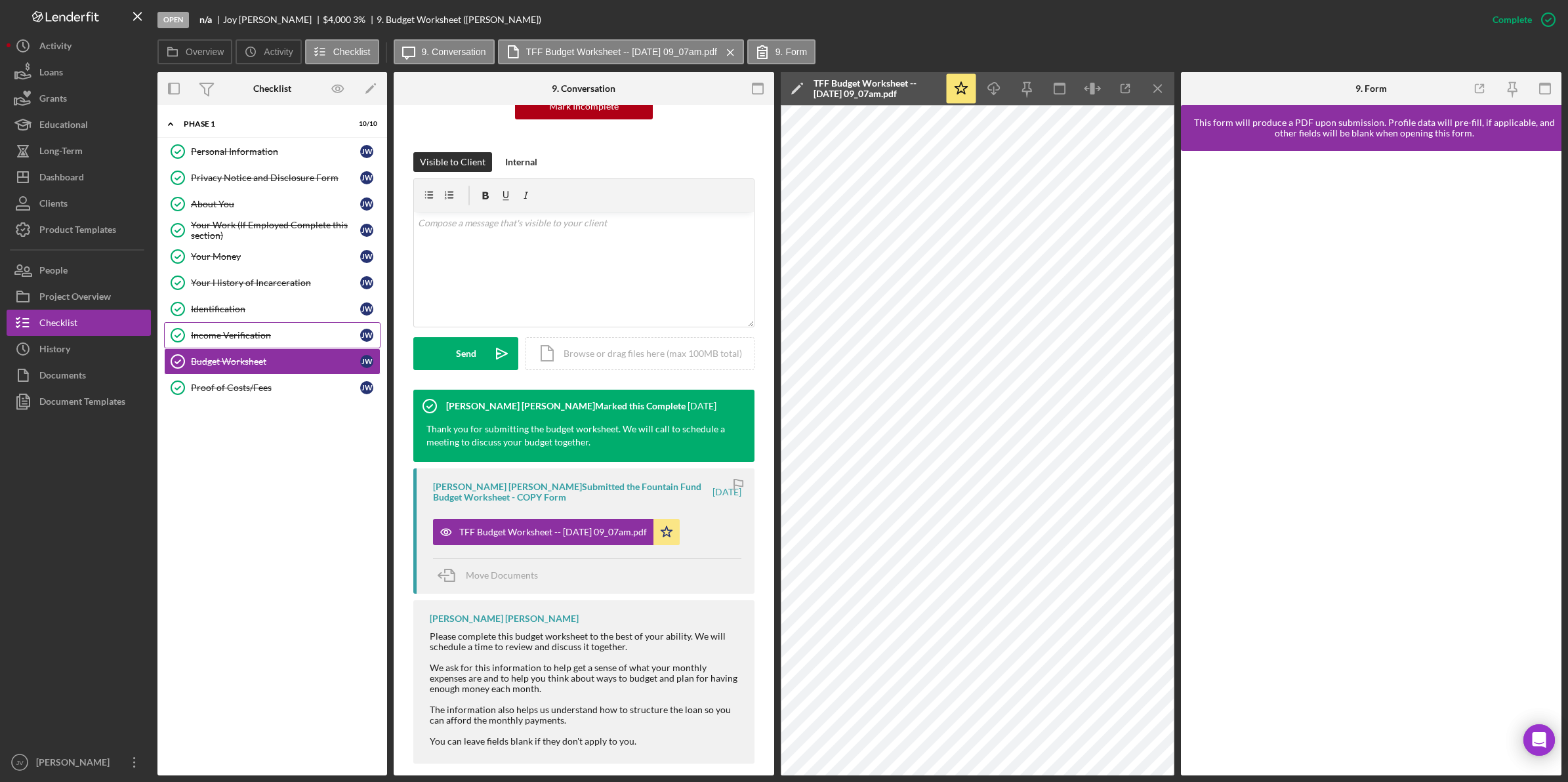
click at [315, 335] on div "Income Verification" at bounding box center [275, 335] width 169 height 11
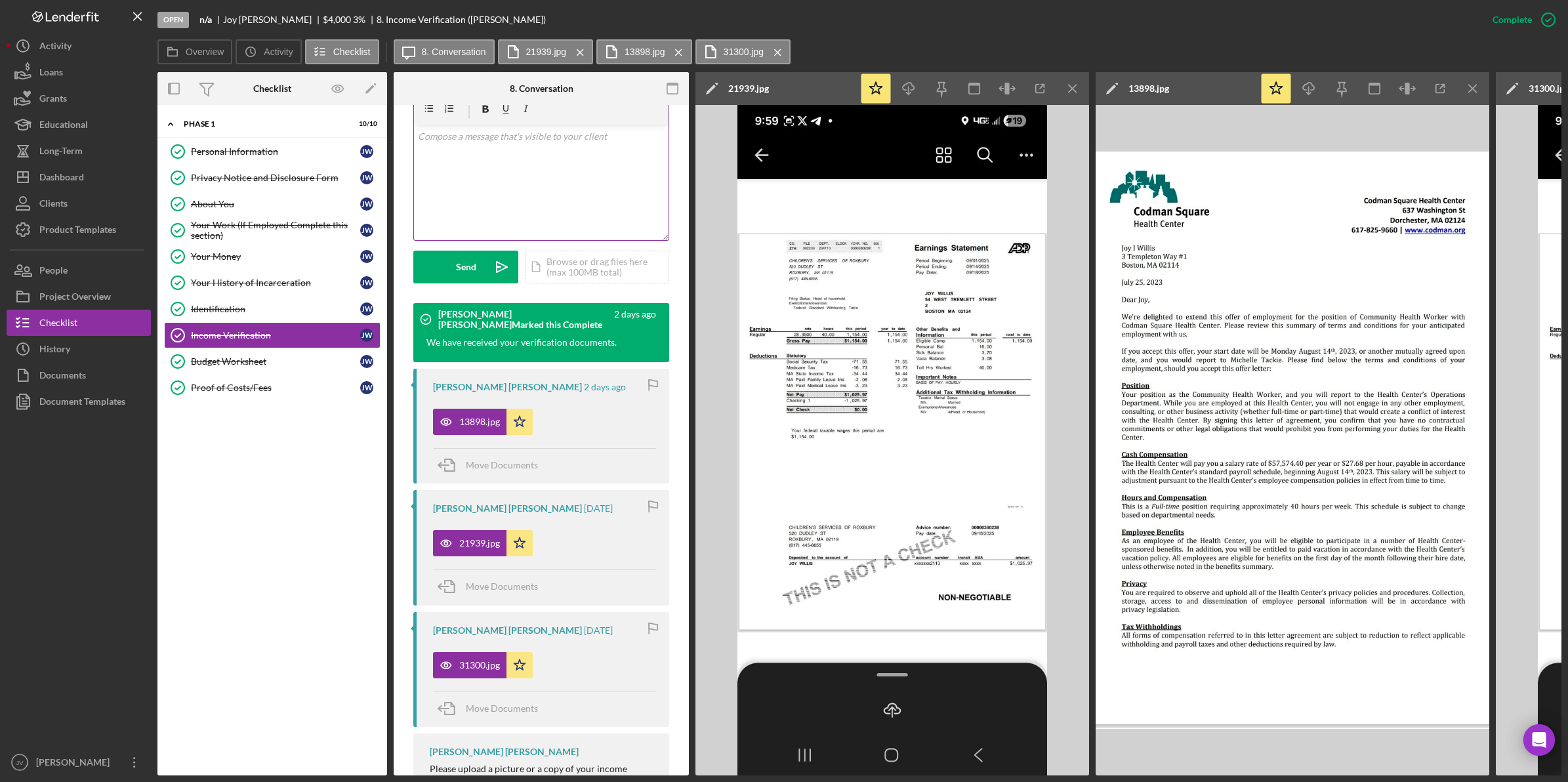
scroll to position [223, 0]
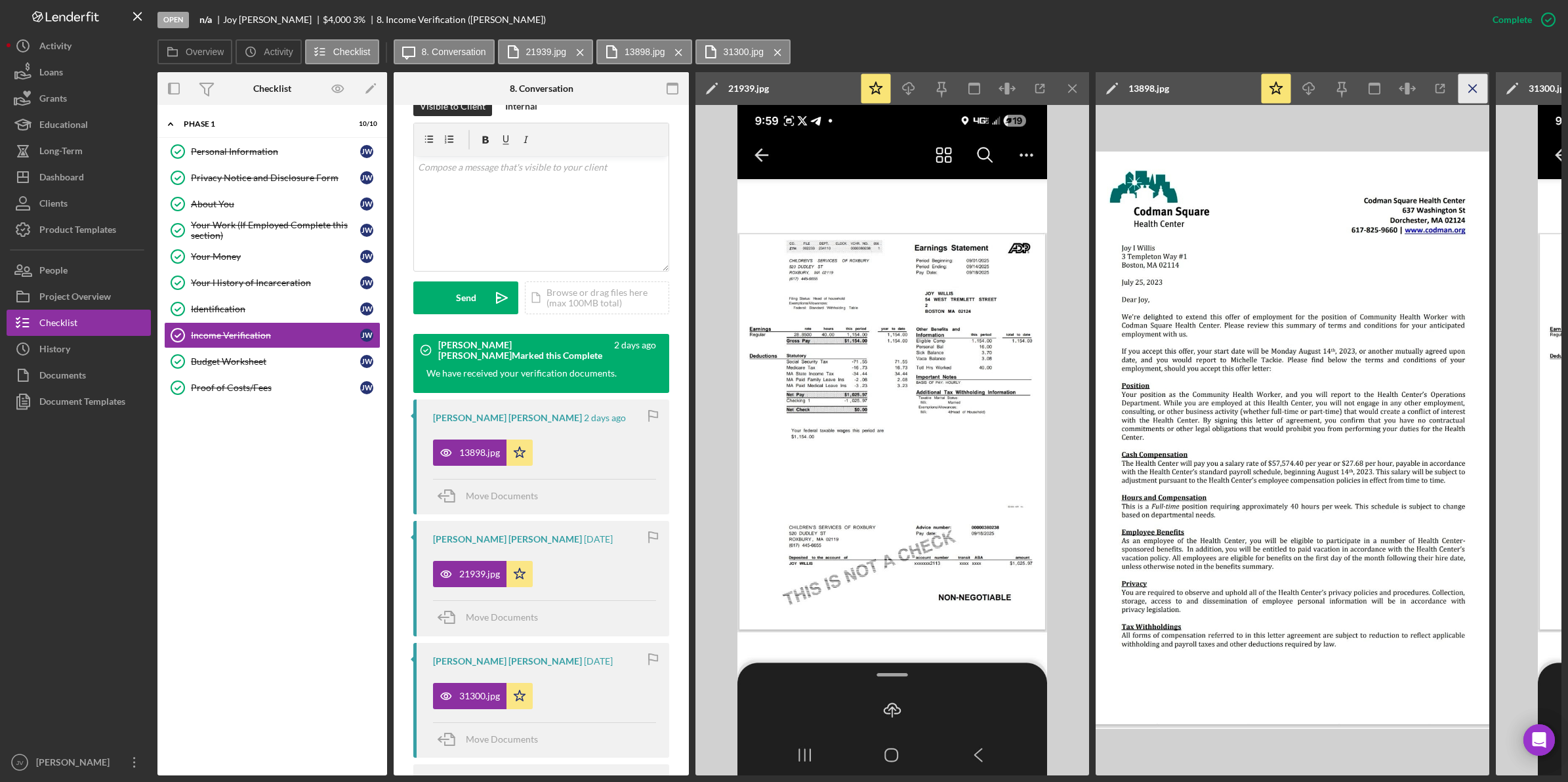
click at [1481, 87] on icon "Icon/Menu Close" at bounding box center [1473, 89] width 30 height 30
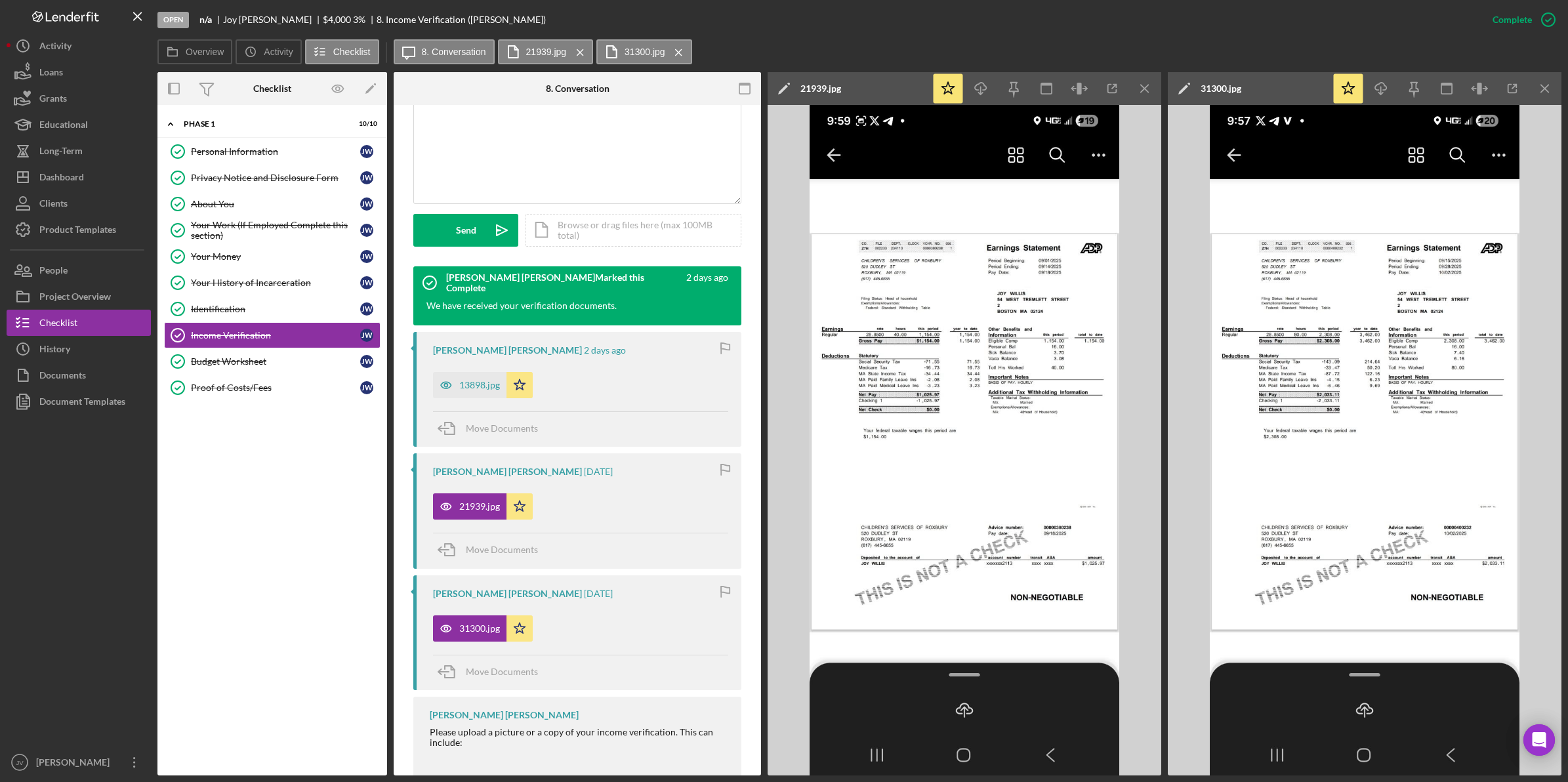
scroll to position [270, 0]
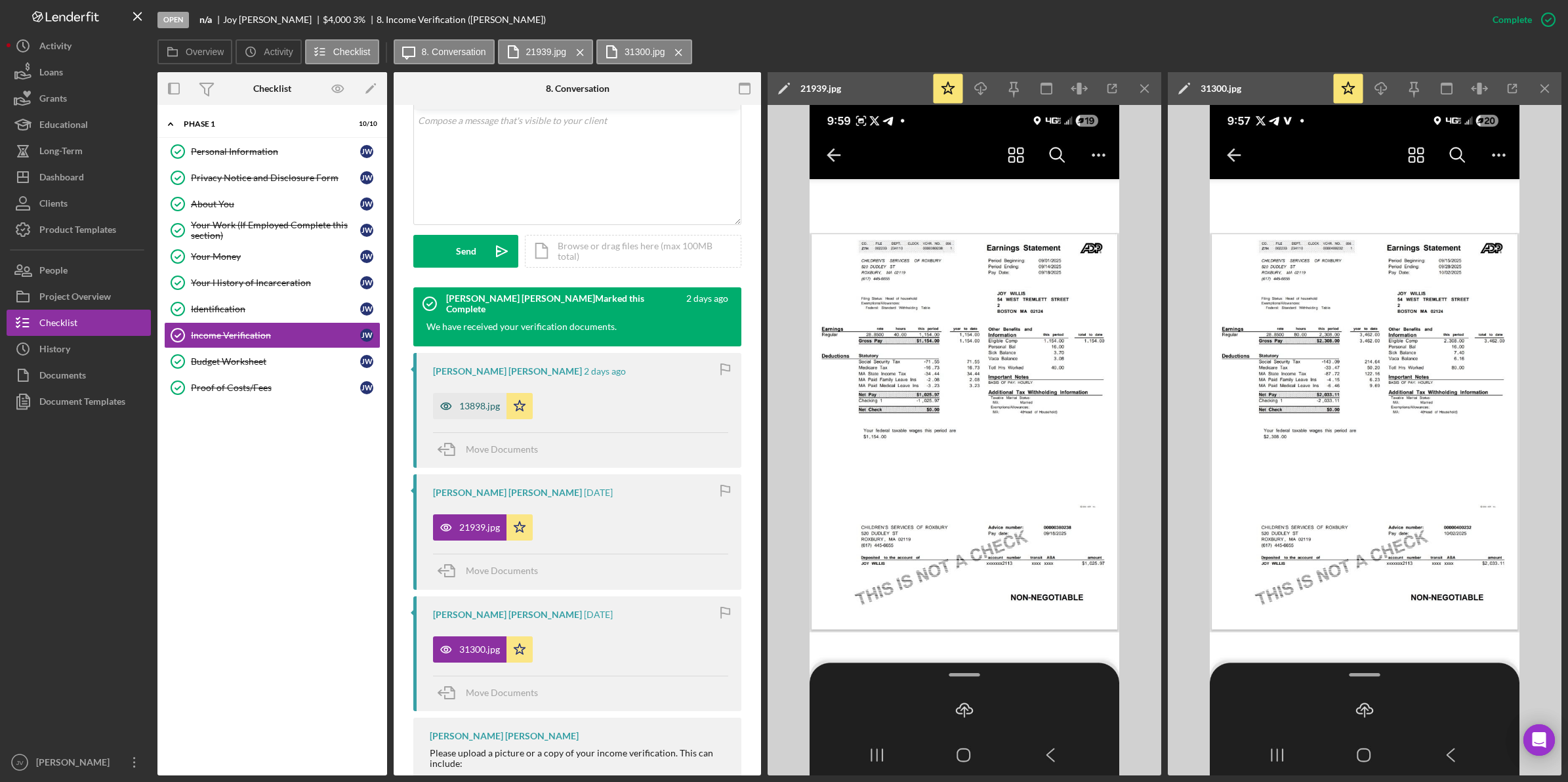
click at [471, 412] on div "13898.jpg" at bounding box center [479, 406] width 40 height 11
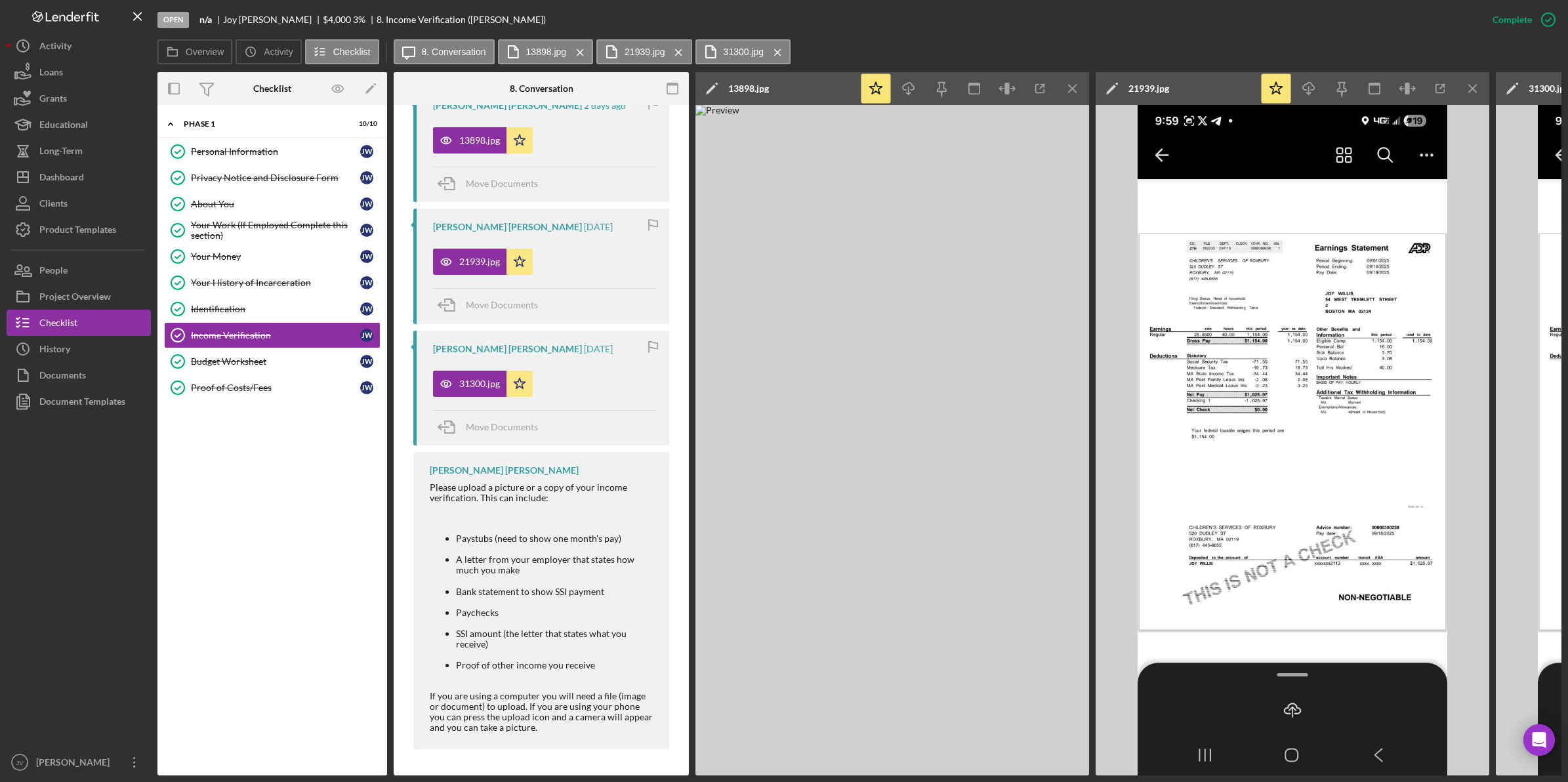
scroll to position [223, 0]
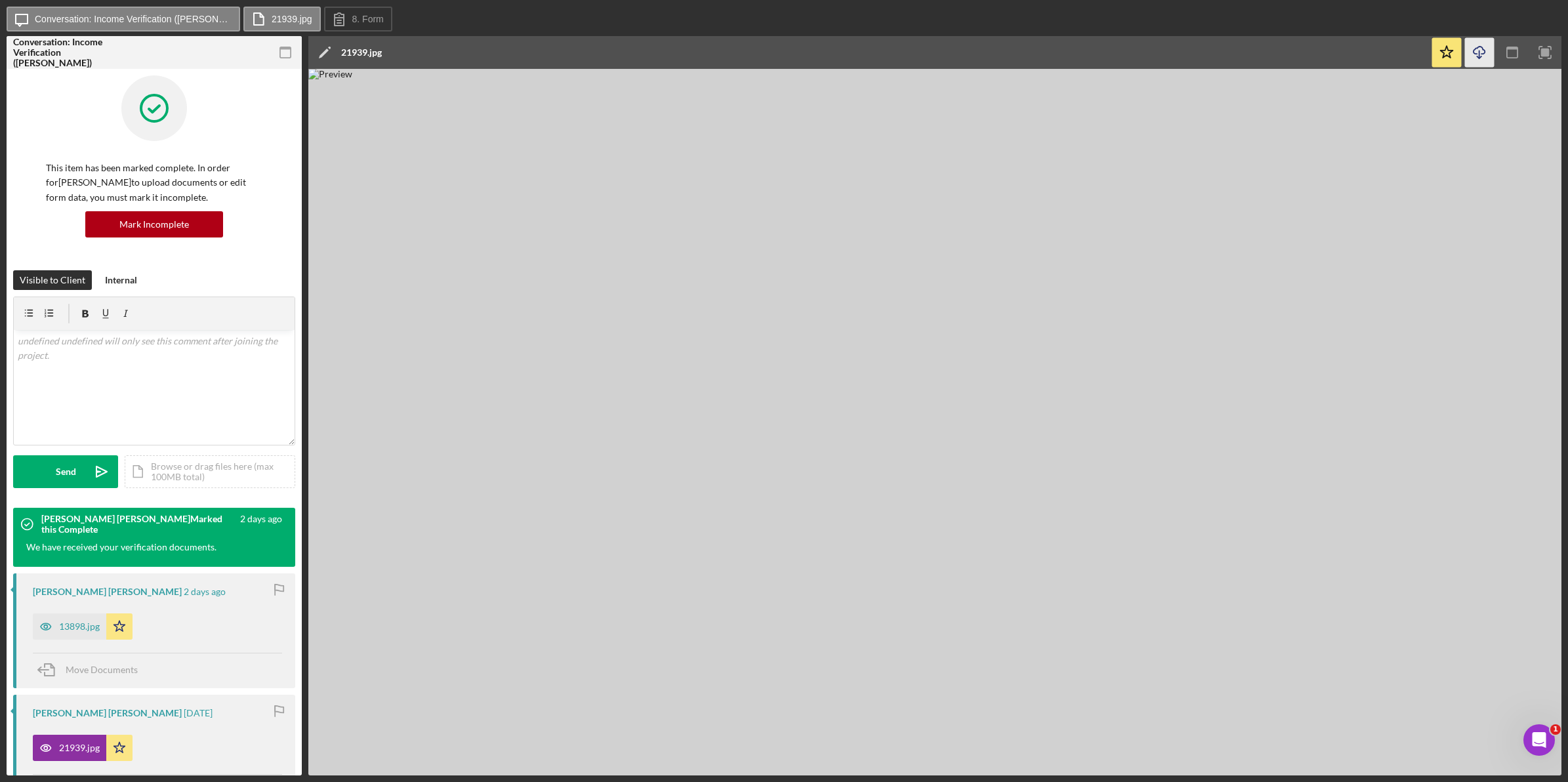
click at [1483, 51] on icon "Icon/Download" at bounding box center [1479, 53] width 30 height 30
click at [1473, 53] on icon "Icon/Download" at bounding box center [1479, 53] width 30 height 30
